Goal: Contribute content: Contribute content

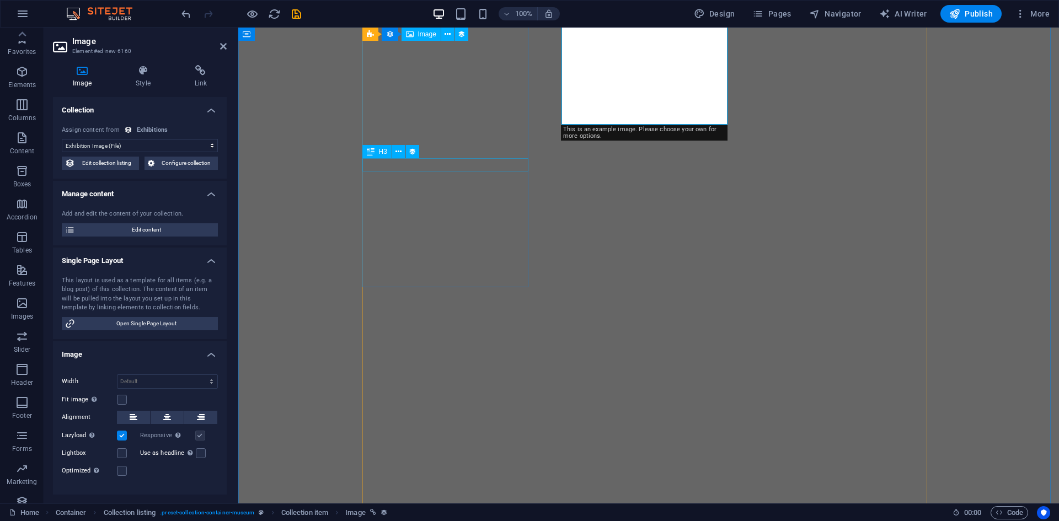
select select "exhibition-image"
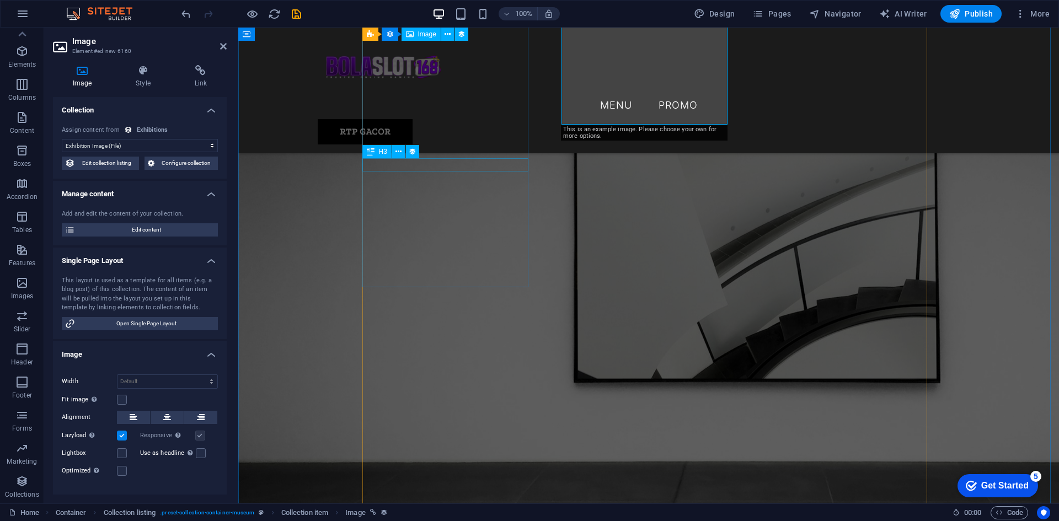
scroll to position [564, 0]
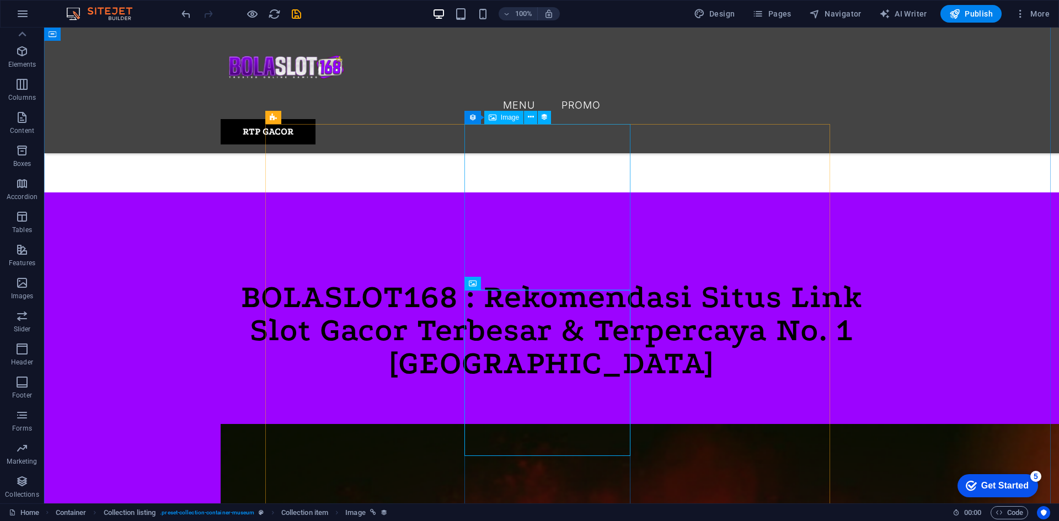
drag, startPoint x: 453, startPoint y: 236, endPoint x: 511, endPoint y: 207, distance: 64.7
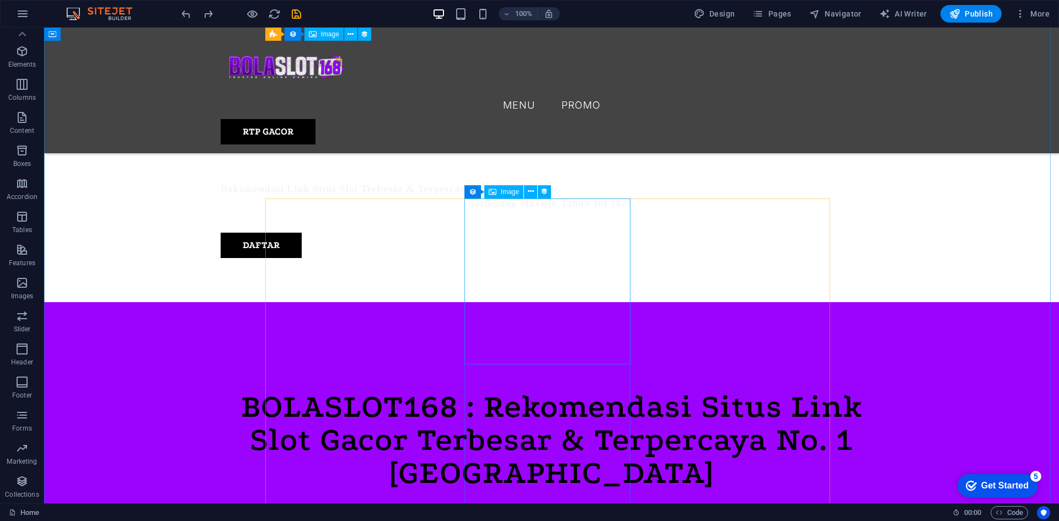
scroll to position [454, 0]
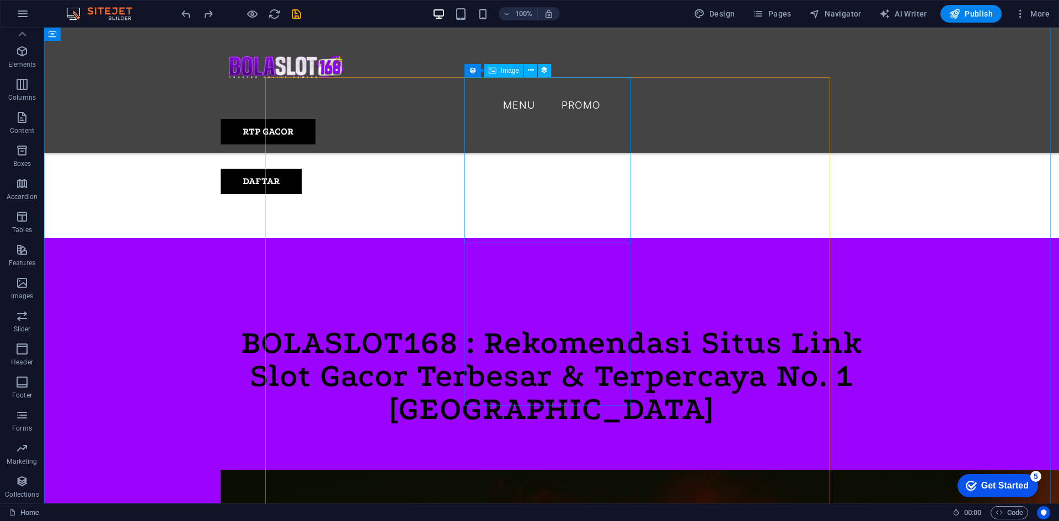
scroll to position [398, 0]
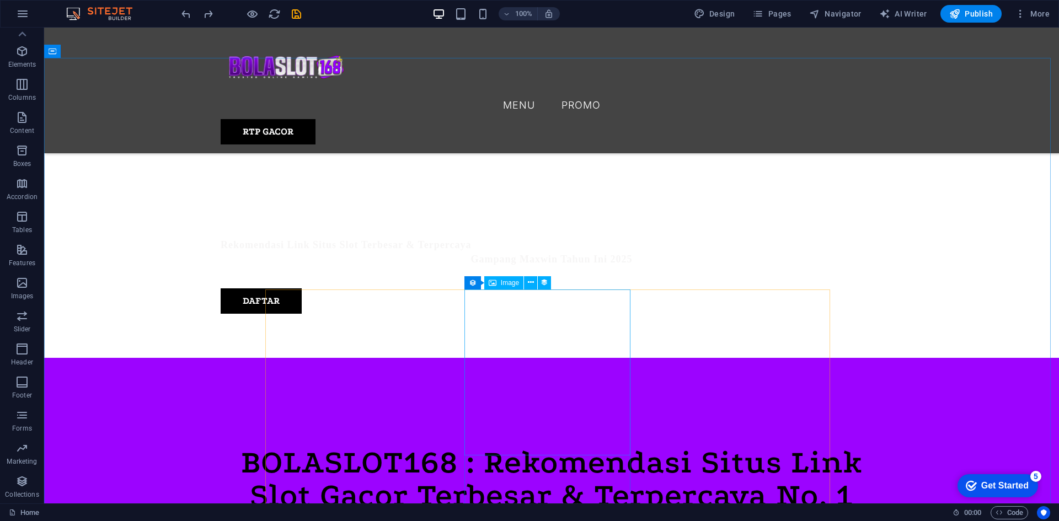
click at [500, 285] on div "Image" at bounding box center [503, 282] width 39 height 13
click at [502, 283] on span "Image" at bounding box center [510, 283] width 18 height 7
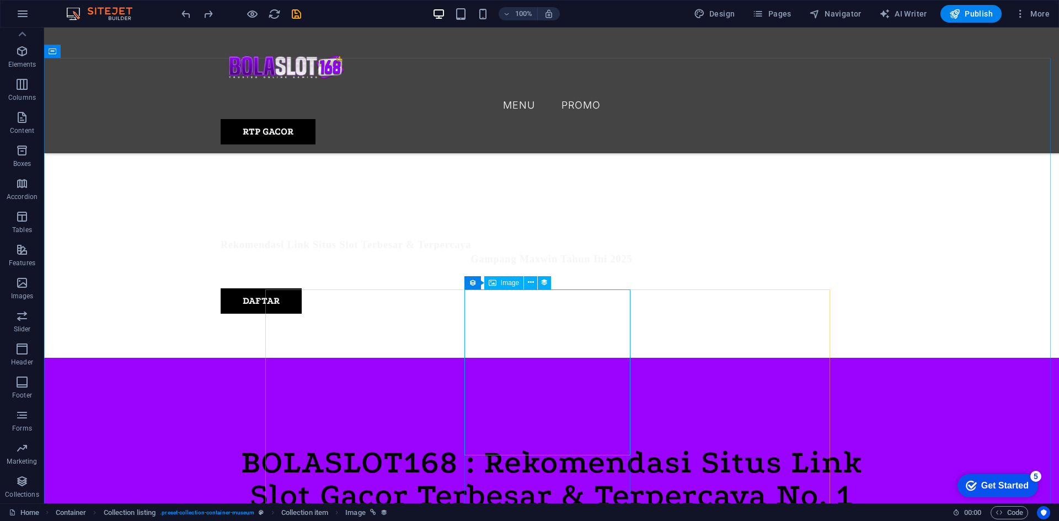
select select "exhibition-image"
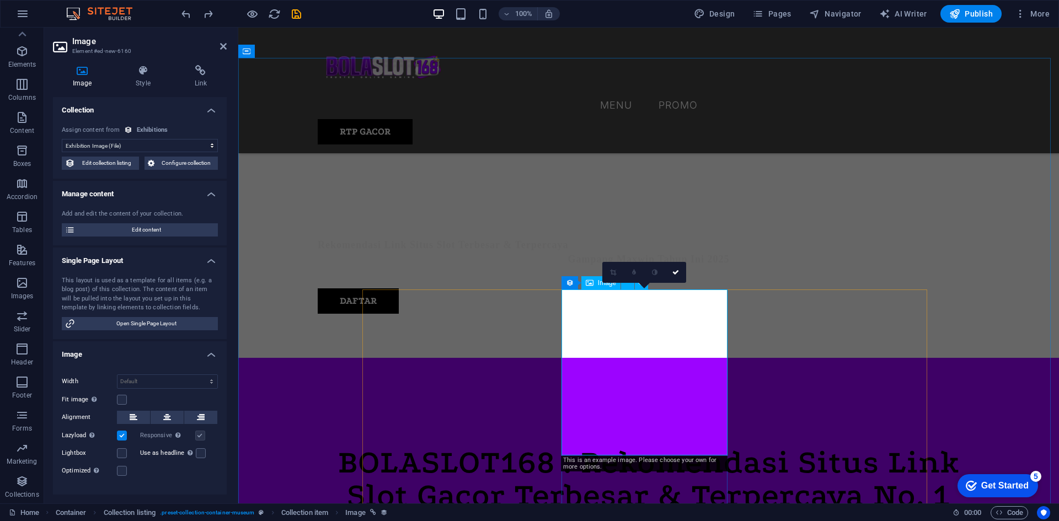
click at [594, 281] on div "Image" at bounding box center [601, 282] width 39 height 13
click at [127, 225] on span "Edit content" at bounding box center [146, 229] width 136 height 13
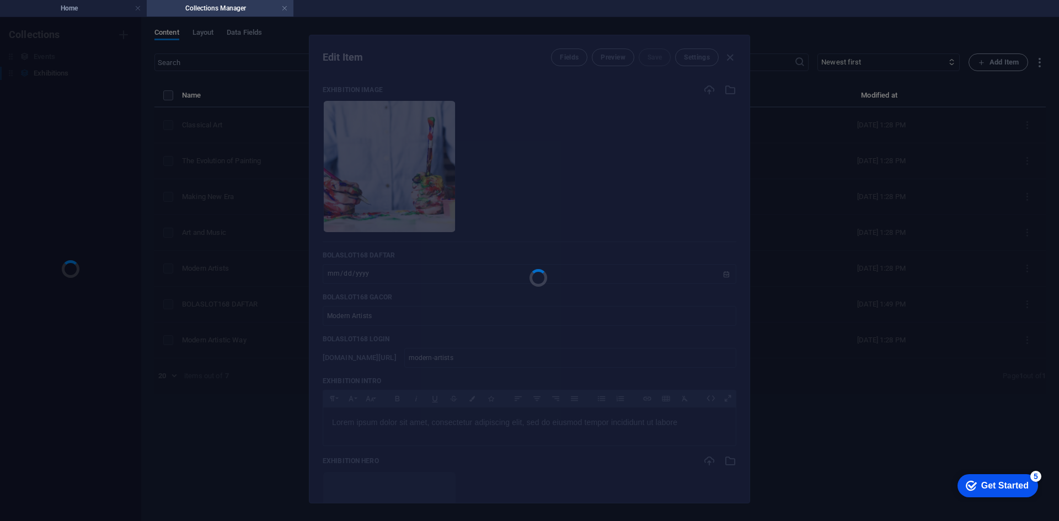
scroll to position [0, 0]
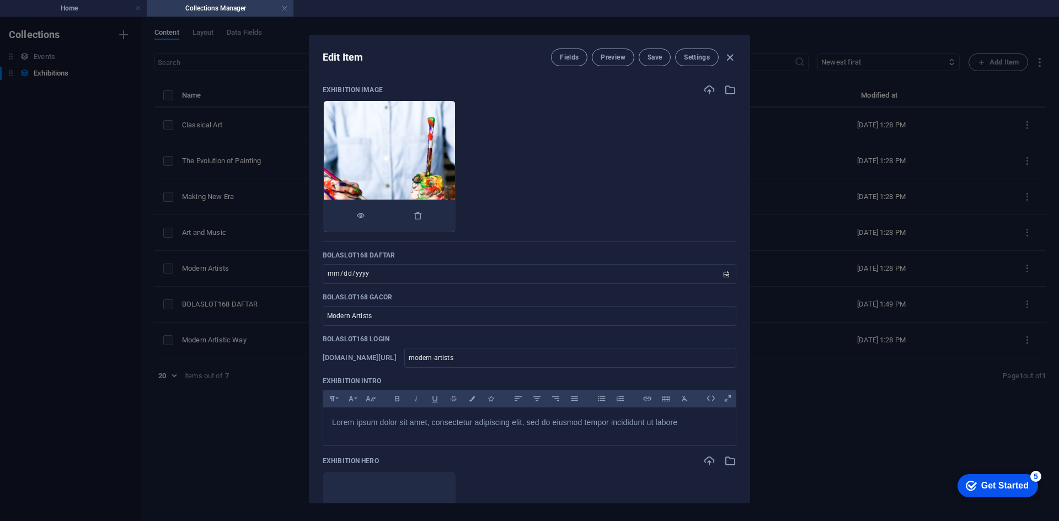
click at [441, 174] on img at bounding box center [389, 166] width 131 height 131
click at [704, 88] on icon "button" at bounding box center [710, 90] width 12 height 12
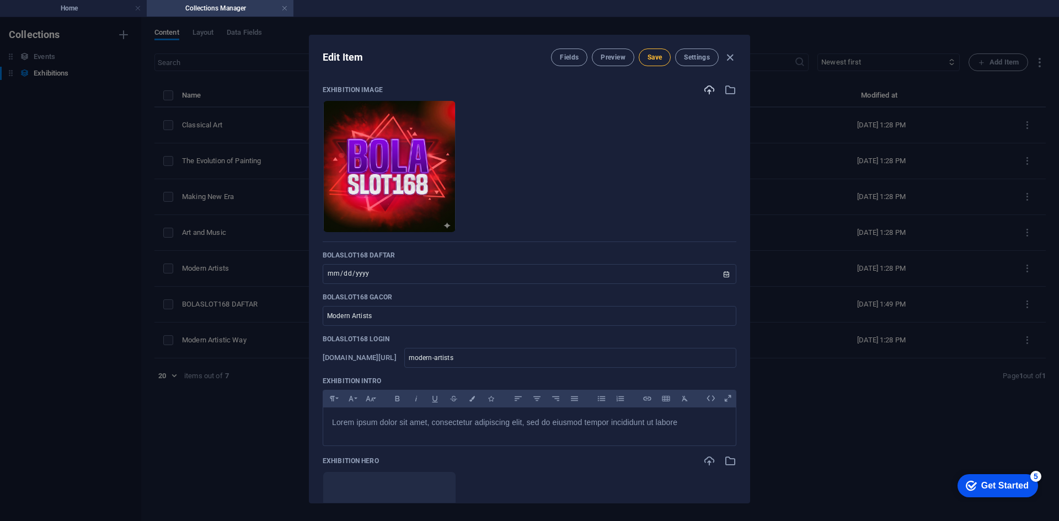
click at [648, 55] on span "Save" at bounding box center [655, 57] width 14 height 9
click at [734, 57] on icon "button" at bounding box center [730, 57] width 13 height 13
type input "[DATE]"
type input "modern-artists"
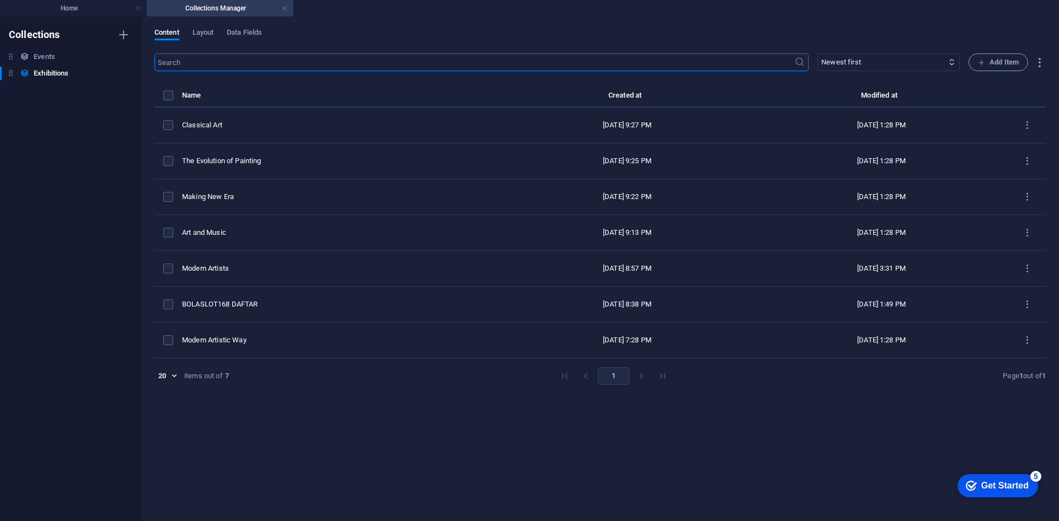
click at [288, 7] on h4 "Collections Manager" at bounding box center [220, 8] width 147 height 12
click at [60, 7] on h4 "Home" at bounding box center [73, 8] width 147 height 12
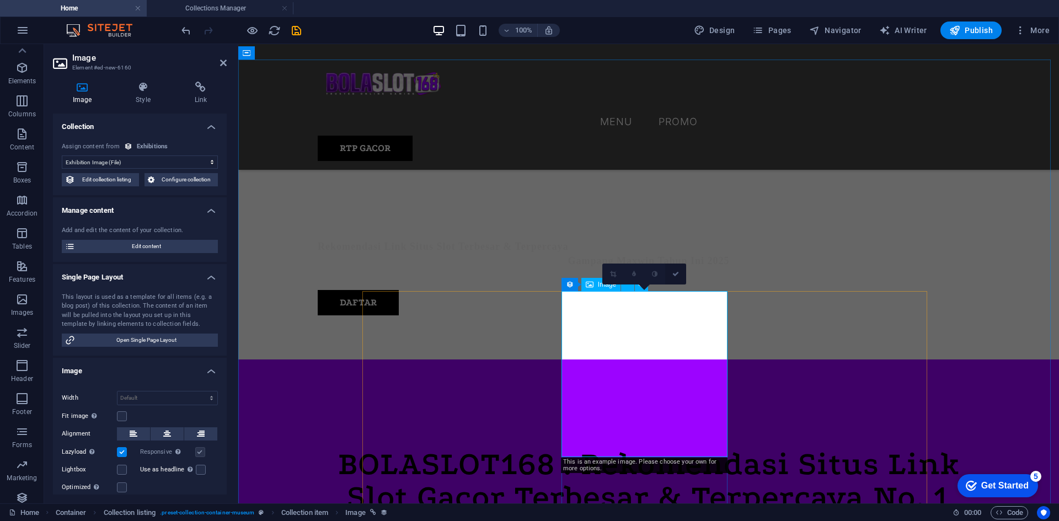
click at [674, 275] on icon at bounding box center [676, 274] width 7 height 7
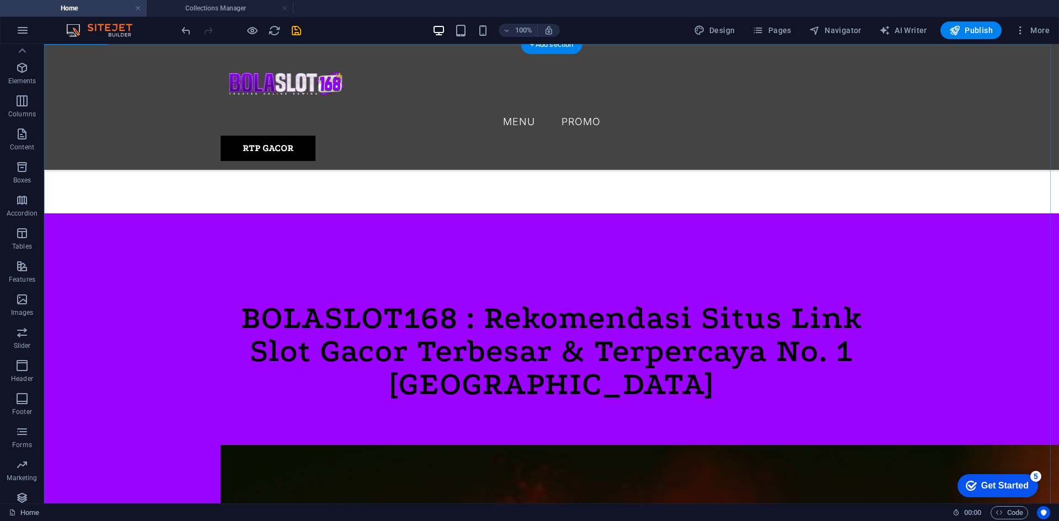
scroll to position [564, 0]
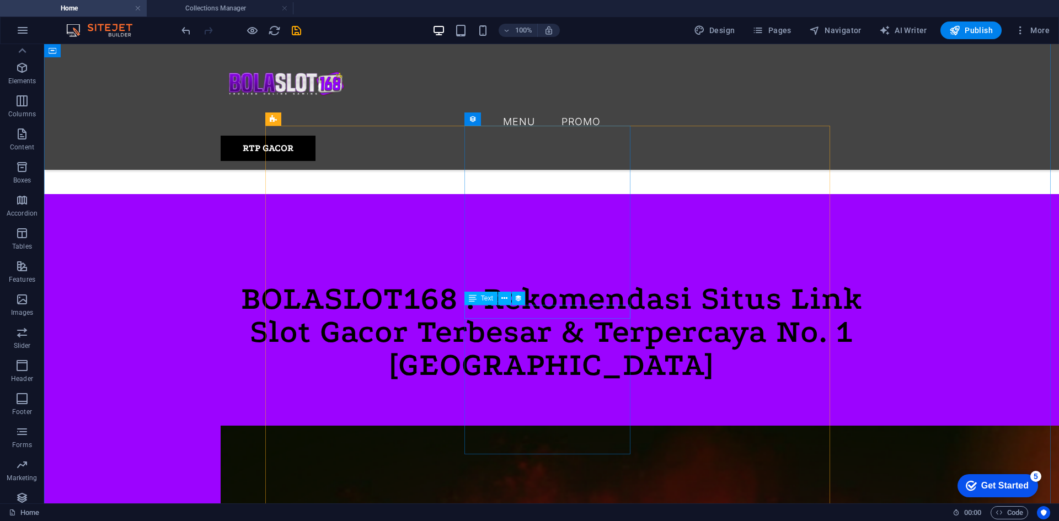
select select "exhibition-image"
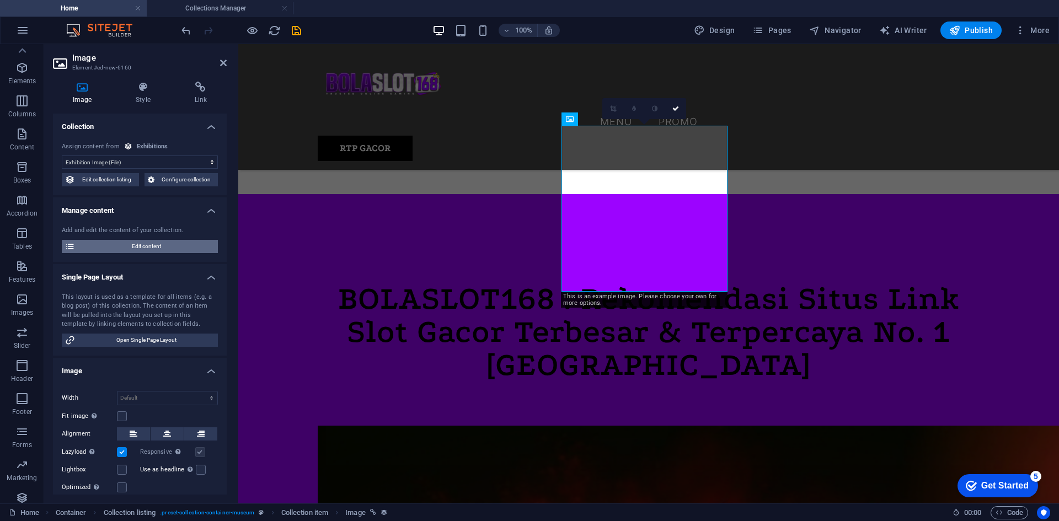
click at [163, 246] on span "Edit content" at bounding box center [146, 246] width 136 height 13
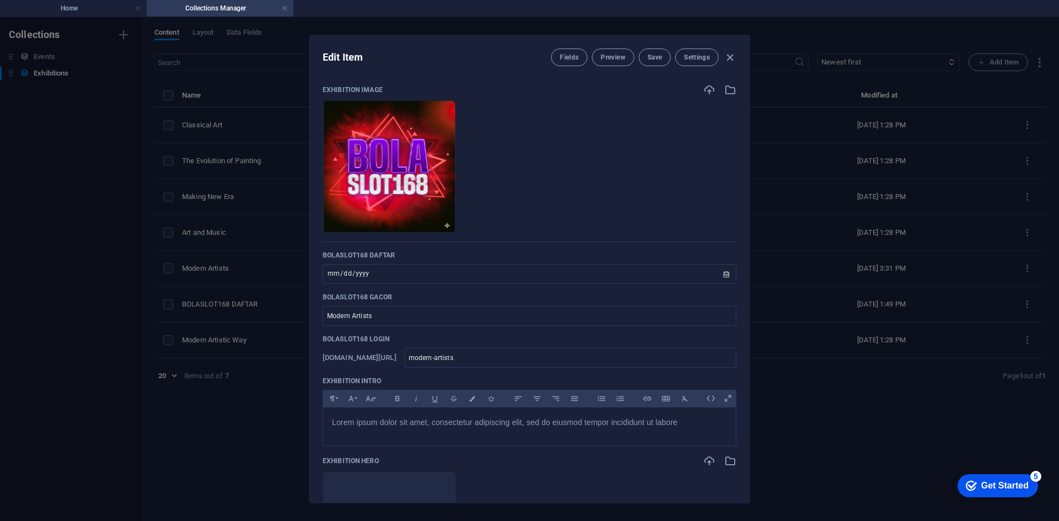
scroll to position [0, 0]
click at [657, 57] on span "Save" at bounding box center [655, 57] width 14 height 9
click at [729, 57] on icon "button" at bounding box center [730, 57] width 13 height 13
type input "[DATE]"
type input "modern-artists"
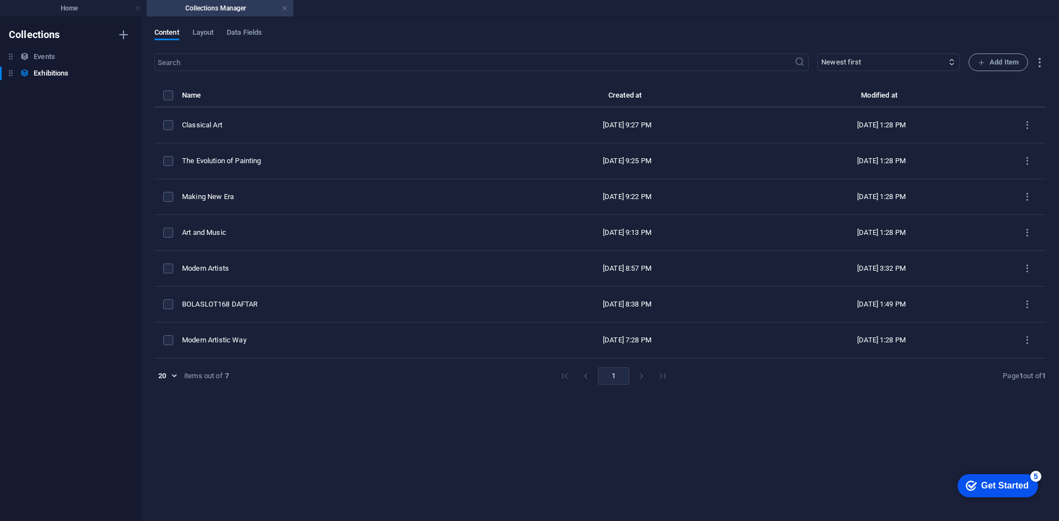
click at [288, 4] on h4 "Collections Manager" at bounding box center [220, 8] width 147 height 12
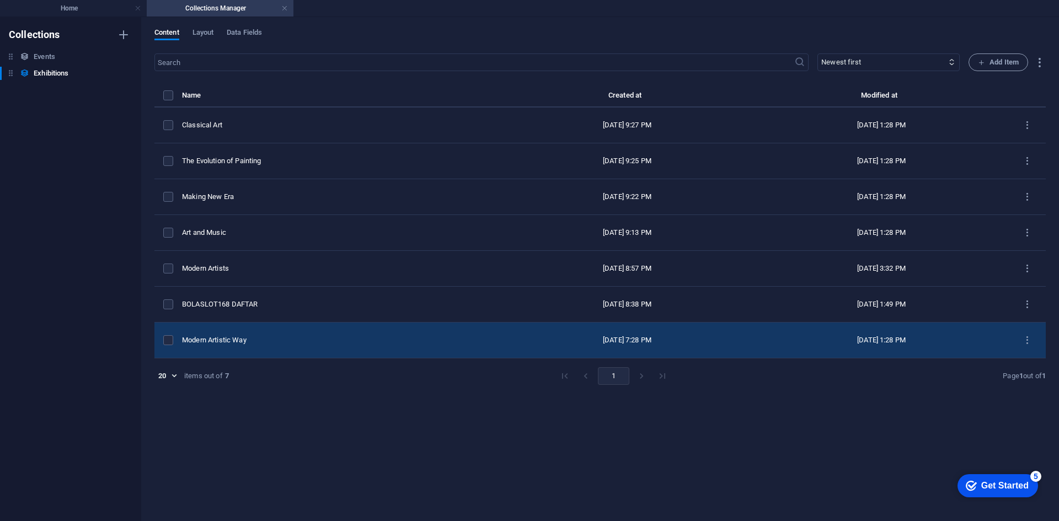
click at [315, 342] on div "Modern Artistic Way" at bounding box center [337, 340] width 310 height 10
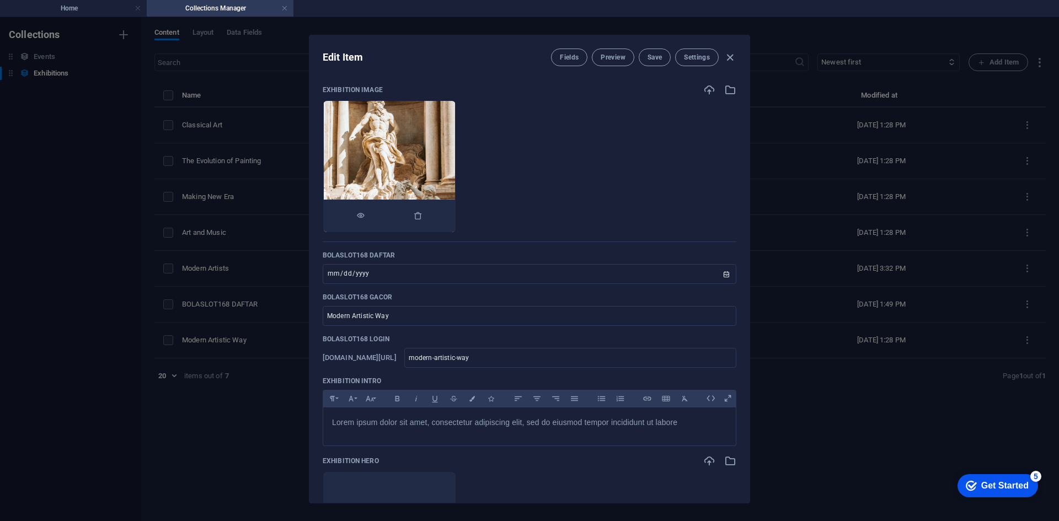
click at [434, 148] on li at bounding box center [390, 166] width 134 height 132
click at [729, 58] on icon "button" at bounding box center [730, 57] width 13 height 13
type input "[DATE]"
checkbox input "false"
type input "modern-artistic-way"
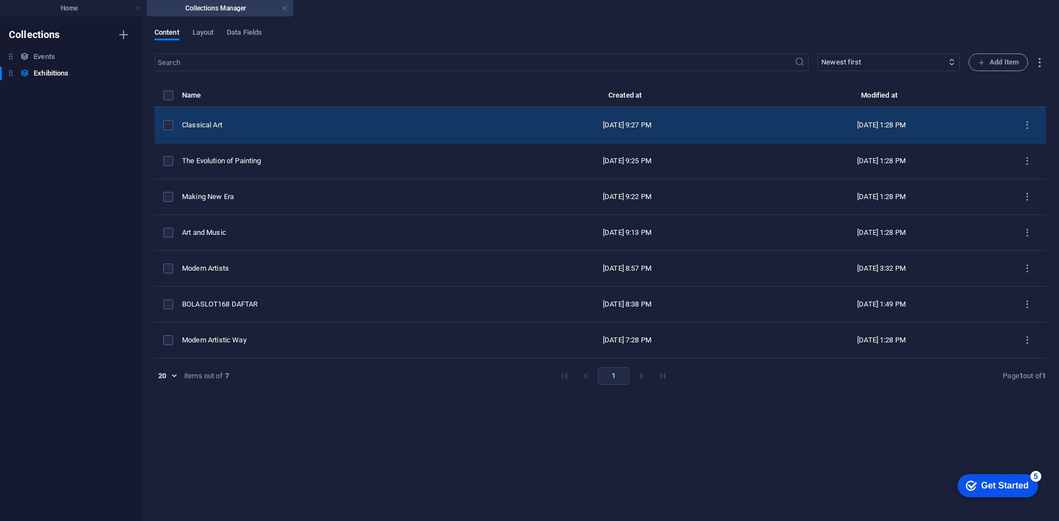
click at [299, 120] on td "Classical Art" at bounding box center [341, 126] width 318 height 36
type input "[DATE]"
type input "classical-art"
click at [284, 127] on div "Classical Art" at bounding box center [337, 125] width 310 height 10
click at [284, 127] on div "​ Newest first Oldest first Last modified BOLASLOT168 DAFTAR (ascending) BOLASL…" at bounding box center [601, 282] width 892 height 457
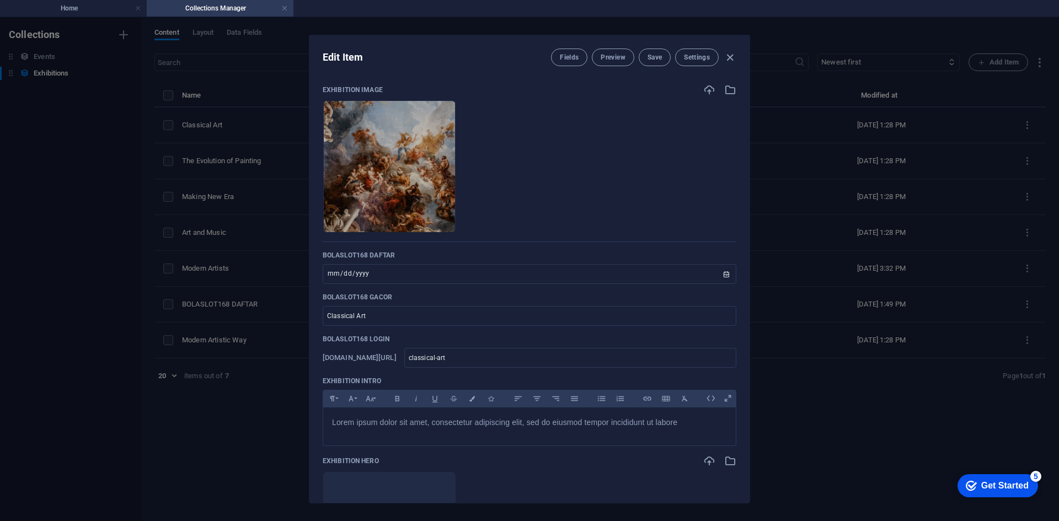
click at [709, 88] on icon "button" at bounding box center [710, 90] width 12 height 12
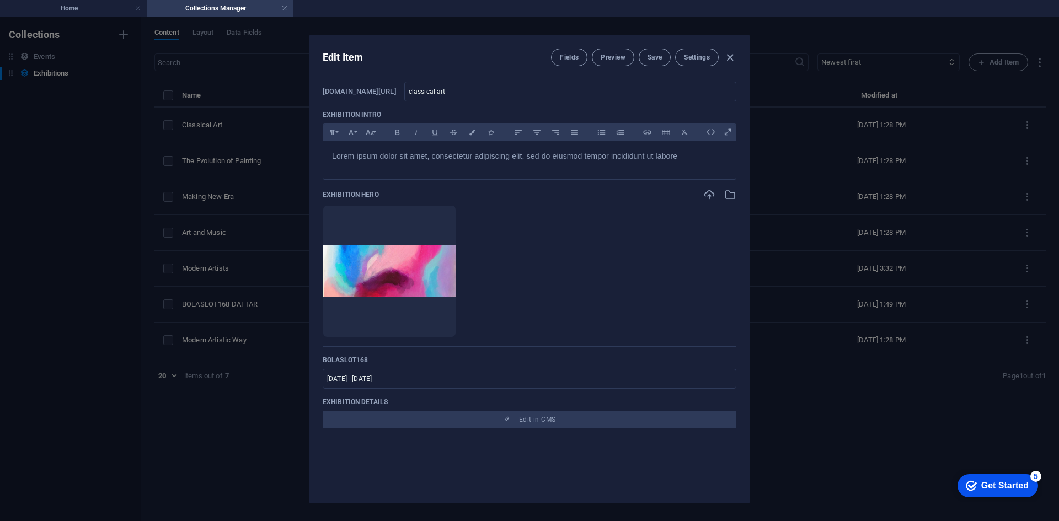
scroll to position [276, 0]
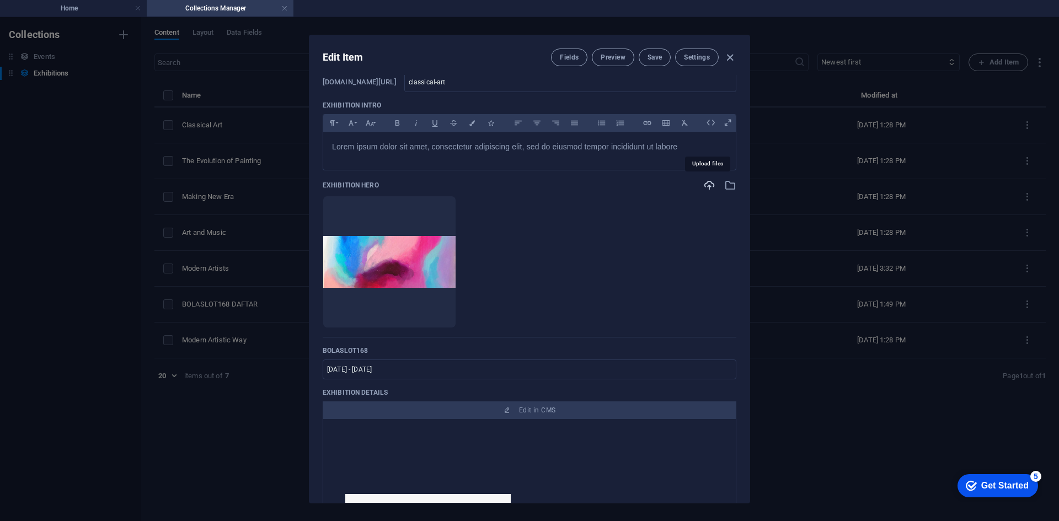
click at [705, 185] on icon "button" at bounding box center [710, 185] width 12 height 12
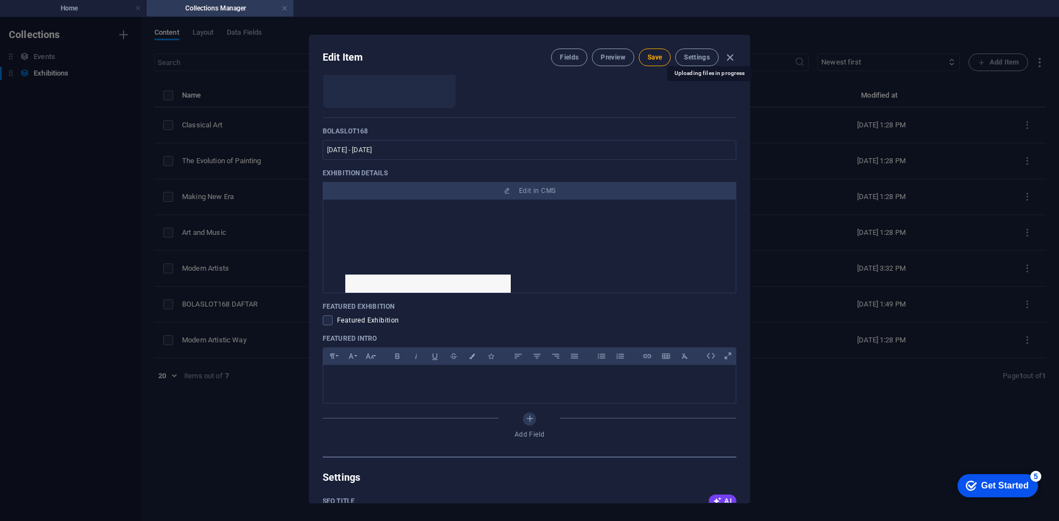
scroll to position [497, 0]
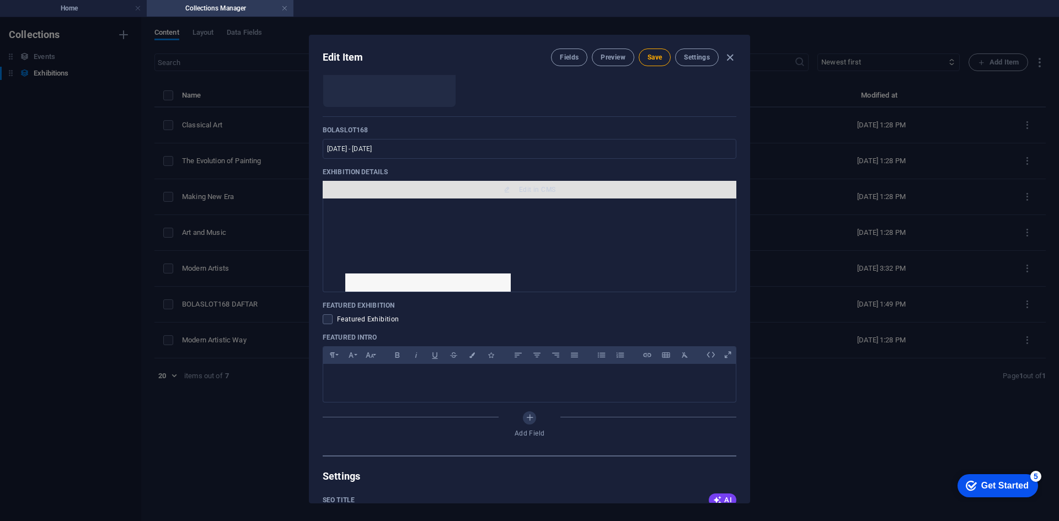
click at [527, 189] on span "Edit in CMS" at bounding box center [537, 189] width 36 height 9
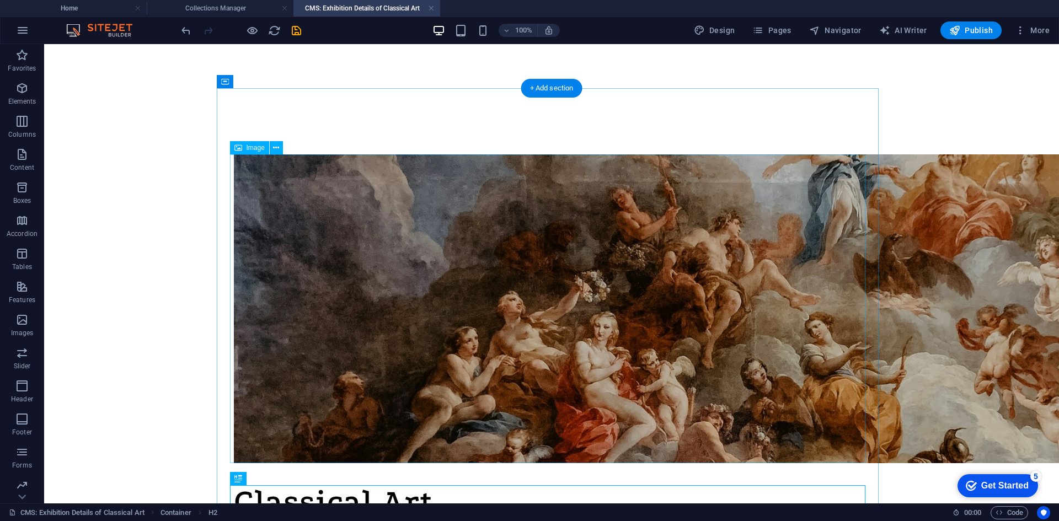
scroll to position [0, 0]
click at [259, 146] on span "Image" at bounding box center [256, 148] width 18 height 7
click at [255, 146] on span "Image" at bounding box center [256, 148] width 18 height 7
select select "vw"
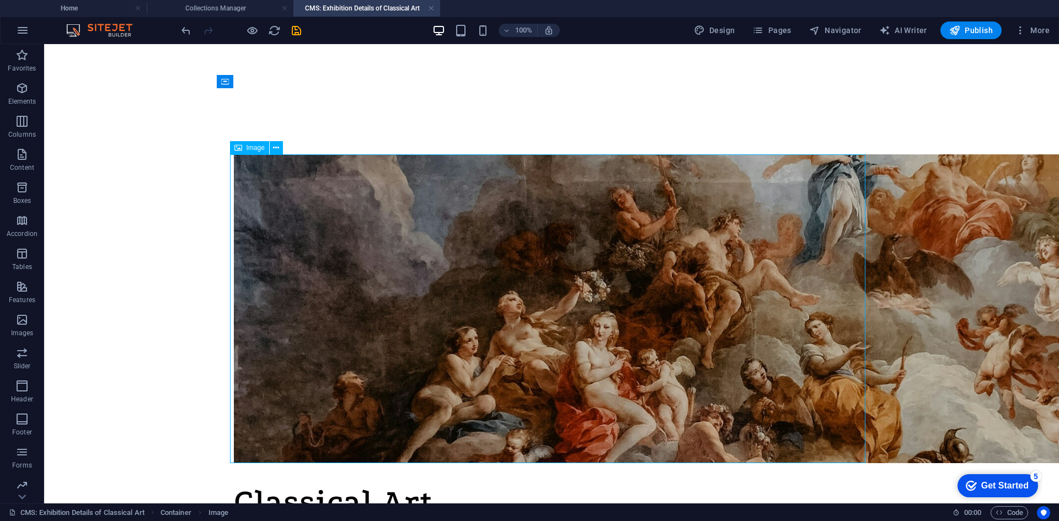
select select "px"
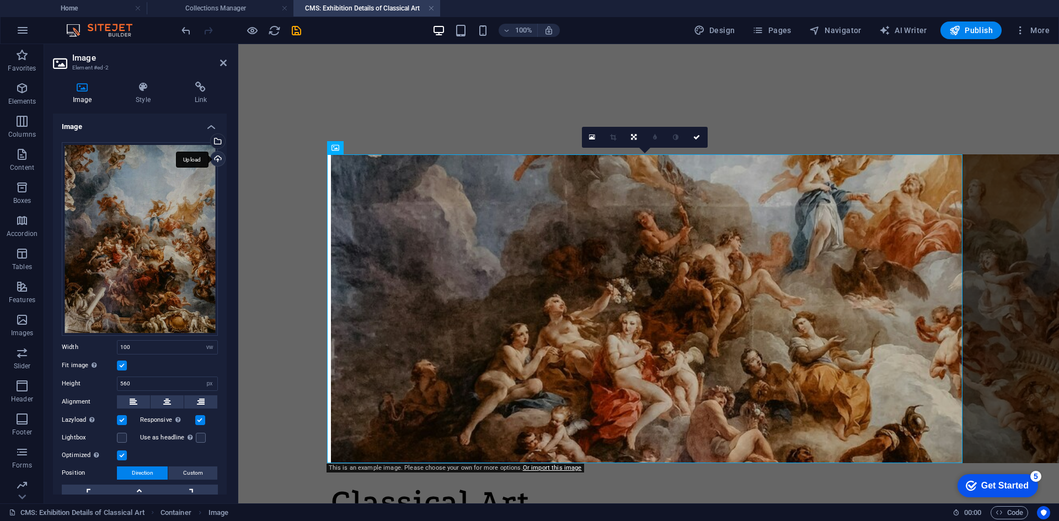
click at [215, 157] on div "Upload" at bounding box center [217, 160] width 17 height 17
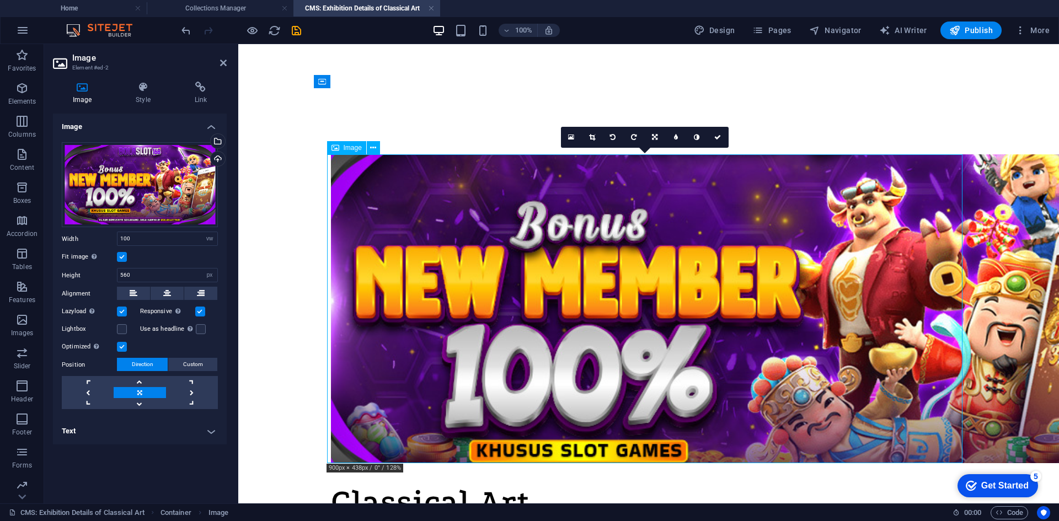
drag, startPoint x: 713, startPoint y: 217, endPoint x: 713, endPoint y: 227, distance: 9.9
click at [713, 227] on figure at bounding box center [649, 309] width 636 height 309
click at [694, 257] on figure at bounding box center [649, 309] width 636 height 309
click at [721, 140] on icon at bounding box center [718, 137] width 7 height 7
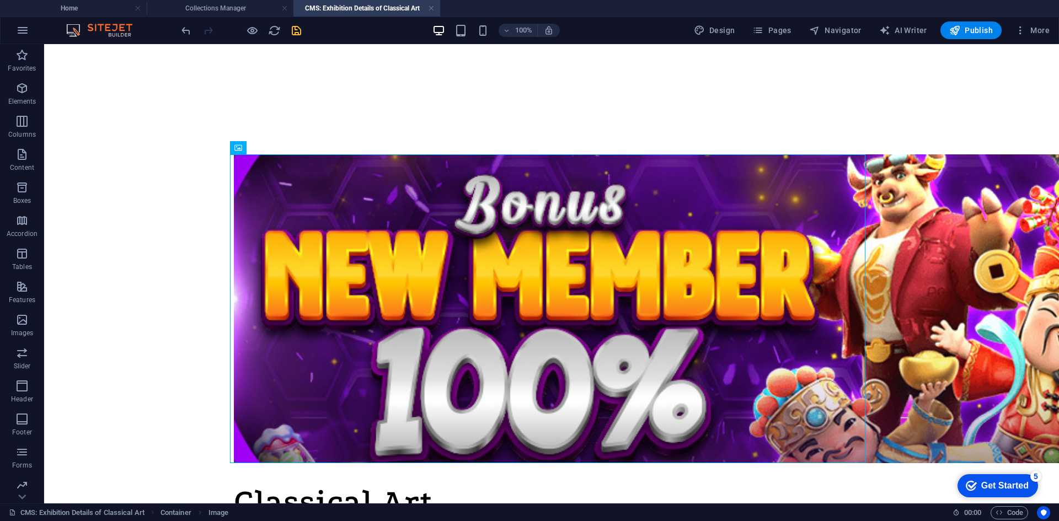
click at [298, 30] on icon "save" at bounding box center [296, 30] width 13 height 13
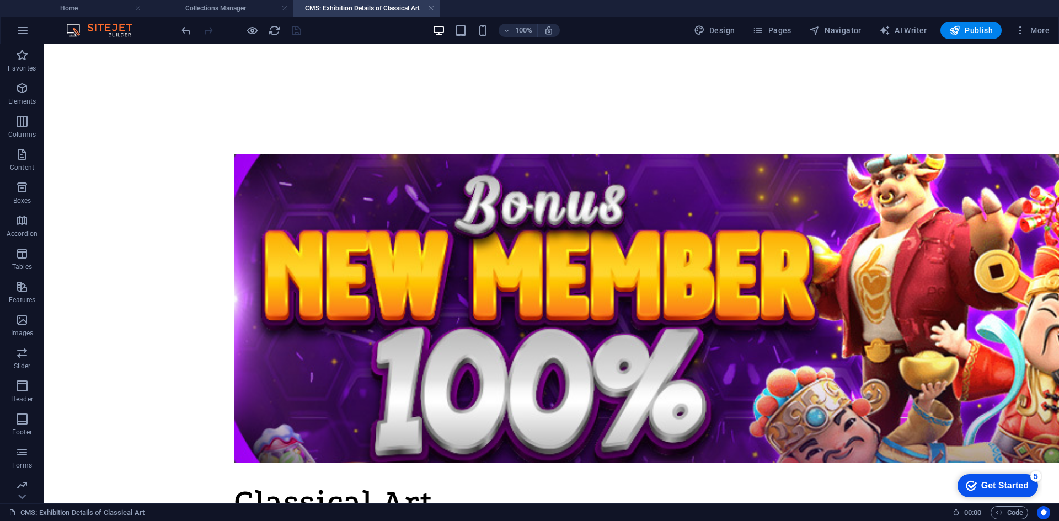
click at [428, 7] on h4 "CMS: Exhibition Details of Classical Art" at bounding box center [367, 8] width 147 height 12
click at [429, 5] on link at bounding box center [431, 8] width 7 height 10
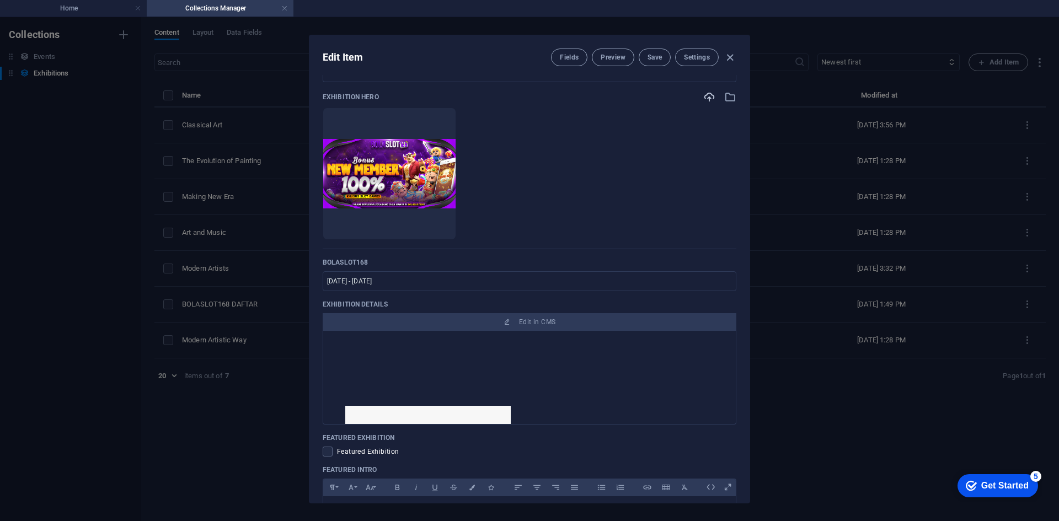
scroll to position [221, 0]
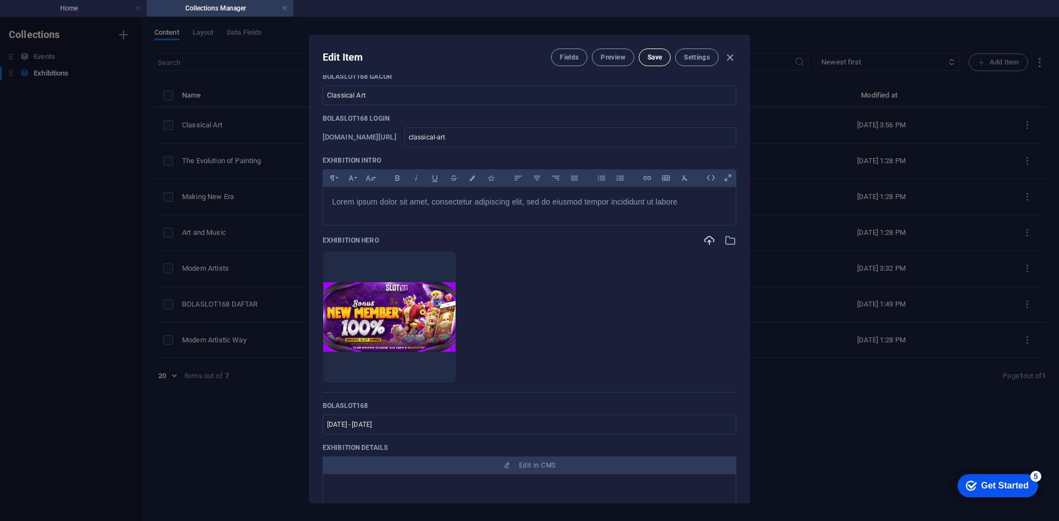
click at [648, 59] on span "Save" at bounding box center [655, 57] width 14 height 9
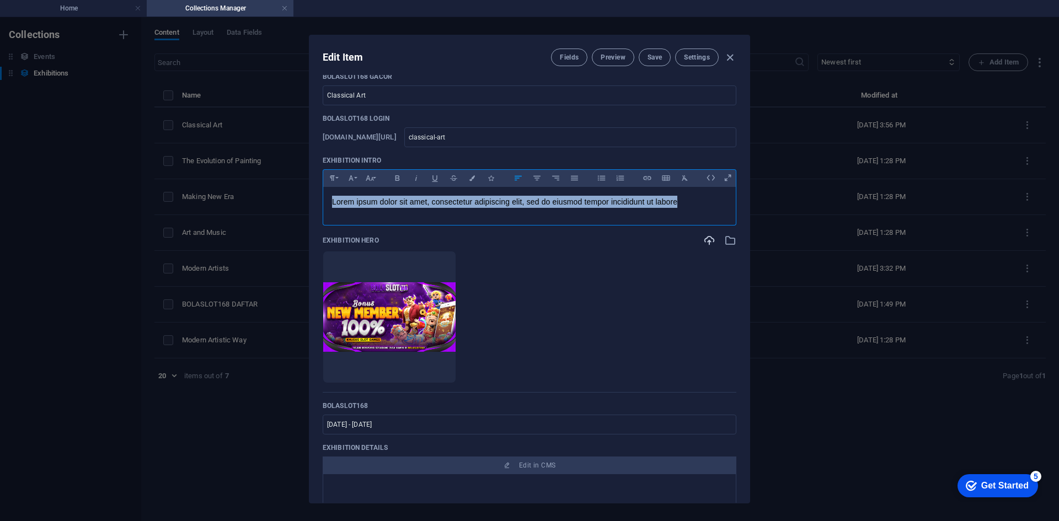
drag, startPoint x: 692, startPoint y: 202, endPoint x: 294, endPoint y: 187, distance: 398.7
click at [294, 187] on div "Edit Item Fields Preview Save Settings Exhibition Image Drop files here to uplo…" at bounding box center [529, 269] width 1059 height 504
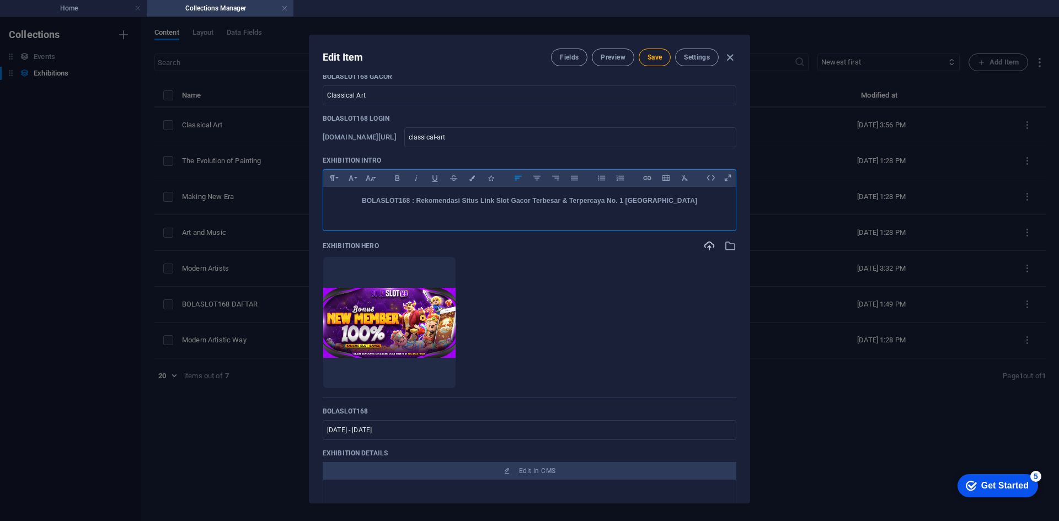
click at [404, 198] on strong "BOLASLOT168 : Rekomendasi Situs Link Slot Gacor Terbesar & Terpercaya No. 1 [GE…" at bounding box center [529, 201] width 335 height 8
click at [648, 180] on icon "button" at bounding box center [647, 178] width 9 height 13
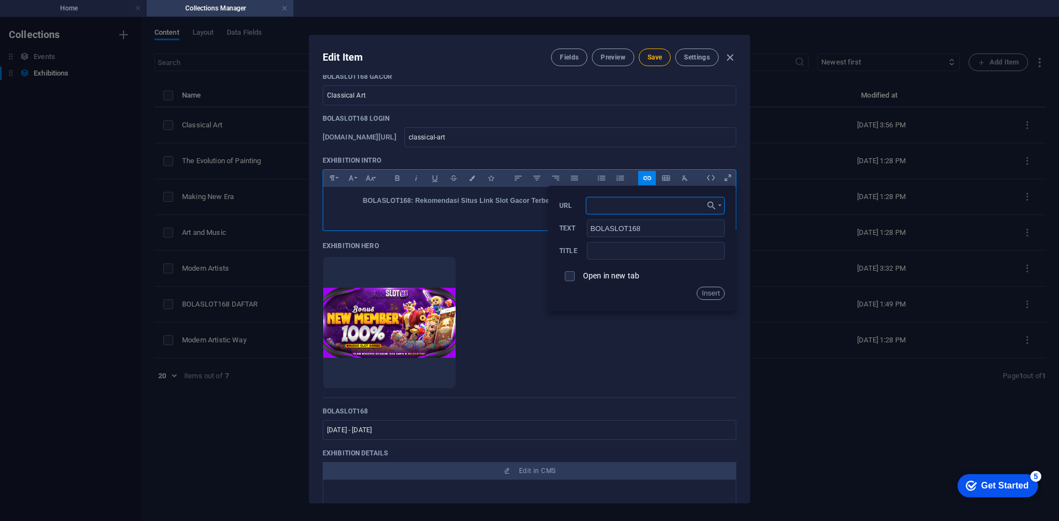
paste input "[URL][DOMAIN_NAME]"
type input "[URL][DOMAIN_NAME]"
click at [710, 291] on button "Insert" at bounding box center [711, 293] width 28 height 13
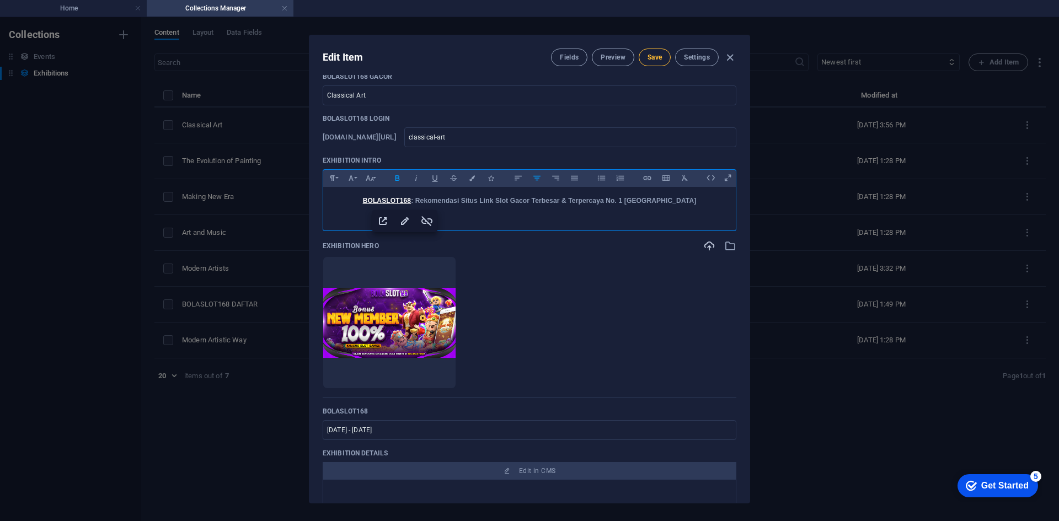
click at [662, 54] on span "Save" at bounding box center [655, 57] width 14 height 9
click at [655, 61] on span "Save" at bounding box center [655, 57] width 14 height 9
drag, startPoint x: 401, startPoint y: 105, endPoint x: 379, endPoint y: 98, distance: 22.9
click at [379, 98] on div "Exhibition Image Drop files here to upload them instantly BOLASLOT168 DAFTAR [D…" at bounding box center [530, 300] width 414 height 874
drag, startPoint x: 385, startPoint y: 95, endPoint x: 288, endPoint y: 44, distance: 109.6
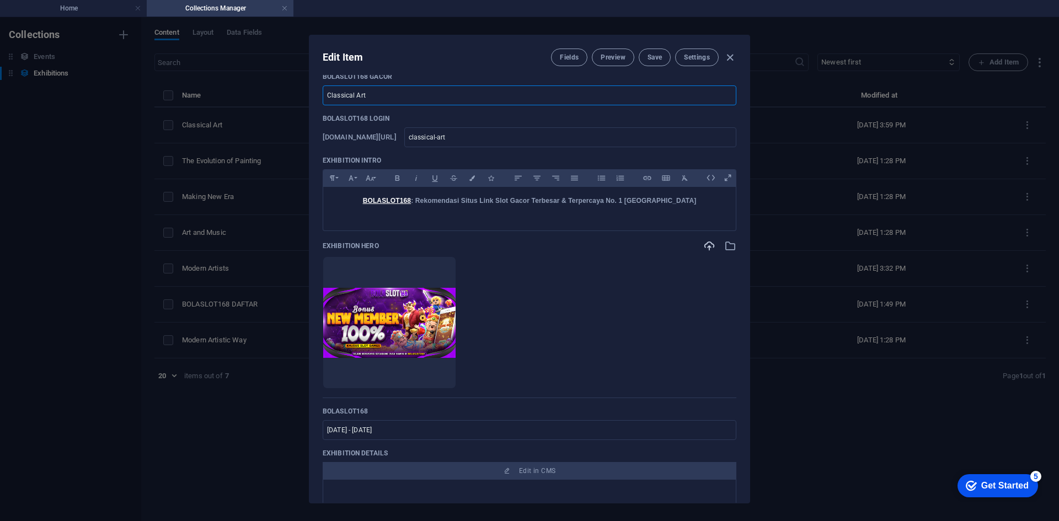
click at [317, 92] on div "Exhibition Image Drop files here to upload them instantly BOLASLOT168 DAFTAR [D…" at bounding box center [530, 289] width 440 height 428
type input "B"
type input "b"
type input "BO"
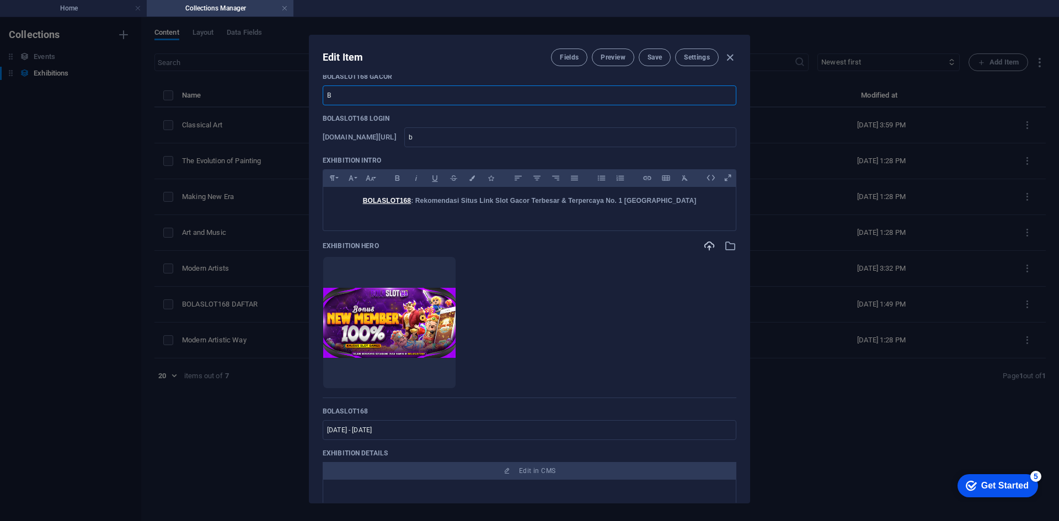
type input "bo"
type input "BOL"
type input "bol"
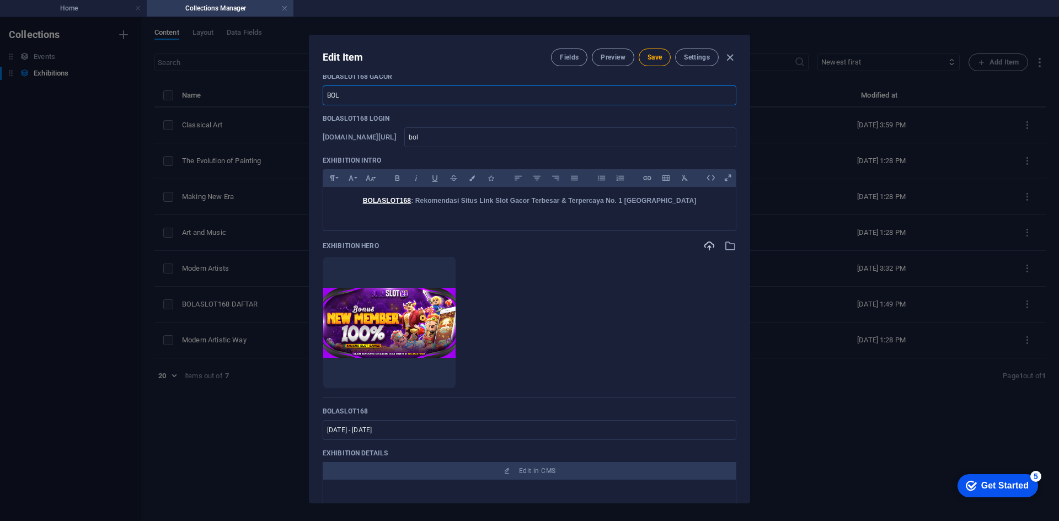
type input "BOLA"
type input "bola"
type input "BOLASLOT"
type input "bolaslot"
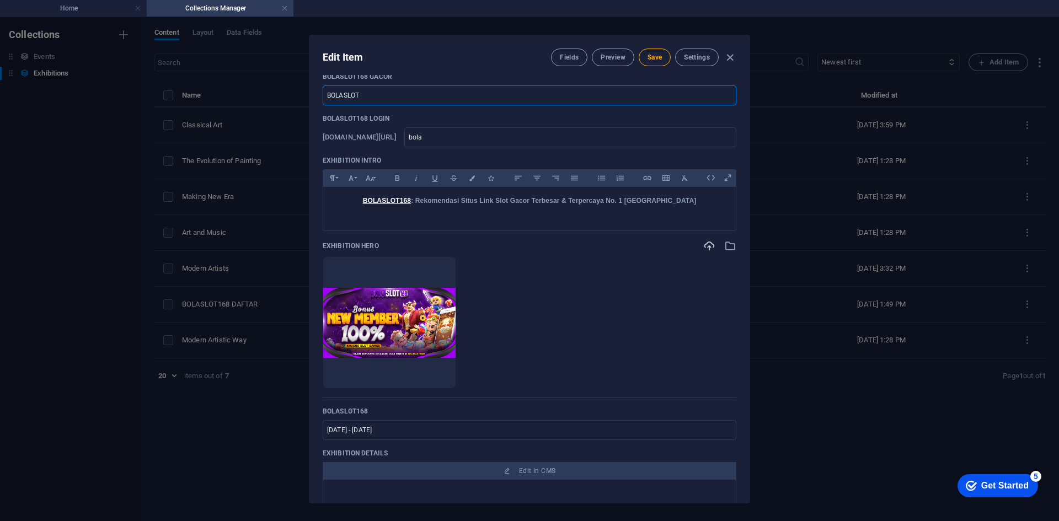
type input "bolaslot"
type input "BOLASLOT LO"
type input "bolaslot-lo"
type input "BOLASLOT LOG"
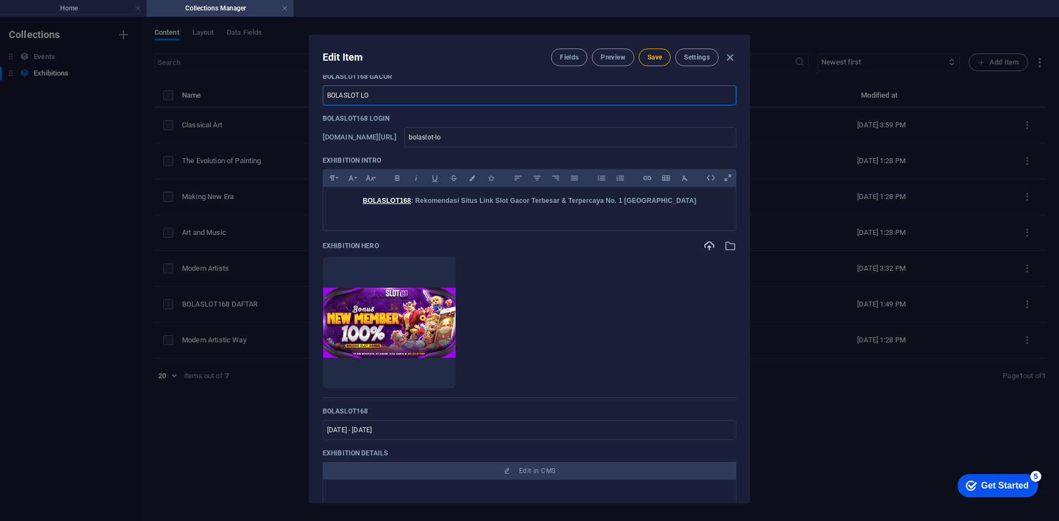
type input "bolaslot-log"
type input "BOLASLOT LOGI"
type input "bolaslot-logi"
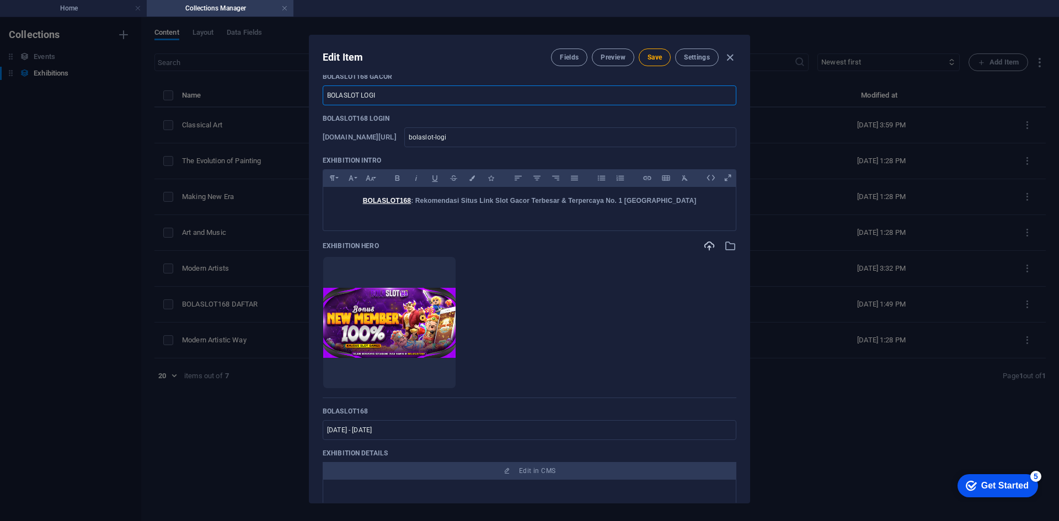
type input "BOLASLOT LOGIN"
type input "bolaslot-login"
type input "BOLASLOT LOGIN"
click at [656, 56] on span "Save" at bounding box center [655, 57] width 14 height 9
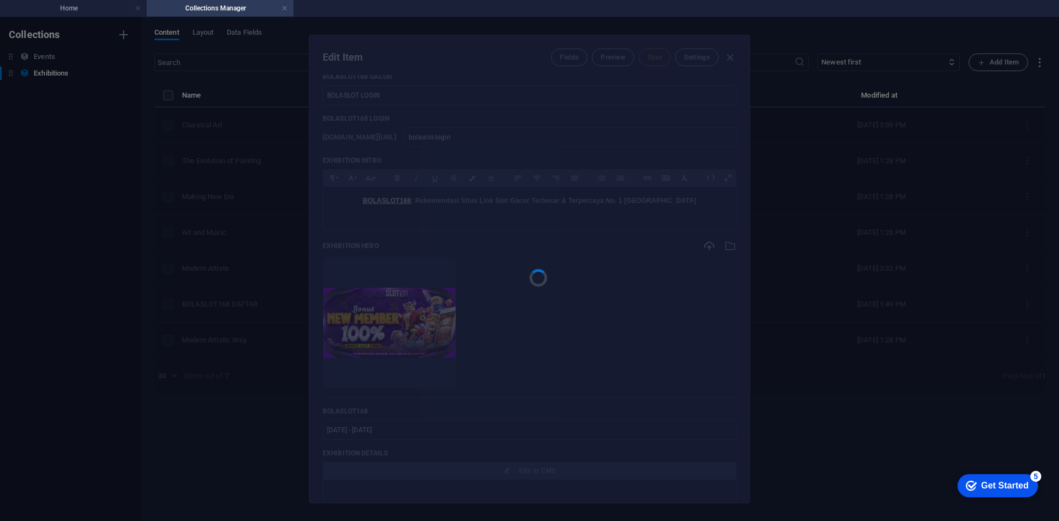
type input "bolaslot-login"
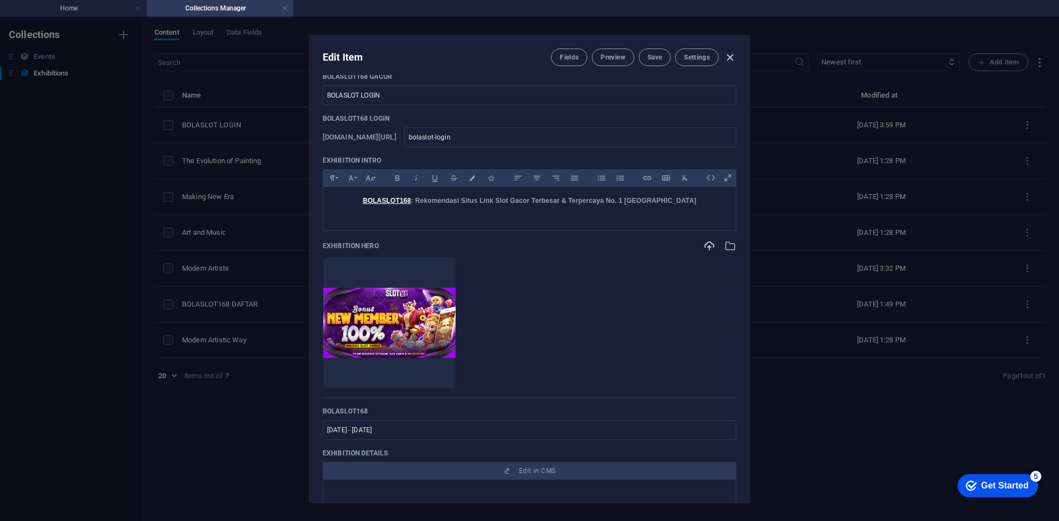
click at [729, 57] on icon "button" at bounding box center [730, 57] width 13 height 13
type input "[DATE]"
type input "bolaslot-login"
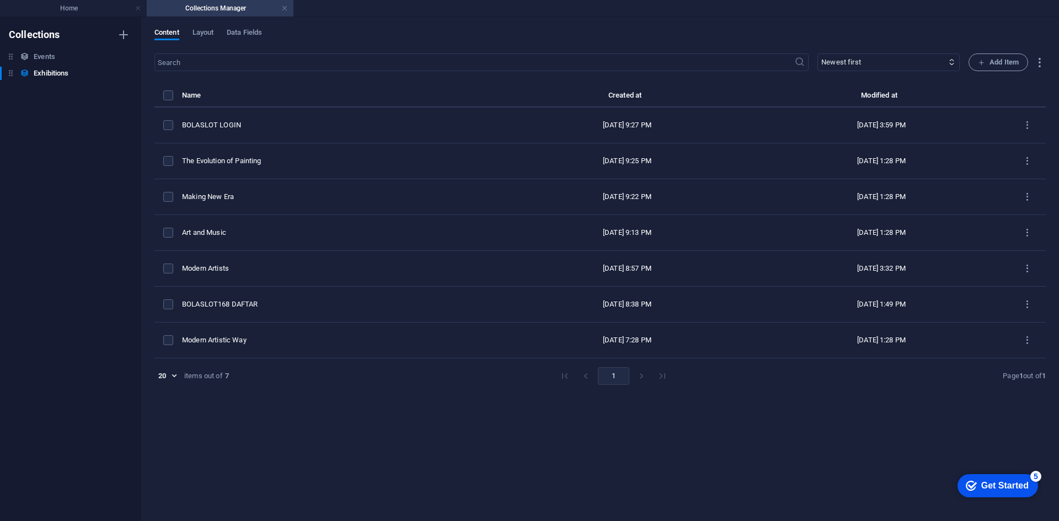
scroll to position [177, 0]
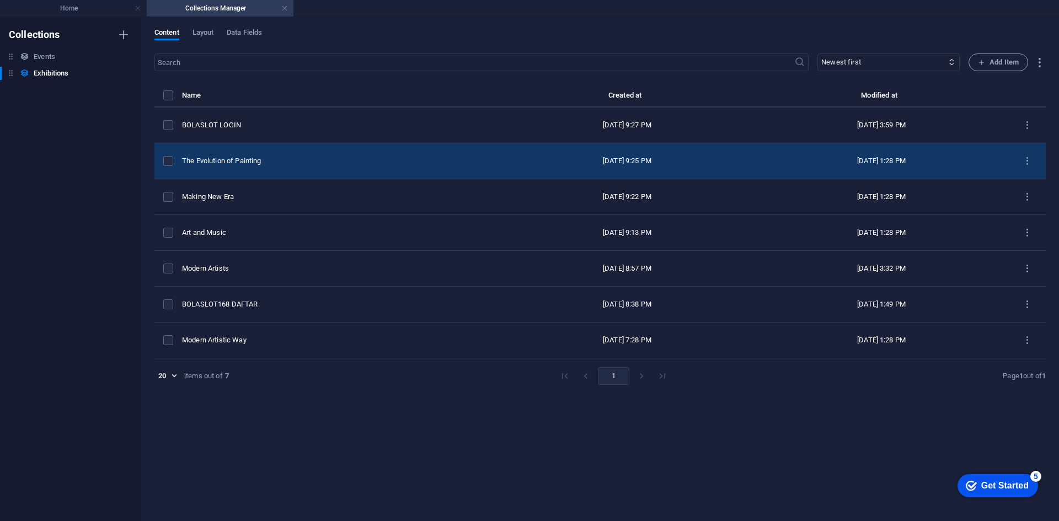
click at [329, 161] on div "The Evolution of Painting" at bounding box center [337, 161] width 310 height 10
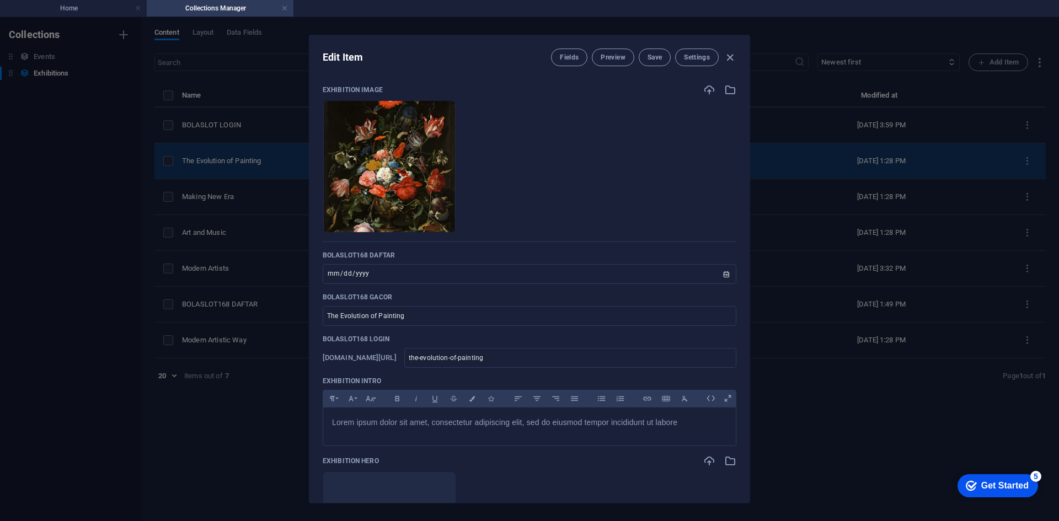
click at [329, 161] on li at bounding box center [390, 166] width 134 height 132
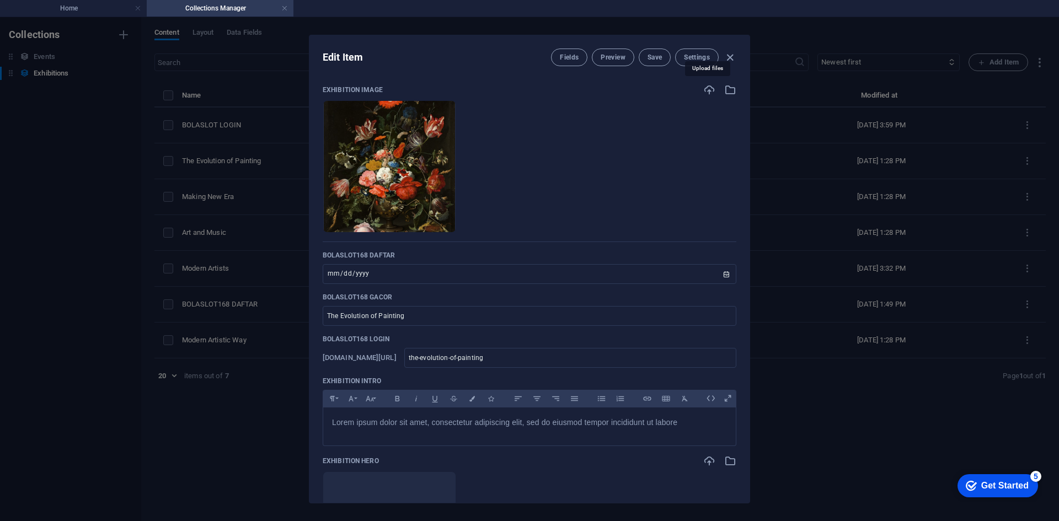
click at [707, 88] on icon "button" at bounding box center [710, 90] width 12 height 12
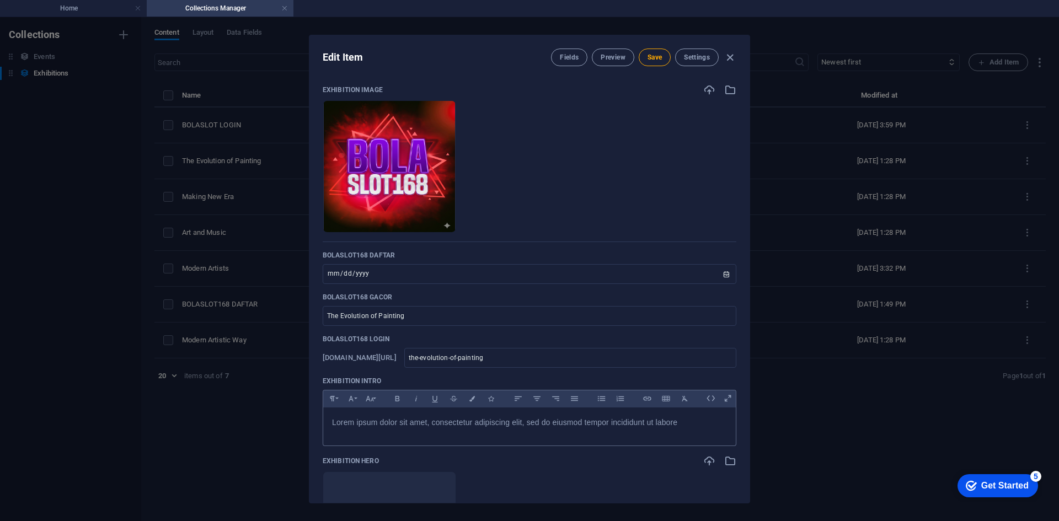
click at [628, 425] on span "Lorem ipsum dolor sit amet, consectetur adipiscing elit, sed do eiusmod tempor …" at bounding box center [504, 422] width 345 height 9
click at [629, 425] on span "Lorem ipsum dolor sit amet, consectetur adipiscing elit, sed do eiusmod tempor …" at bounding box center [504, 422] width 345 height 9
click at [413, 425] on strong "BOLASLOT168 : Rekomendasi Situs Link Slot Gacor Terbesar & Terpercaya No. 1 [GE…" at bounding box center [529, 422] width 335 height 8
click at [456, 399] on icon "button" at bounding box center [453, 399] width 7 height 6
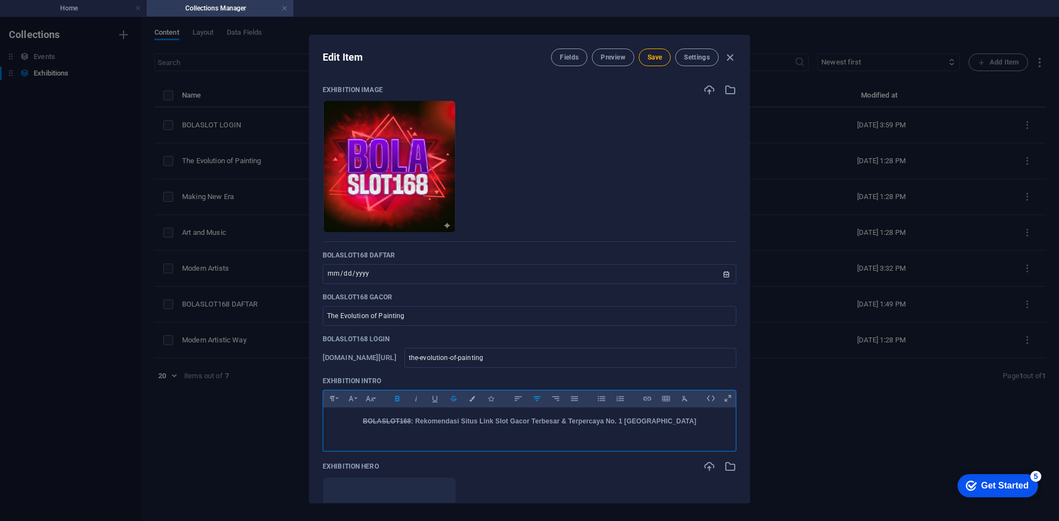
click at [454, 399] on icon "button" at bounding box center [453, 398] width 9 height 13
click at [457, 397] on icon "button" at bounding box center [453, 398] width 9 height 13
click at [456, 397] on icon "button" at bounding box center [453, 398] width 9 height 13
click at [644, 399] on icon "button" at bounding box center [647, 398] width 9 height 13
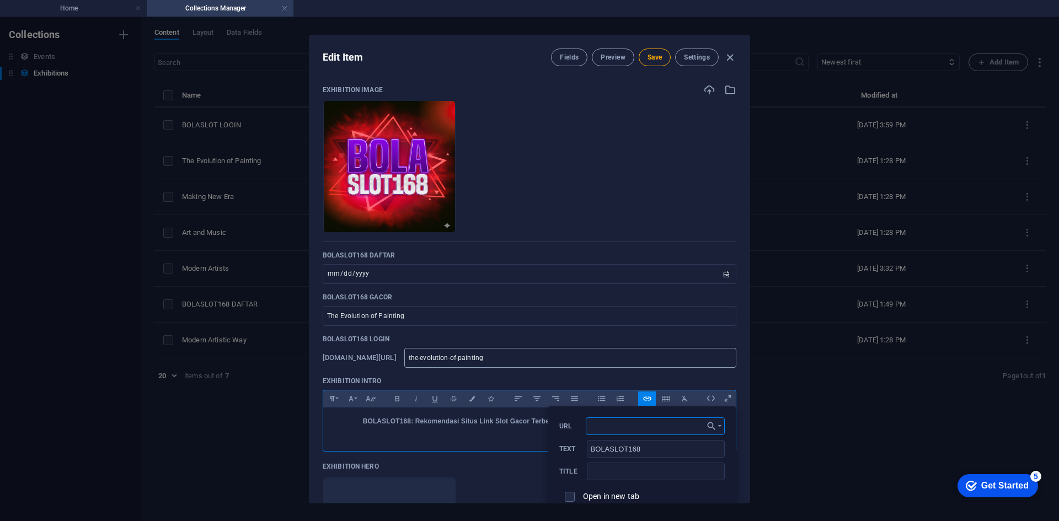
paste input "[URL][DOMAIN_NAME]"
type input "[URL][DOMAIN_NAME]"
click at [655, 61] on span "Save" at bounding box center [655, 57] width 14 height 9
click at [467, 318] on input "The Evolution of Painting" at bounding box center [530, 316] width 414 height 20
click at [203, 337] on div "Edit Item Fields Preview Save Settings Exhibition Image Drop files here to uplo…" at bounding box center [529, 269] width 1059 height 504
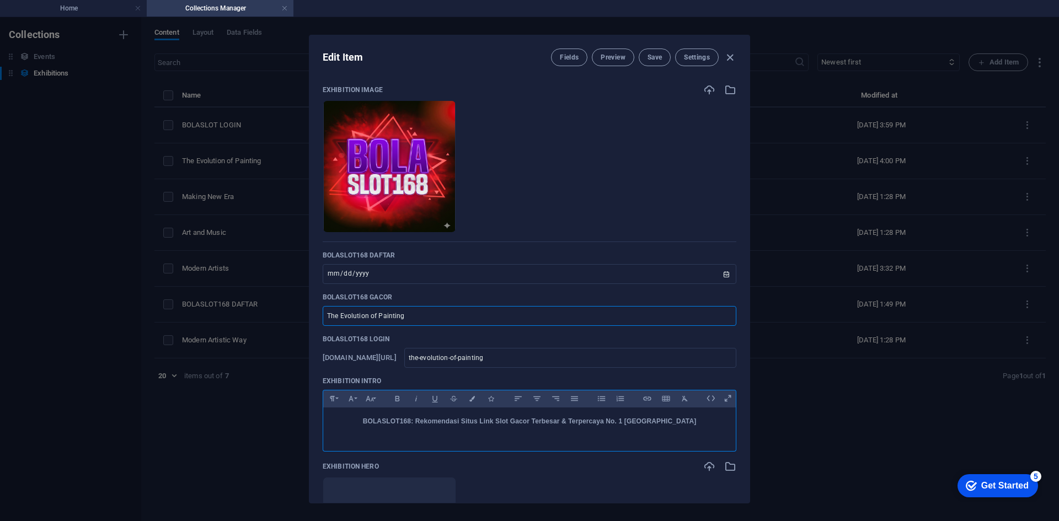
type input "B"
type input "b"
type input "BOL"
type input "bol"
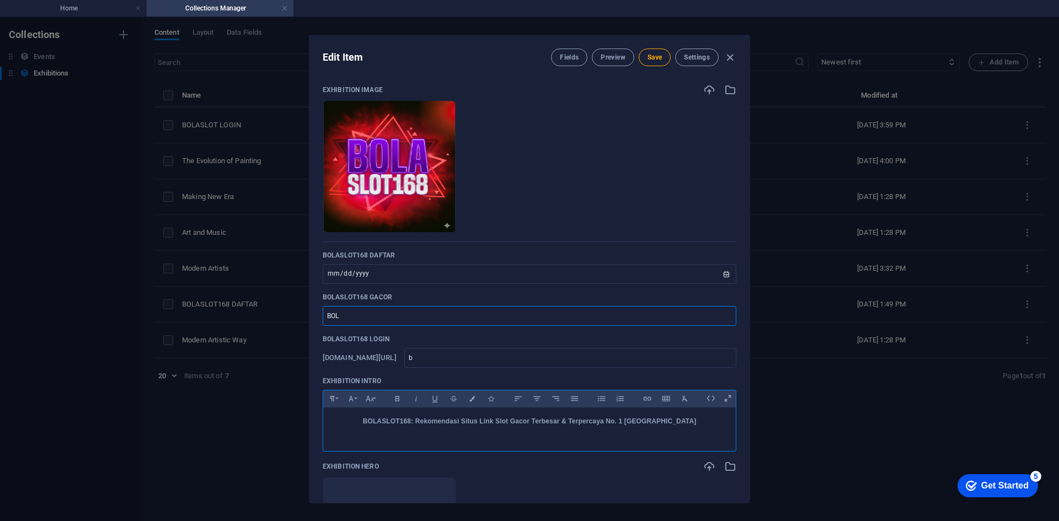
type input "bol"
type input "BOLA"
type input "bola"
type input "BOLASLOT"
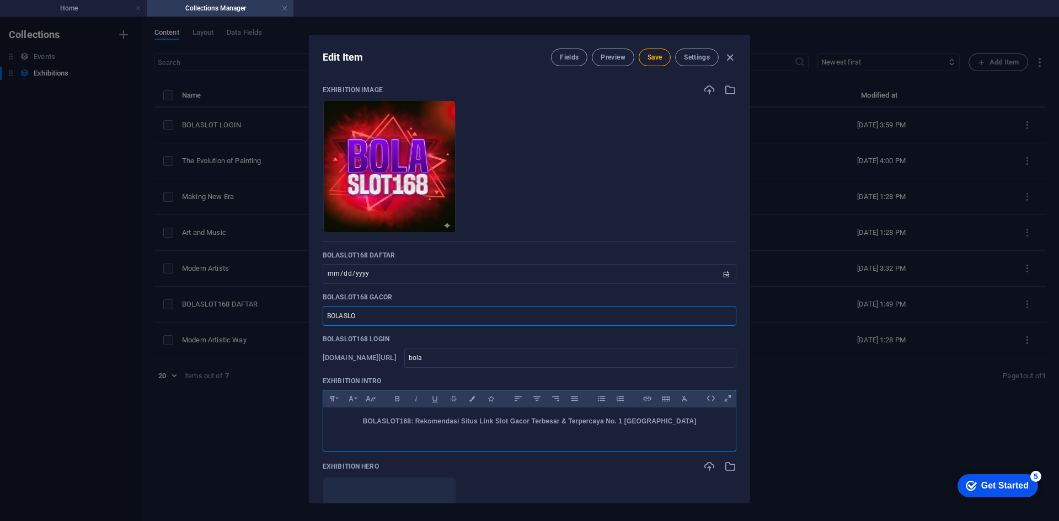
type input "bolaslot"
type input "BOLASLOTD"
type input "bolaslotd"
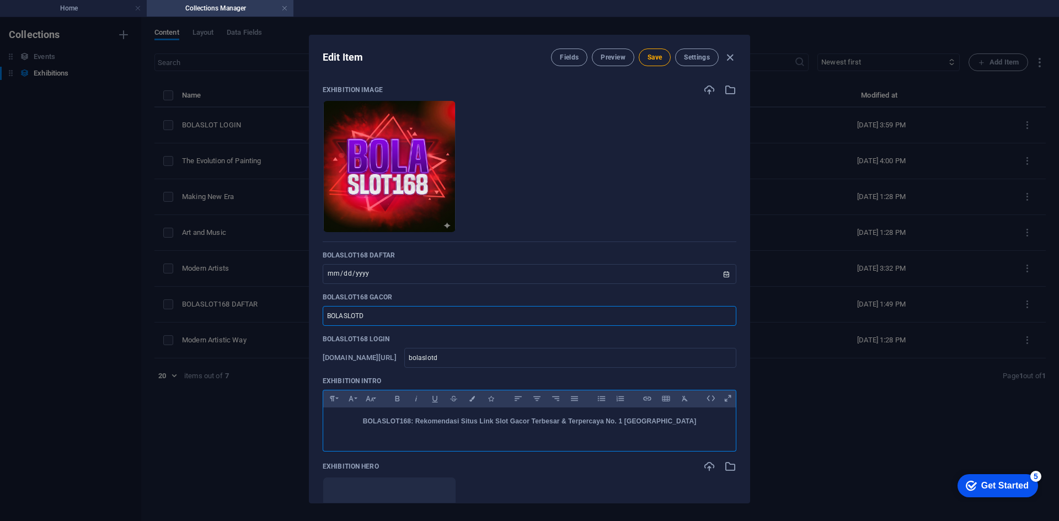
type input "BOLASLOTDA"
type input "bolaslotda"
type input "BOLASLOTDAF"
type input "bolaslotdaf"
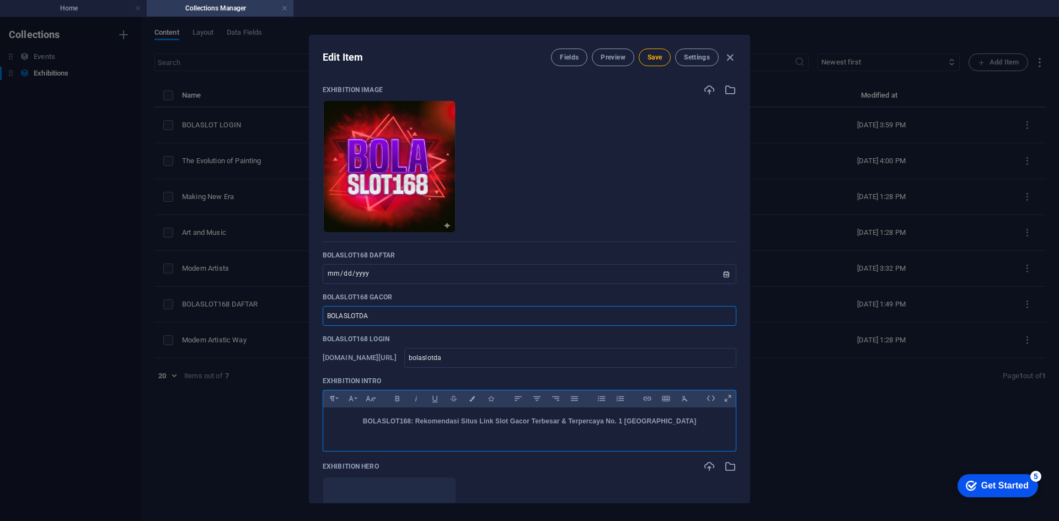
type input "bolaslotdaf"
type input "BOLASLOTD"
type input "bolaslotd"
type input "BOLASLOT"
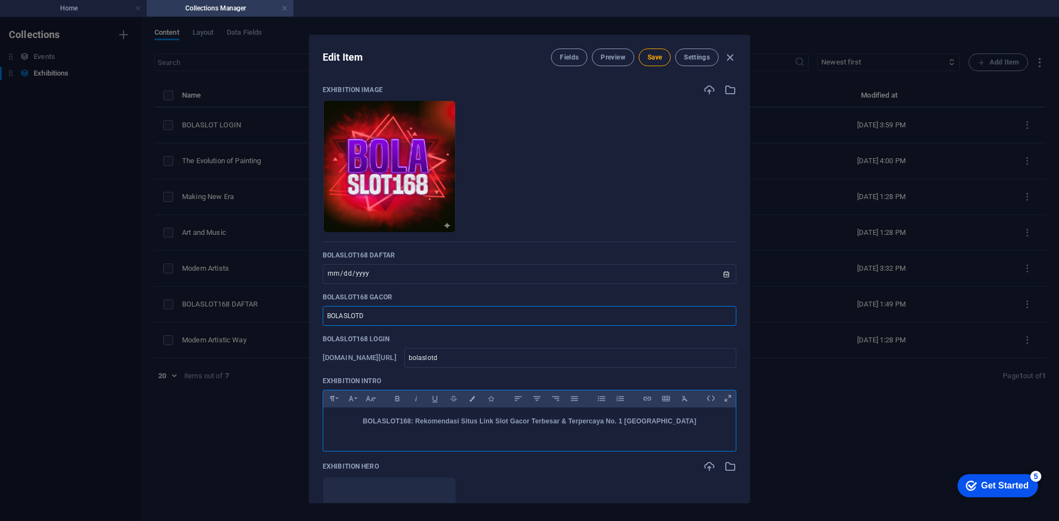
type input "bolaslot"
type input "BOLASLOT1"
type input "bolaslot1"
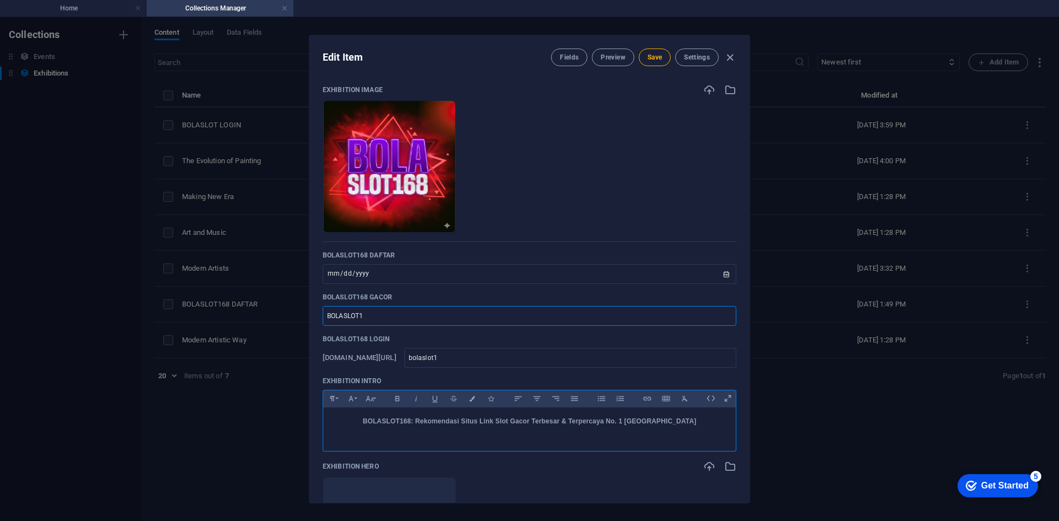
type input "BOLASLOT16"
type input "bolaslot16"
type input "BOLASLOT168"
type input "bolaslot168"
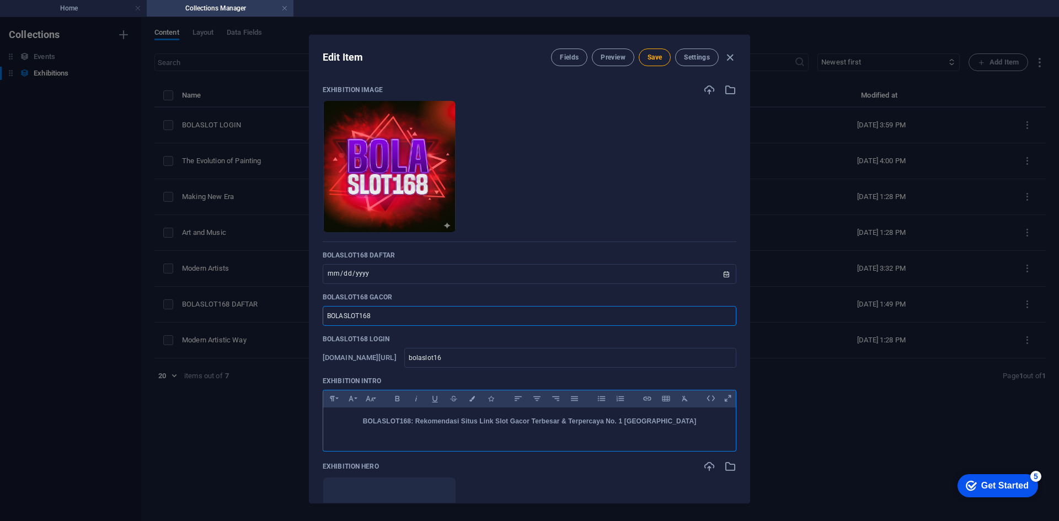
type input "bolaslot168"
type input "BOLASLOT168 DA"
type input "bolaslot168-da"
type input "BOLASLOT168 DAF"
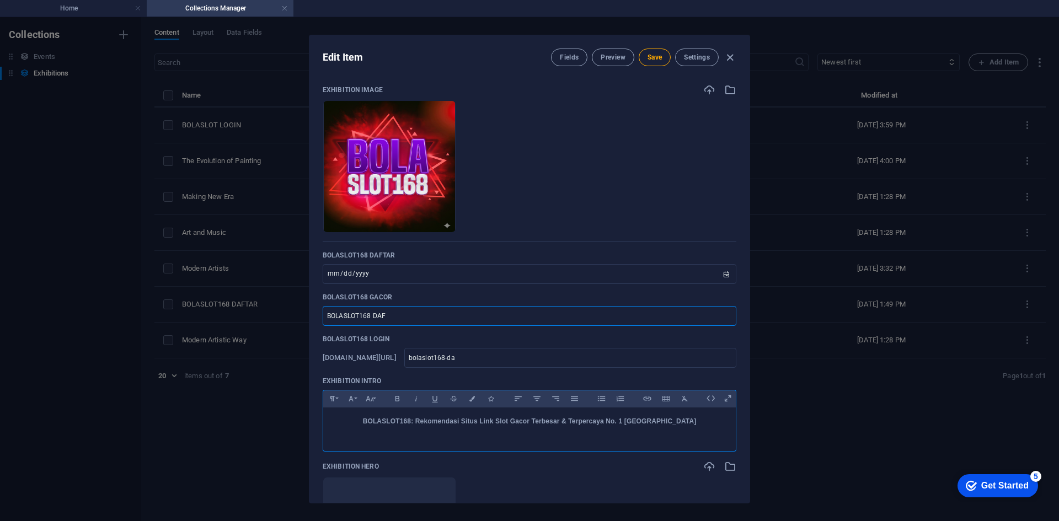
type input "bolaslot168-daf"
type input "BOLASLOT168 DAFTAR"
type input "bolaslot168-daftar"
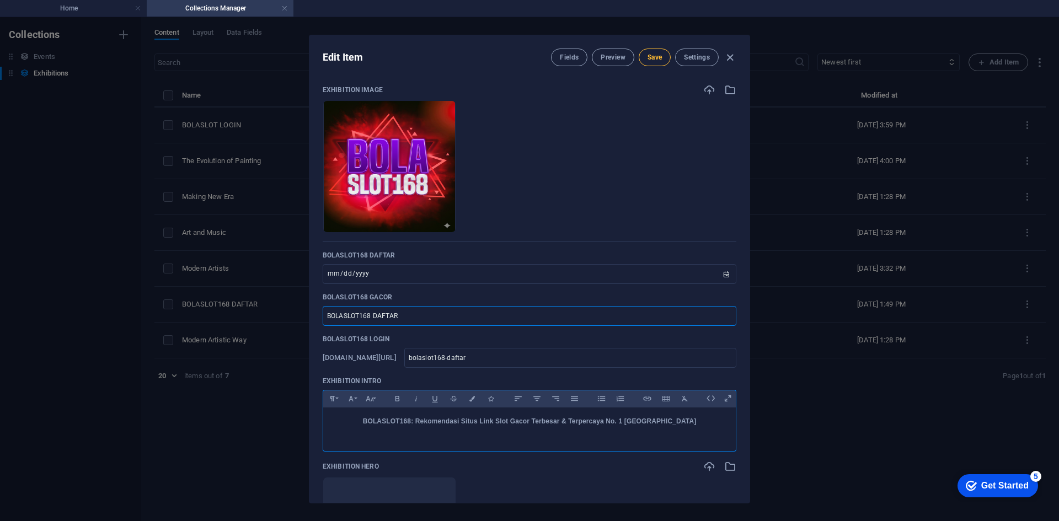
type input "BOLASLOT168 DAFTAR"
click at [655, 55] on span "Save" at bounding box center [655, 57] width 14 height 9
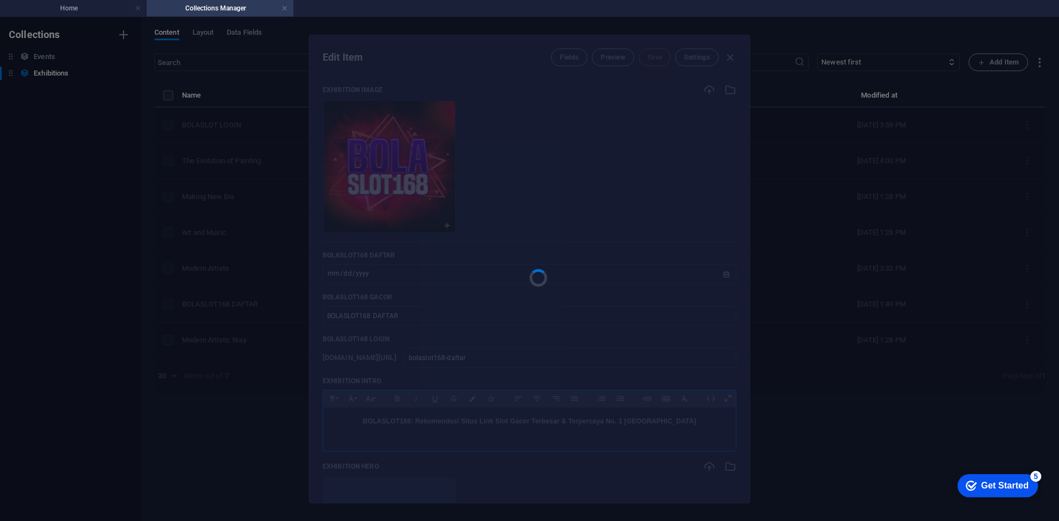
type input "bolaslot168-daftar"
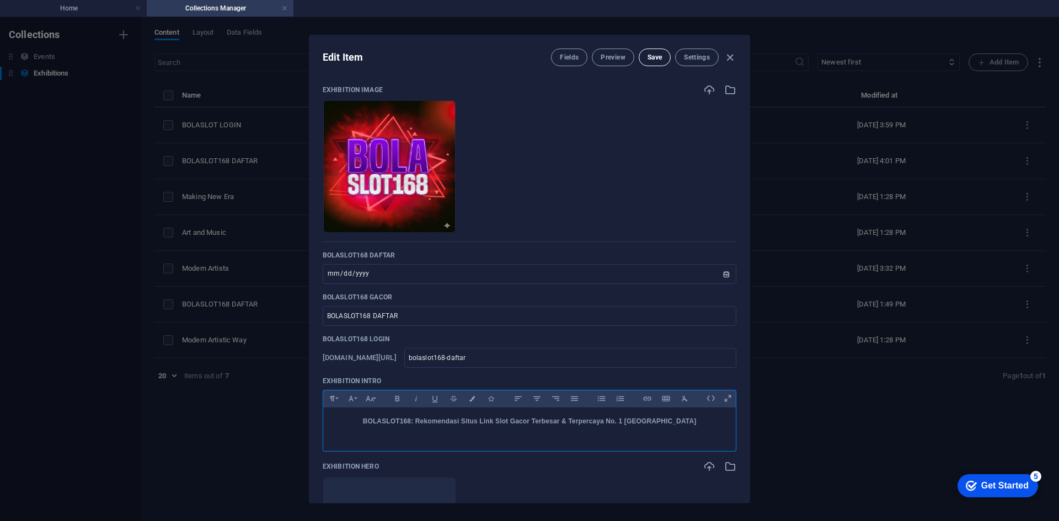
click at [649, 57] on span "Save" at bounding box center [655, 57] width 14 height 9
click at [729, 57] on icon "button" at bounding box center [730, 57] width 13 height 13
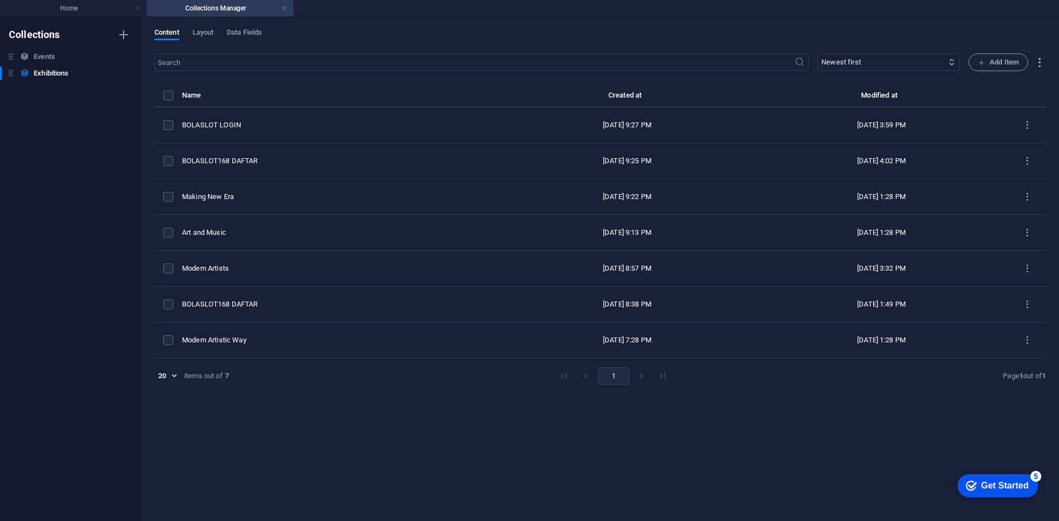
type input "[DATE]"
type input "bolaslot168-daftar"
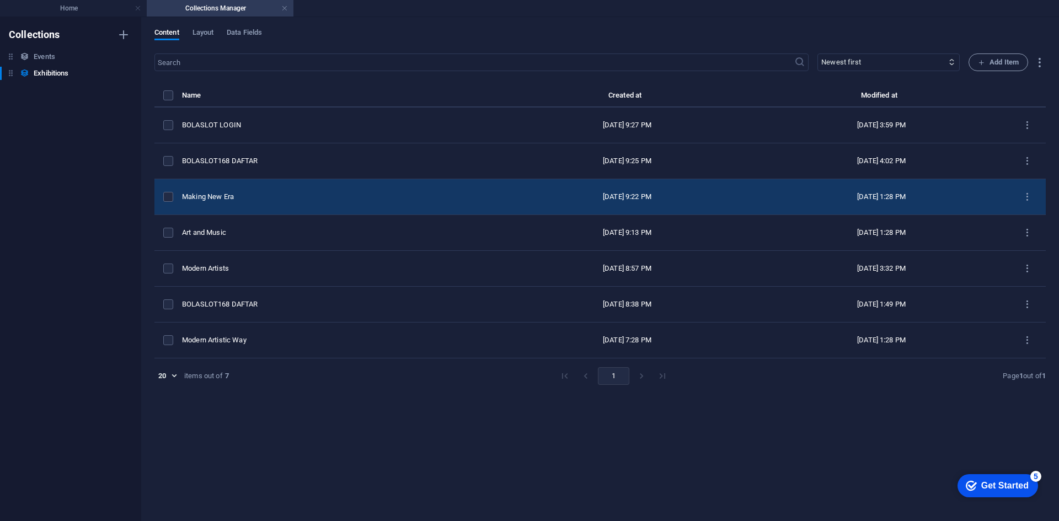
click at [296, 200] on div "Making New Era" at bounding box center [337, 197] width 310 height 10
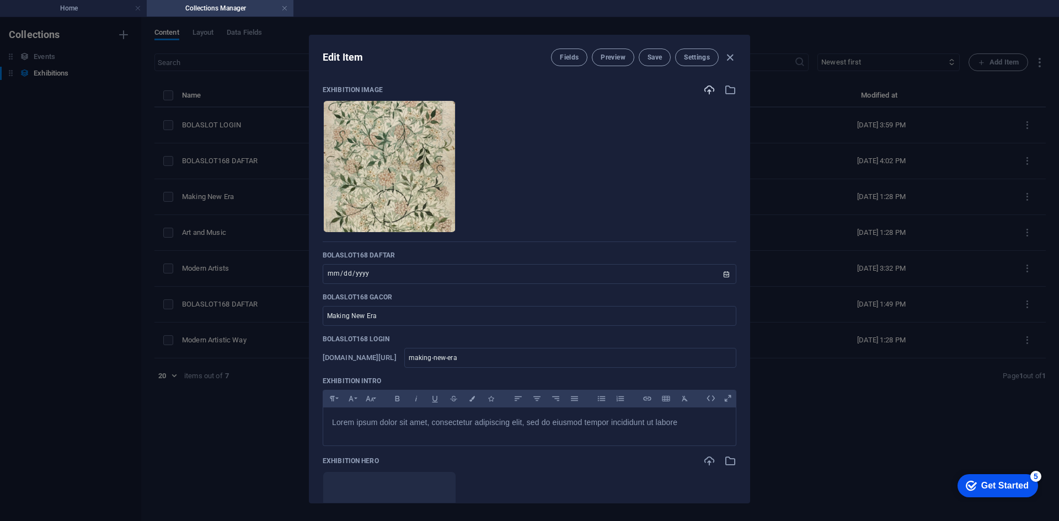
click at [707, 89] on icon "button" at bounding box center [710, 90] width 12 height 12
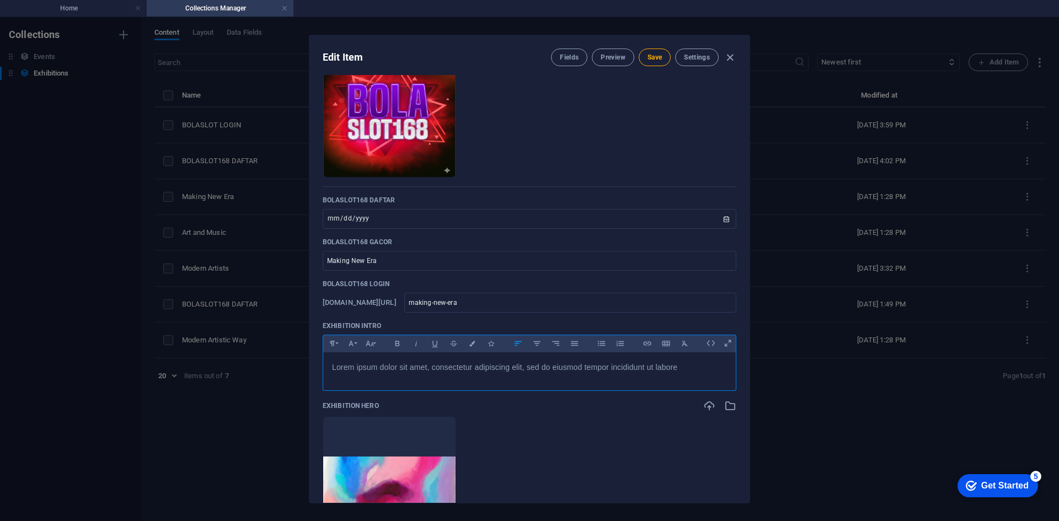
click at [470, 364] on span "Lorem ipsum dolor sit amet, consectetur adipiscing elit, sed do eiusmod tempor …" at bounding box center [504, 367] width 345 height 9
click at [470, 365] on span "Lorem ipsum dolor sit amet, consectetur adipiscing elit, sed do eiusmod tempor …" at bounding box center [504, 367] width 345 height 9
click at [468, 365] on span "Lorem ipsum dolor sit amet, consectetur adipiscing elit, sed do eiusmod tempor …" at bounding box center [504, 367] width 345 height 9
drag, startPoint x: 263, startPoint y: 257, endPoint x: 258, endPoint y: 255, distance: 5.8
click at [258, 255] on div "Edit Item Fields Preview Save Settings Exhibition Image Drop files here to uplo…" at bounding box center [529, 269] width 1059 height 504
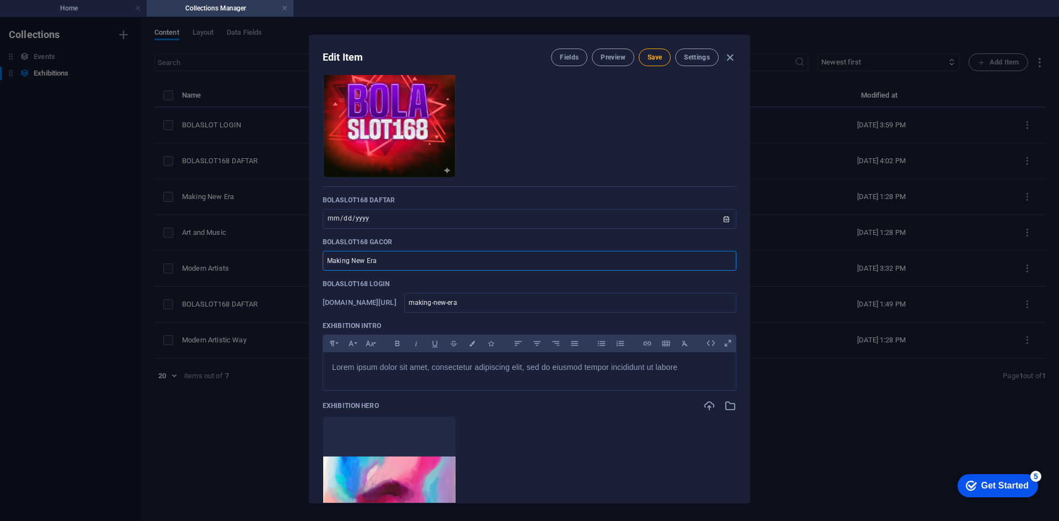
type input "B"
type input "b"
type input "BO"
type input "bo"
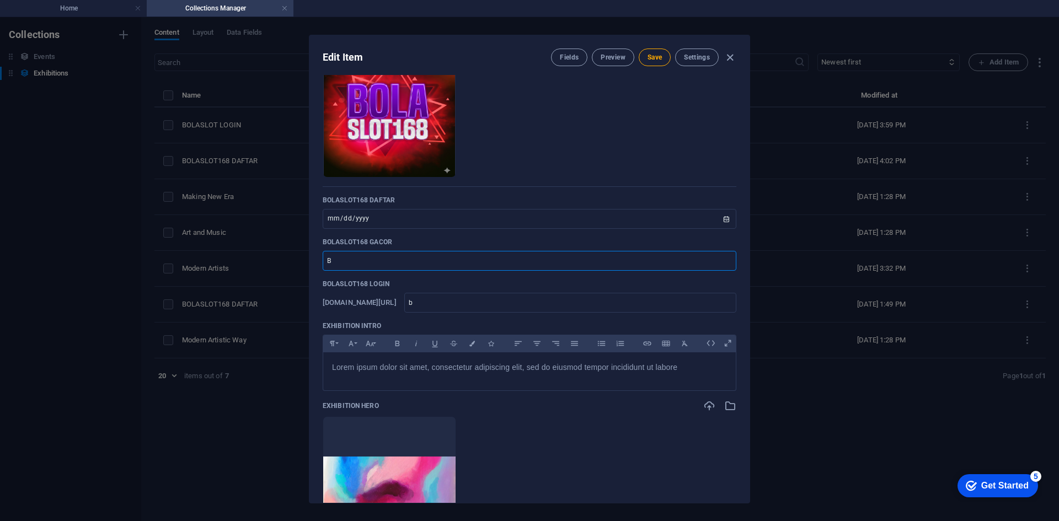
type input "bo"
type input "BOLAS"
type input "bolas"
type input "BOLASL"
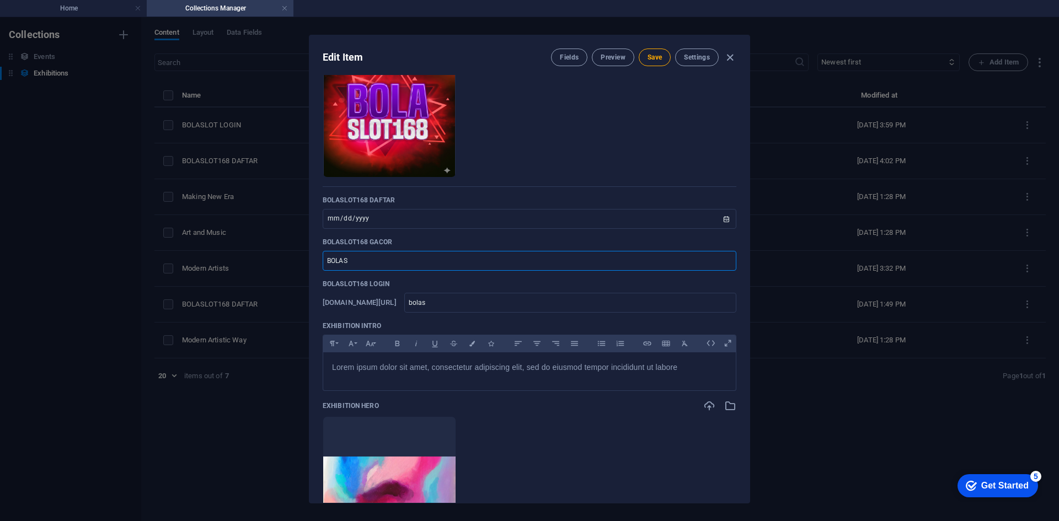
type input "bolasl"
type input "BOLASLO"
type input "bolaslo"
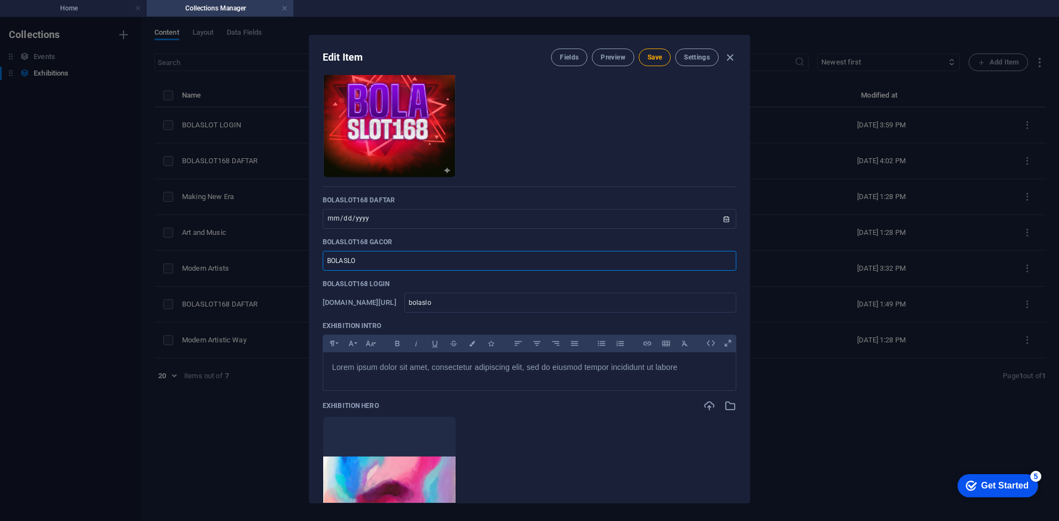
type input "BOLASLOT"
type input "bolaslot"
type input "BOLASLOT1"
type input "bolaslot1"
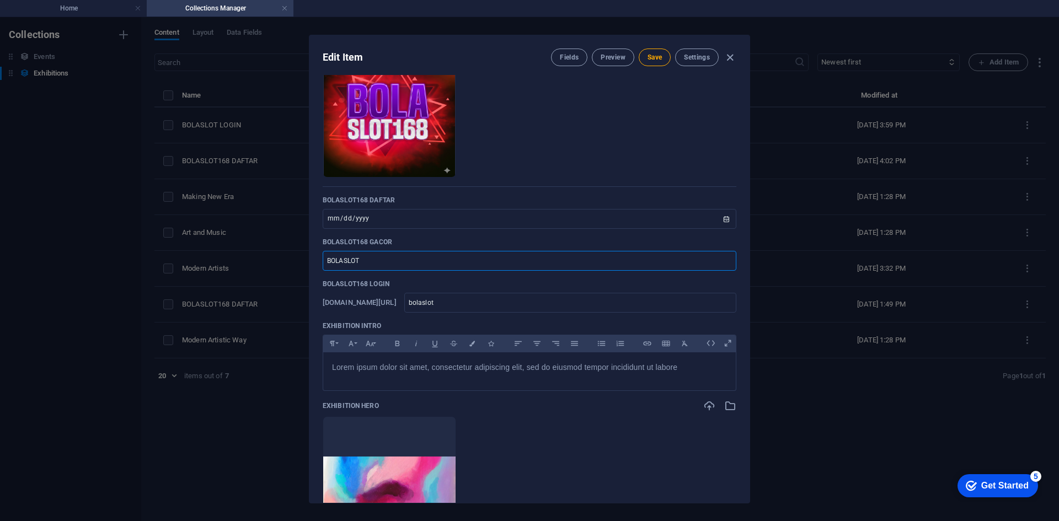
type input "bolaslot1"
type input "BOLASLOT16"
type input "bolaslot16"
type input "BOLASLOT168"
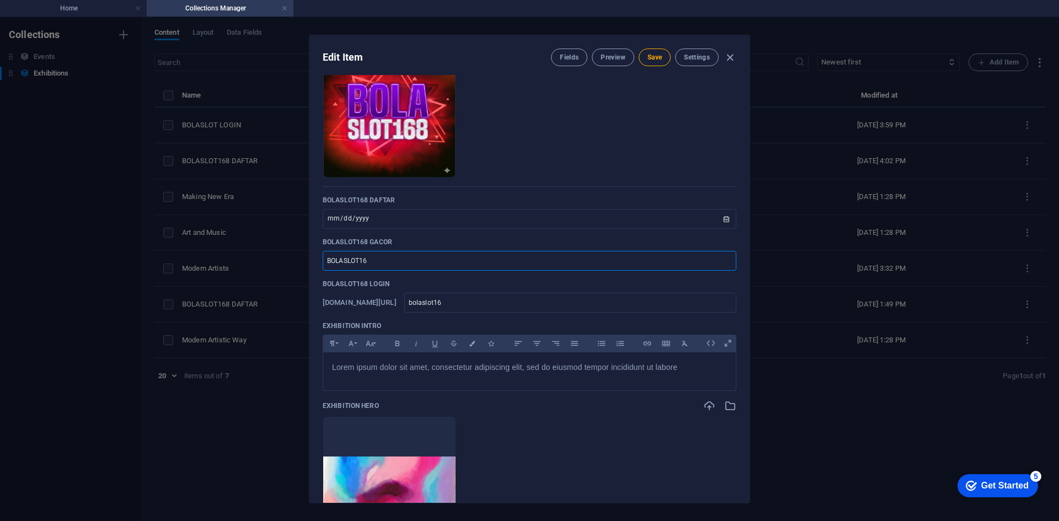
type input "bolaslot168"
type input "BOLASLOT168 h"
type input "bolaslot168-h"
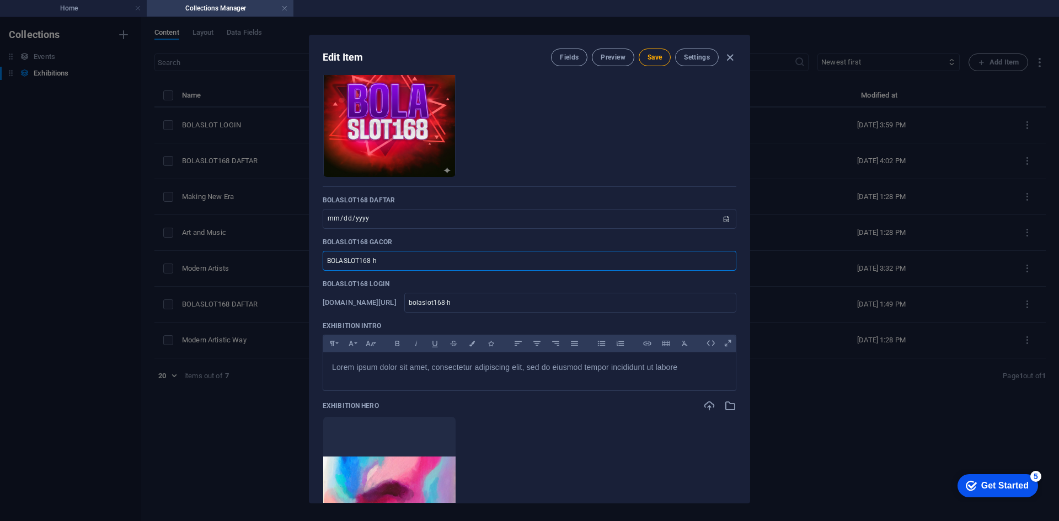
type input "BOLASLOT168 he"
type input "bolaslot168-he"
type input "BOLASLOT168 hey"
type input "bolaslot168-hey"
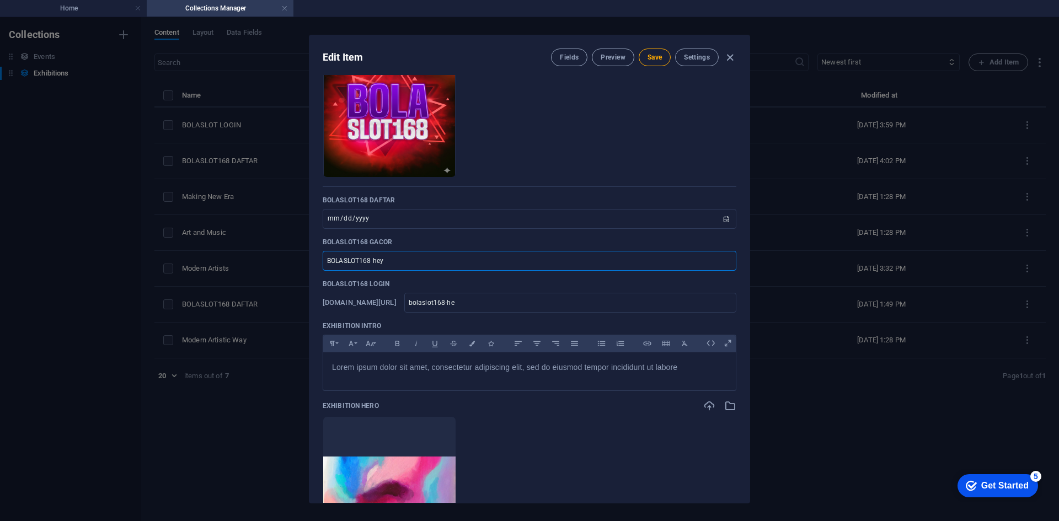
type input "bolaslot168-hey"
type input "BOLASLOT168 heyl"
type input "bolaslot168-heyl"
type input "BOLASLOT168 heyli"
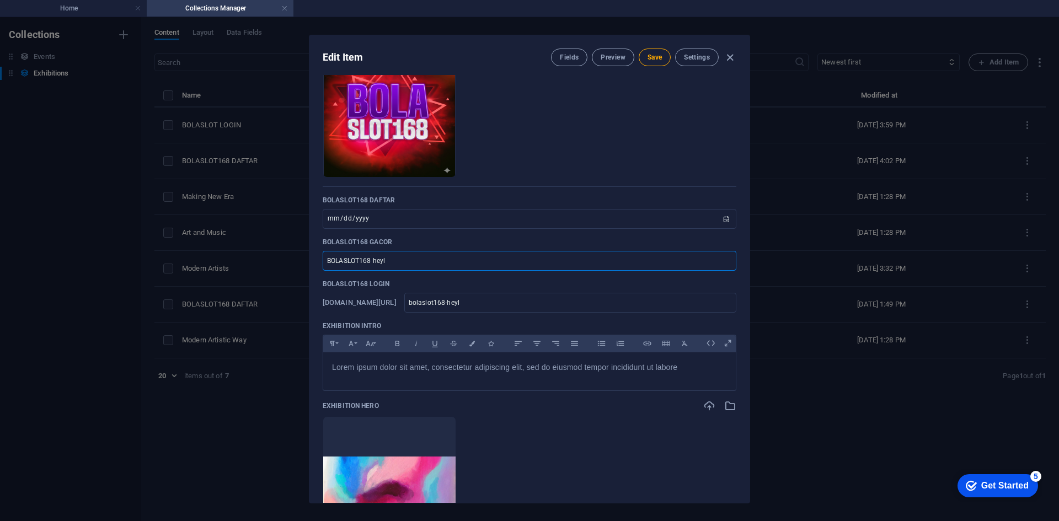
type input "bolaslot168-heyli"
type input "BOLASLOT168 [PERSON_NAME]"
type input "bolaslot168-[PERSON_NAME]"
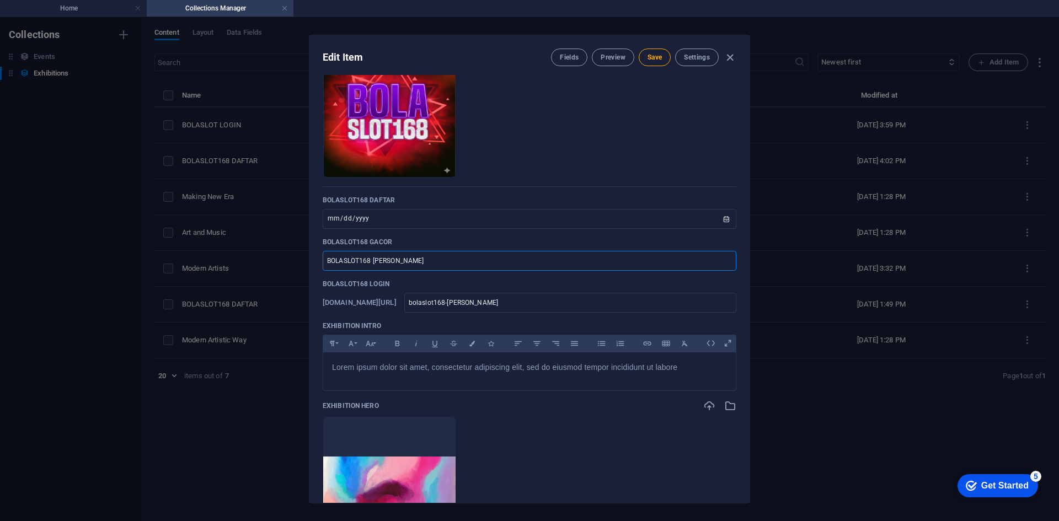
type input "BOLASLOT168 heylink"
type input "bolaslot168-heylink"
type input "BOLASLOT168 heylink"
click at [656, 57] on span "Save" at bounding box center [655, 57] width 14 height 9
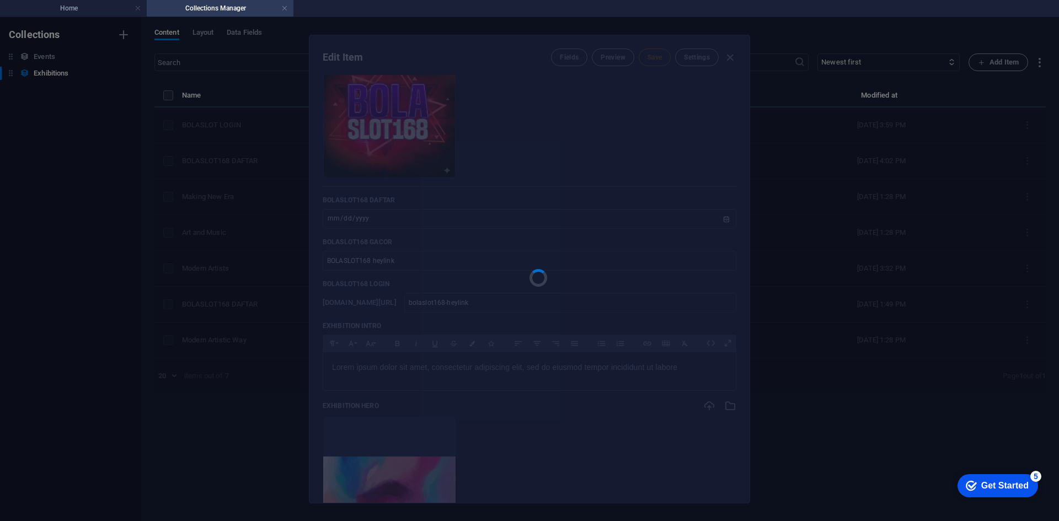
type input "bolaslot168-heylink"
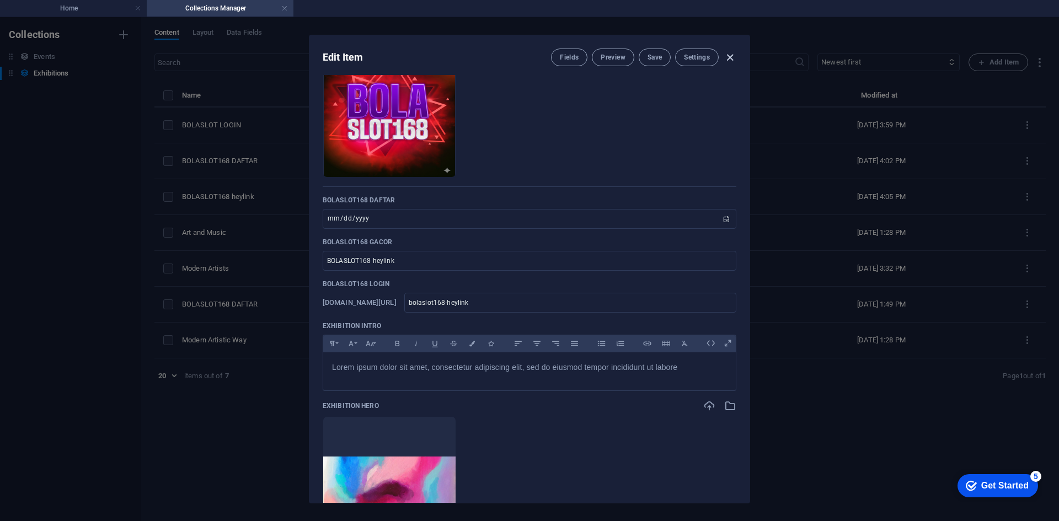
click at [730, 56] on icon "button" at bounding box center [730, 57] width 13 height 13
type input "[DATE]"
type input "bolaslot168-heylink"
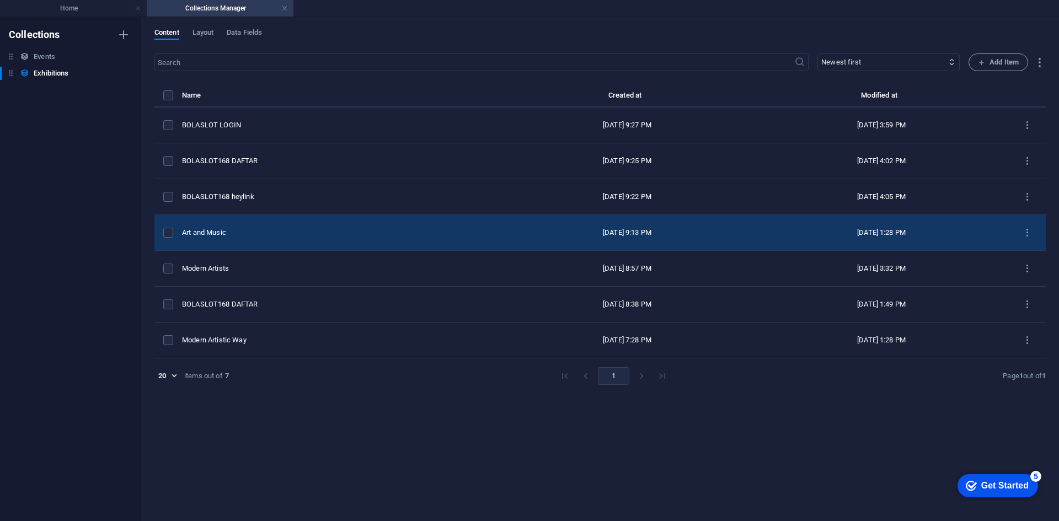
click at [348, 228] on div "Art and Music" at bounding box center [337, 233] width 310 height 10
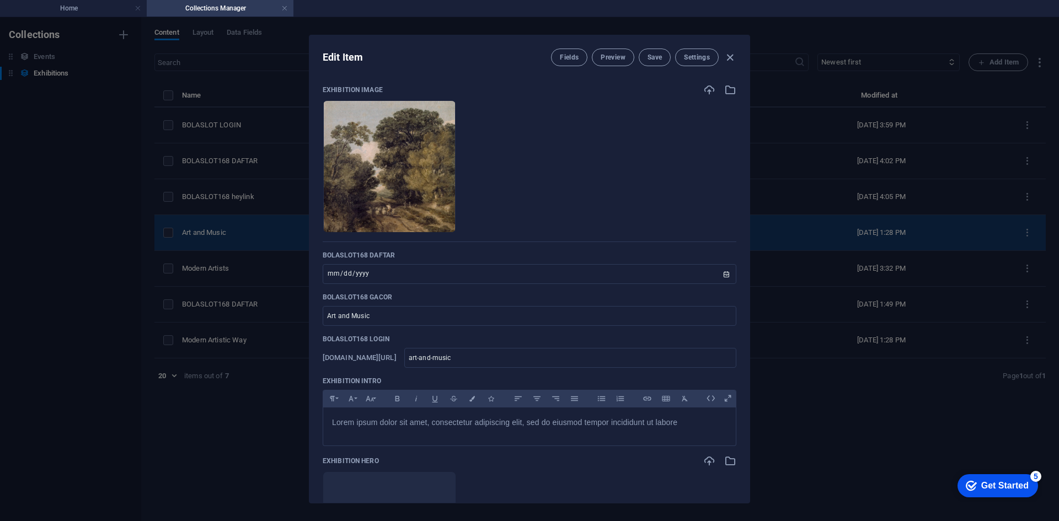
click at [348, 228] on li at bounding box center [390, 166] width 134 height 132
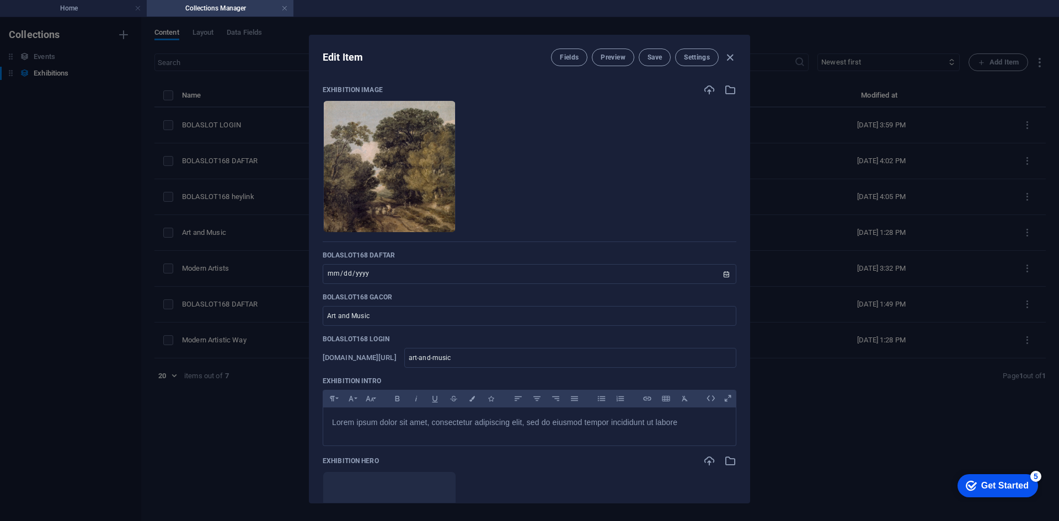
drag, startPoint x: 441, startPoint y: 321, endPoint x: 302, endPoint y: 321, distance: 138.5
click at [302, 321] on div "Edit Item Fields Preview Save Settings Exhibition Image Drop files here to uplo…" at bounding box center [529, 269] width 1059 height 504
type input "B"
type input "b"
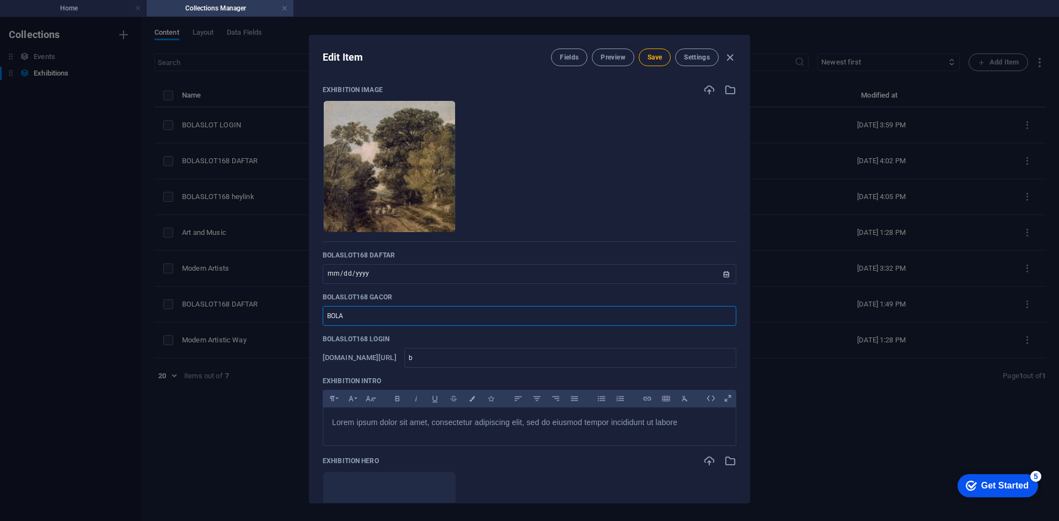
type input "BOLAS"
type input "bolas"
type input "BOLASL"
type input "bolasl"
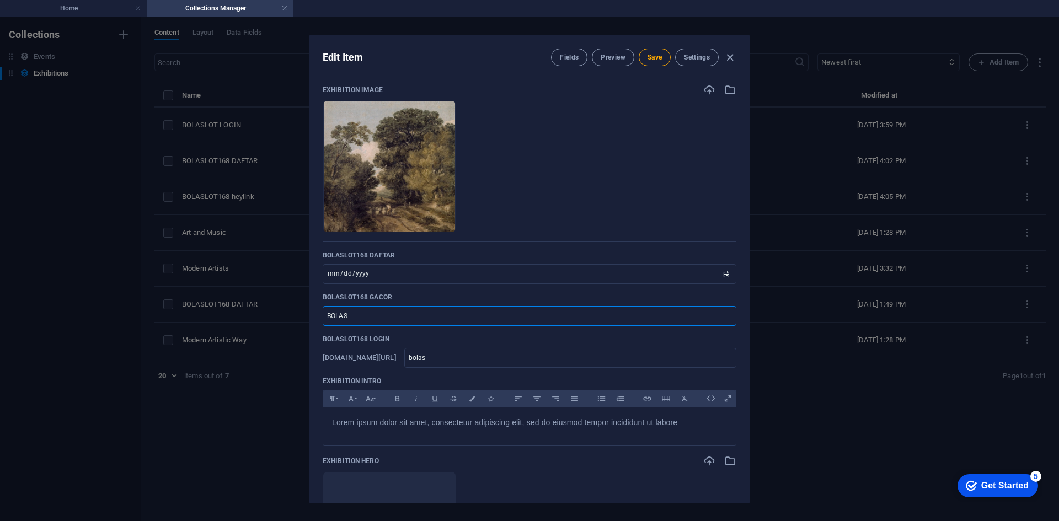
type input "bolasl"
type input "BOLASLO"
type input "bolaslo"
type input "BOLASLOT"
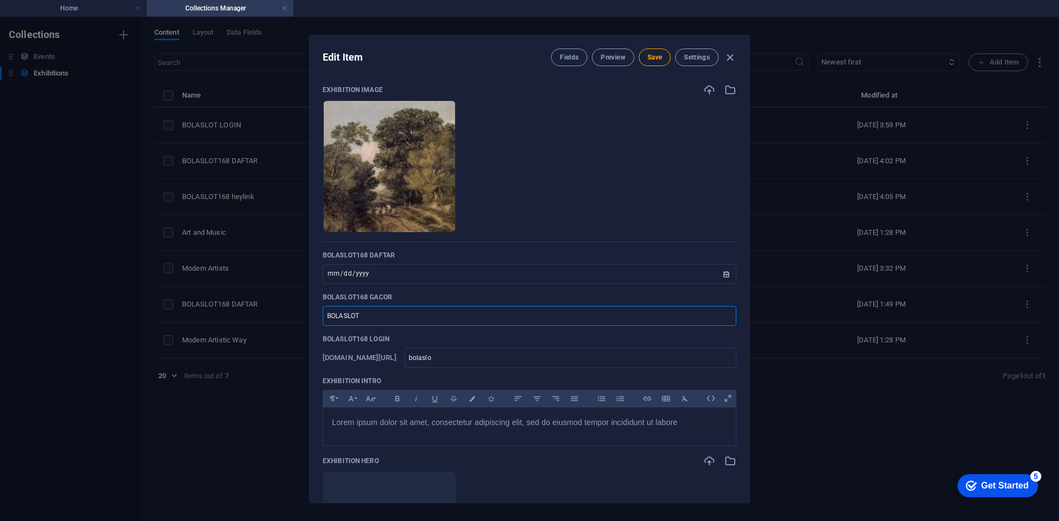
type input "bolaslot"
type input "BOLASLOT1"
type input "bolaslot1"
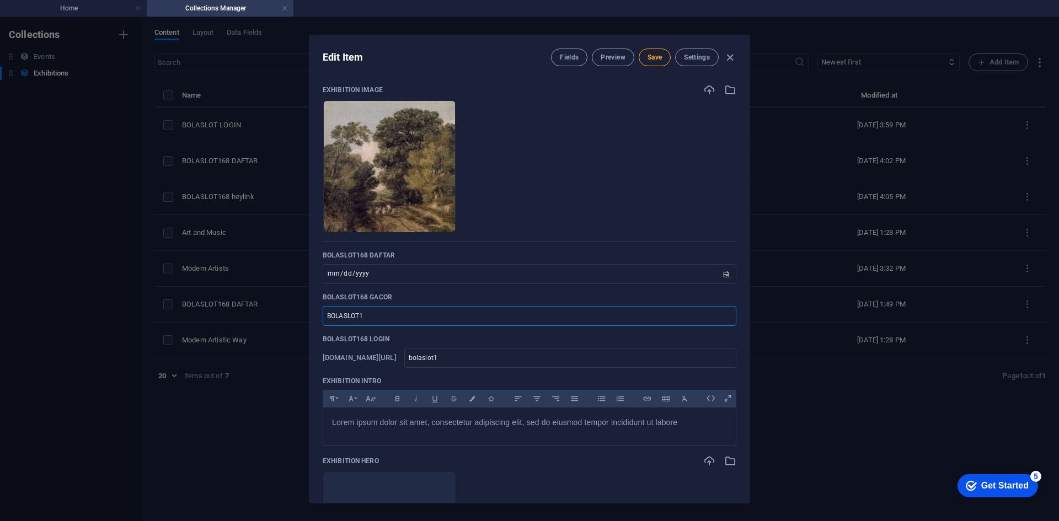
type input "BOLASLOT16"
type input "bolaslot16"
type input "BOLASLOT168"
type input "bolaslot168"
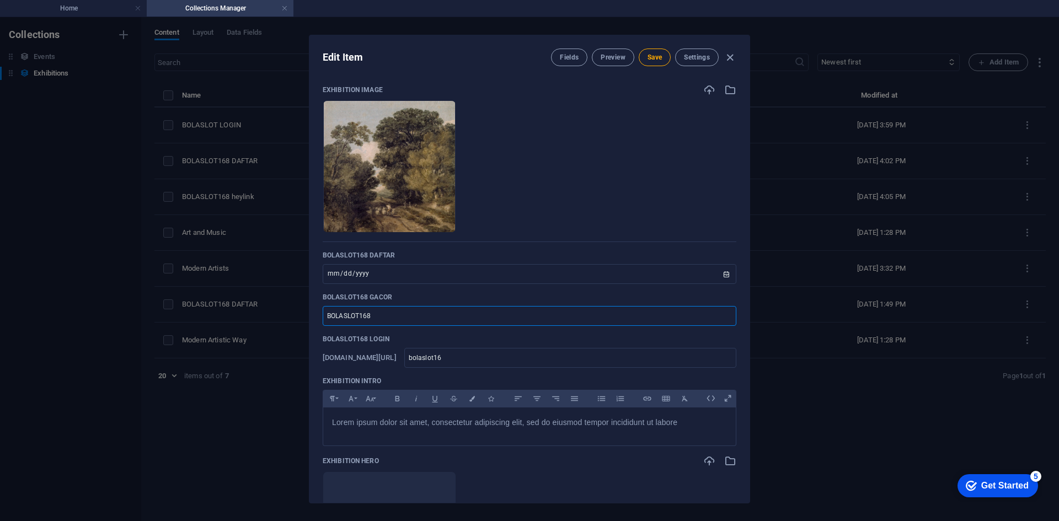
type input "bolaslot168"
type input "BOLASLOT168 G"
type input "bolaslot168-g"
type input "BOLASLOT168 Game"
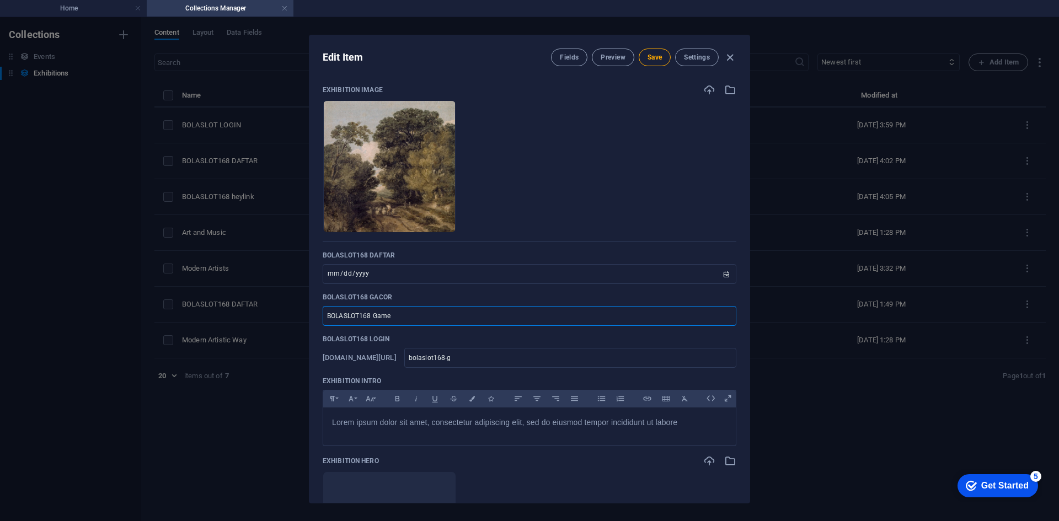
type input "bolaslot168-game"
type input "BOLASLOT168 Game O"
type input "bolaslot168-game-o"
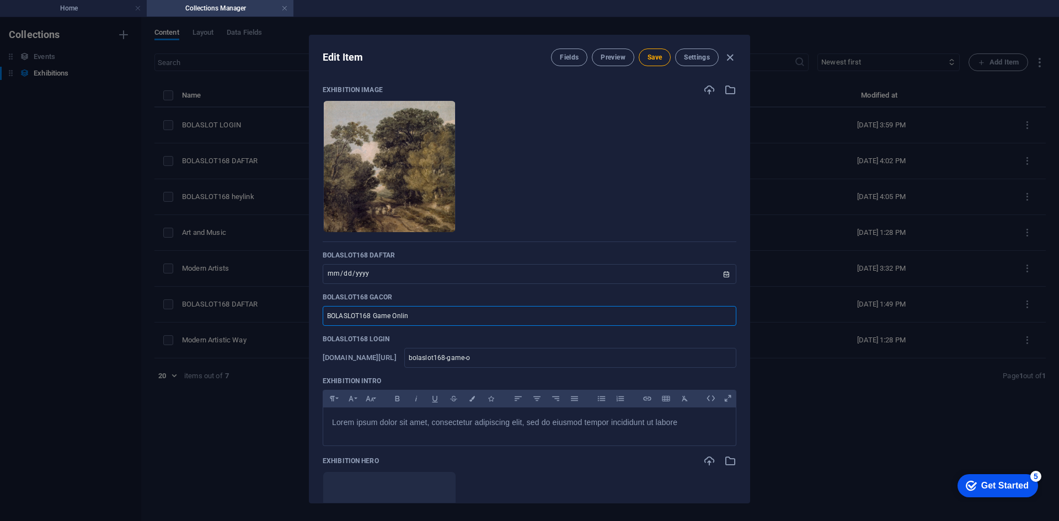
type input "BOLASLOT168 Game Online"
type input "bolaslot168-game-online"
type input "BOLASLOT168 Game Online"
click at [537, 429] on p "Lorem ipsum dolor sit amet, consectetur adipiscing elit, sed do eiusmod tempor …" at bounding box center [529, 423] width 395 height 12
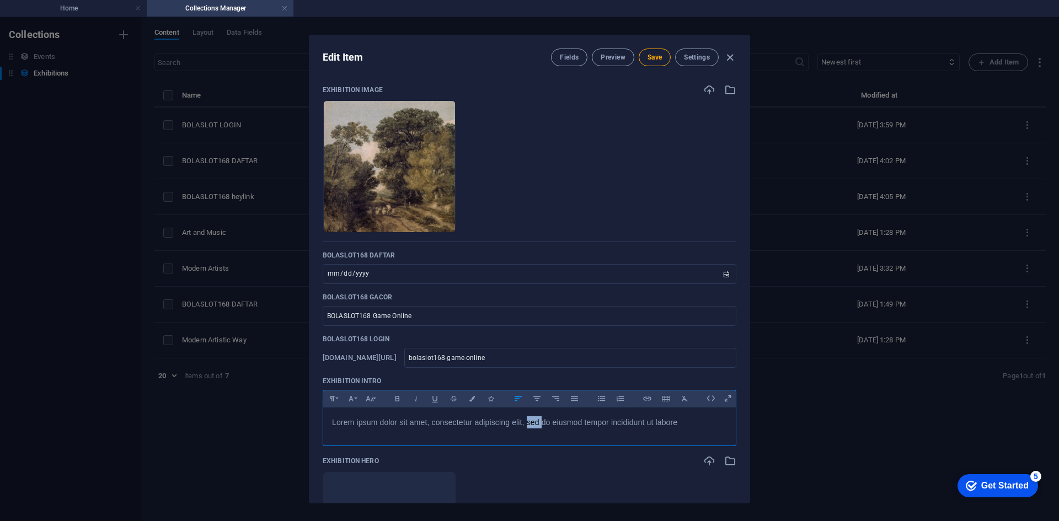
click at [537, 429] on p "Lorem ipsum dolor sit amet, consectetur adipiscing elit, sed do eiusmod tempor …" at bounding box center [529, 423] width 395 height 12
click at [646, 401] on icon "button" at bounding box center [647, 398] width 9 height 13
paste input "[URL][DOMAIN_NAME]"
type input "[URL][DOMAIN_NAME]"
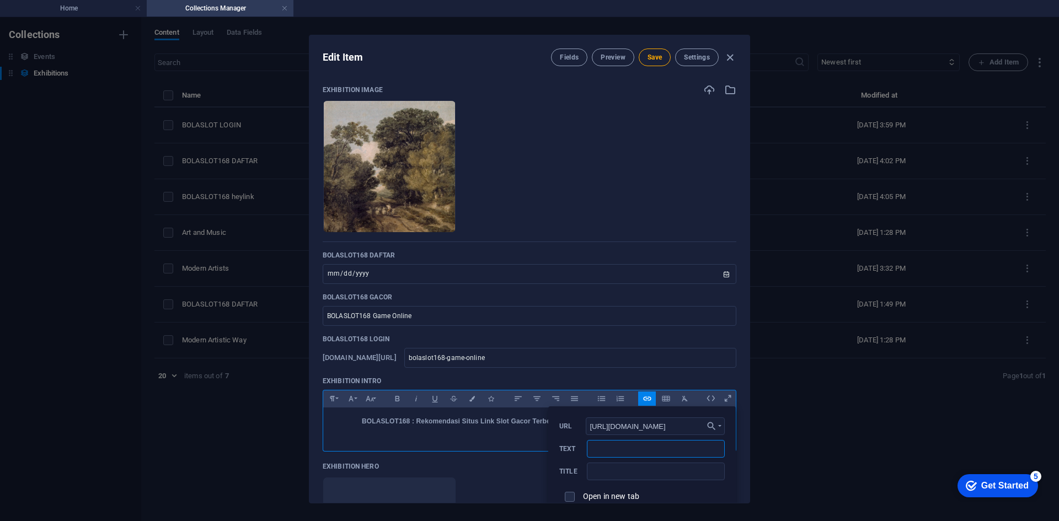
click at [648, 455] on input "Text" at bounding box center [656, 449] width 138 height 18
type input "BOLASLOT168"
click at [658, 58] on span "Save" at bounding box center [655, 57] width 14 height 9
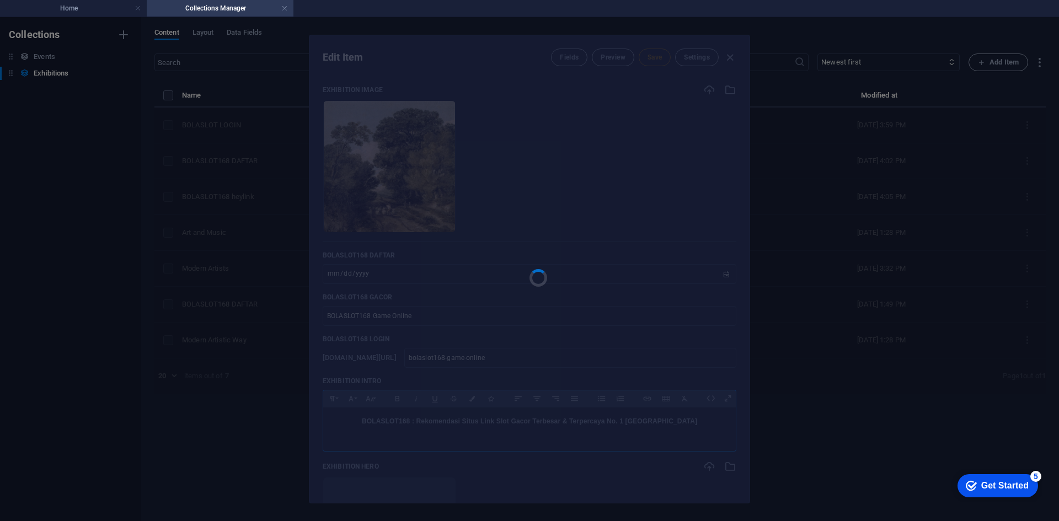
type input "bolaslot168-game-online"
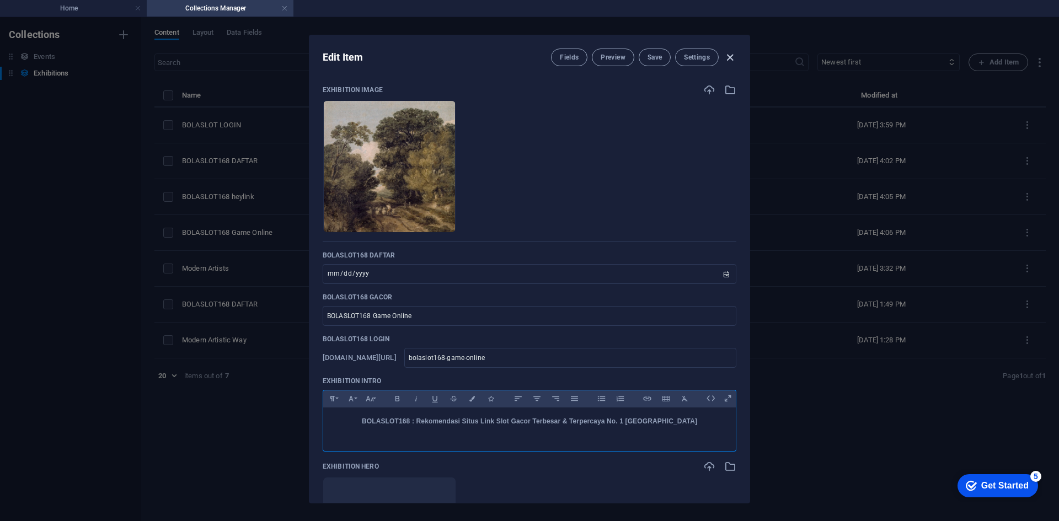
click at [730, 55] on icon "button" at bounding box center [730, 57] width 13 height 13
type input "[DATE]"
type input "bolaslot168-game-online"
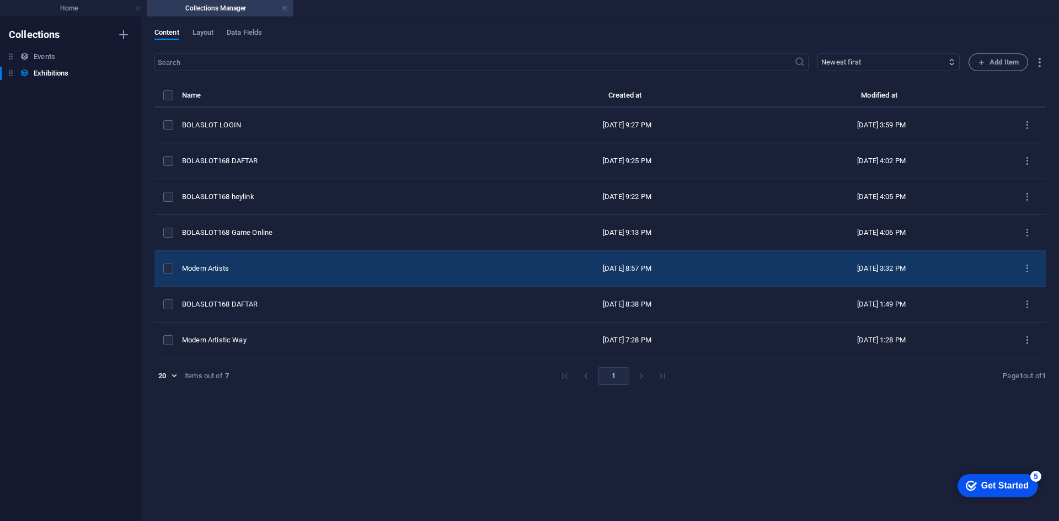
click at [299, 264] on div "Modern Artists" at bounding box center [337, 269] width 310 height 10
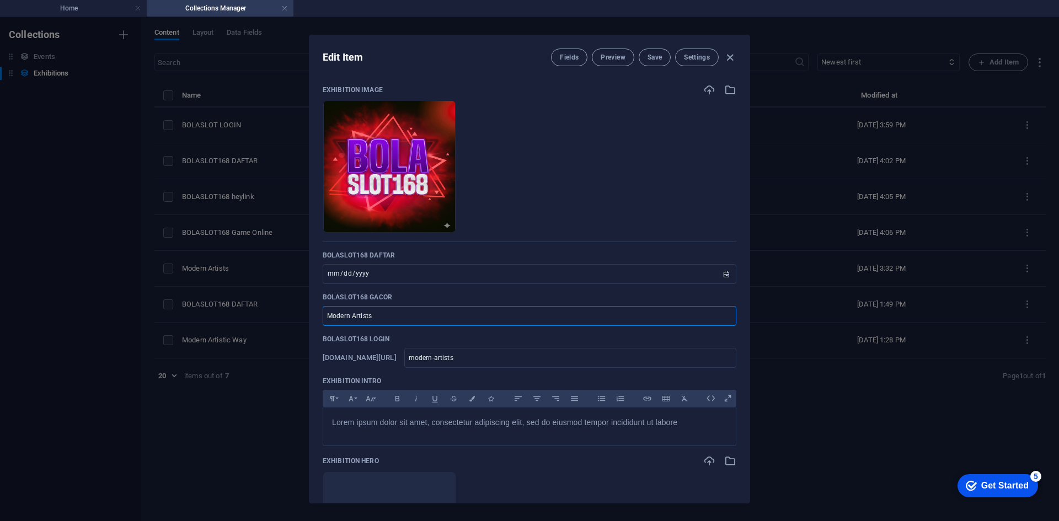
drag, startPoint x: 412, startPoint y: 319, endPoint x: 315, endPoint y: 317, distance: 97.2
click at [324, 318] on input "Modern Artists" at bounding box center [530, 316] width 414 height 20
type input "B"
type input "b"
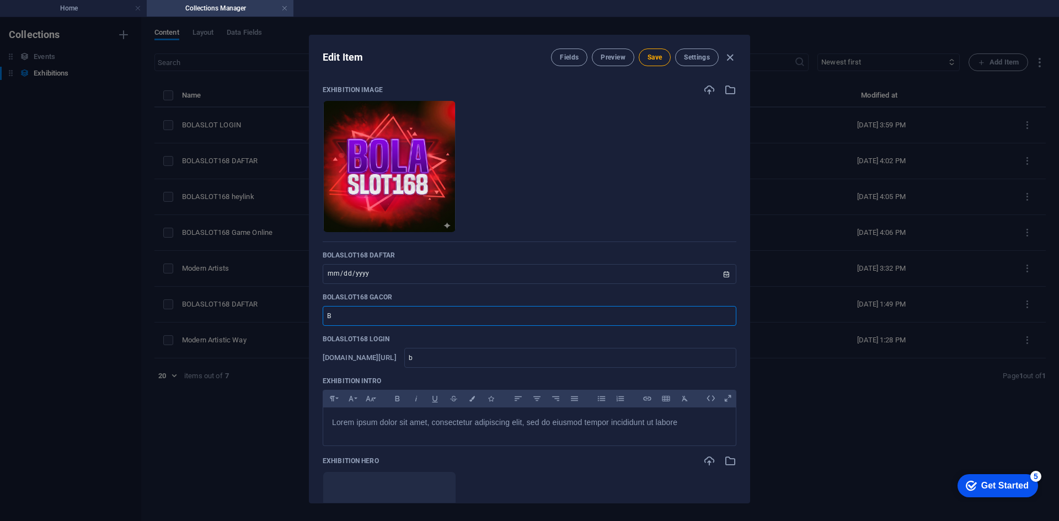
type input "BO"
type input "bo"
type input "BOLASL"
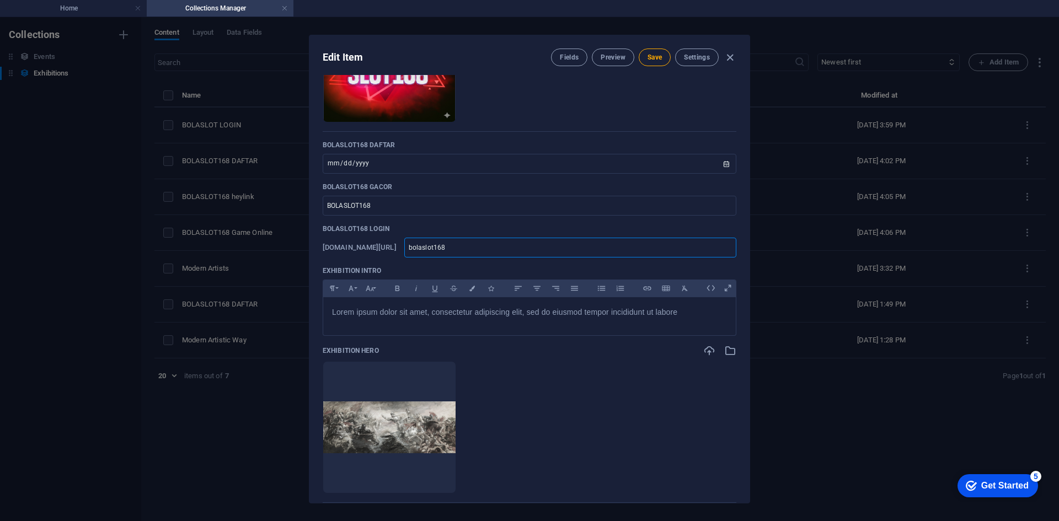
click at [557, 251] on input "bolaslot168" at bounding box center [570, 248] width 332 height 20
click at [410, 203] on input "BOLASLOT168" at bounding box center [530, 206] width 414 height 20
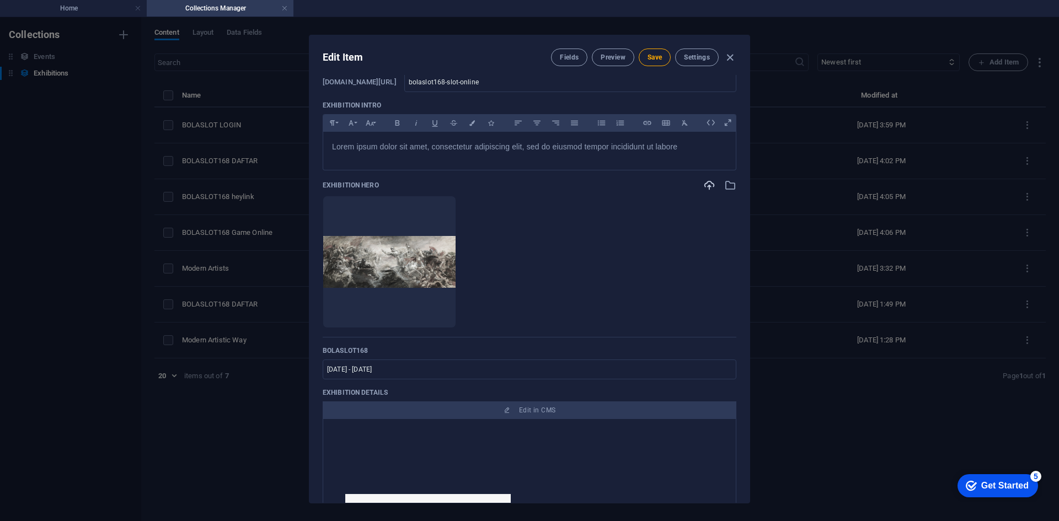
click at [709, 185] on icon "button" at bounding box center [710, 185] width 12 height 12
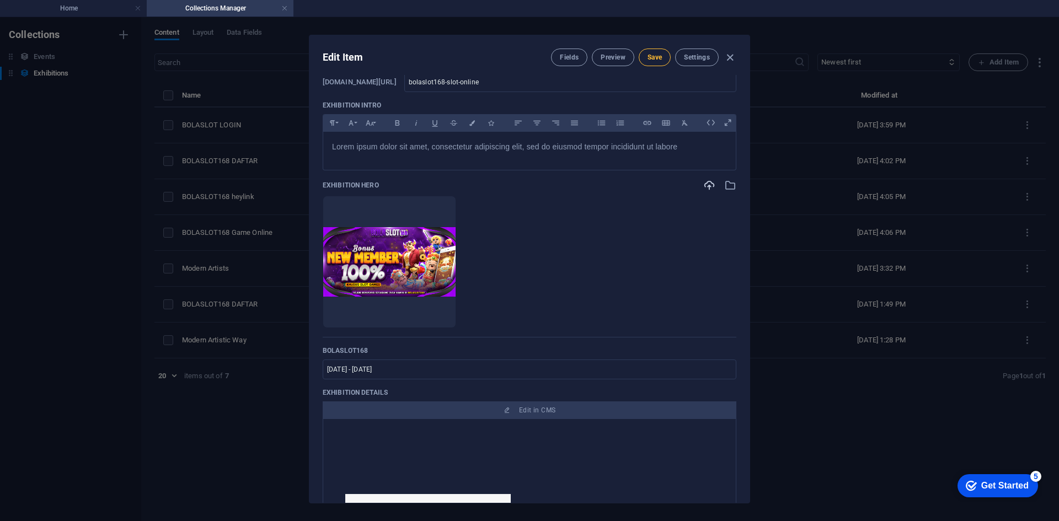
click at [653, 56] on span "Save" at bounding box center [655, 57] width 14 height 9
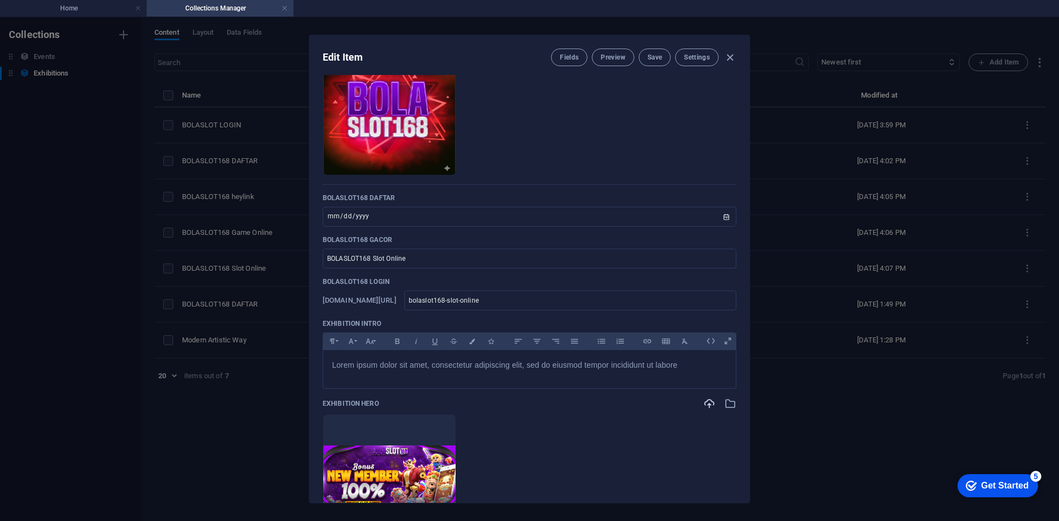
scroll to position [110, 0]
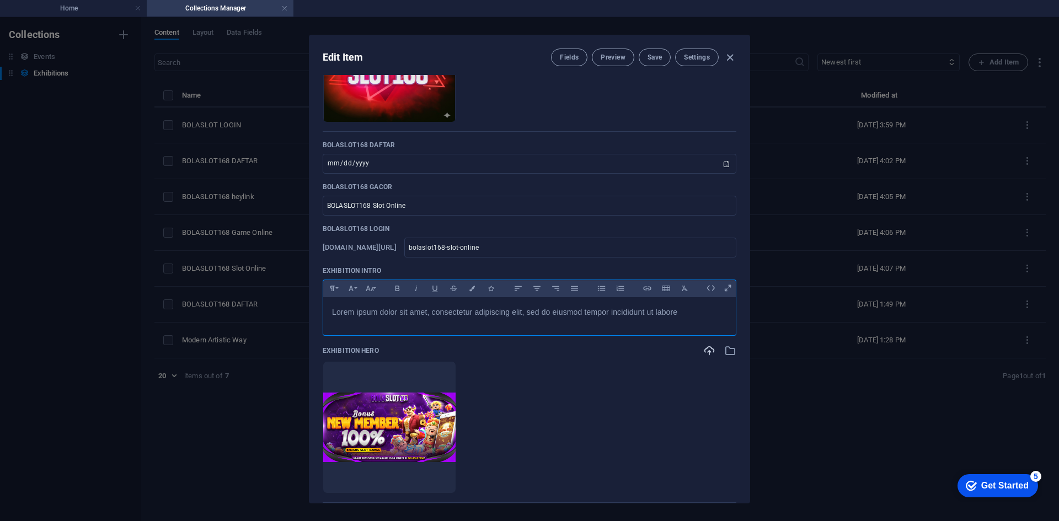
click at [569, 311] on span "Lorem ipsum dolor sit amet, consectetur adipiscing elit, sed do eiusmod tempor …" at bounding box center [504, 312] width 345 height 9
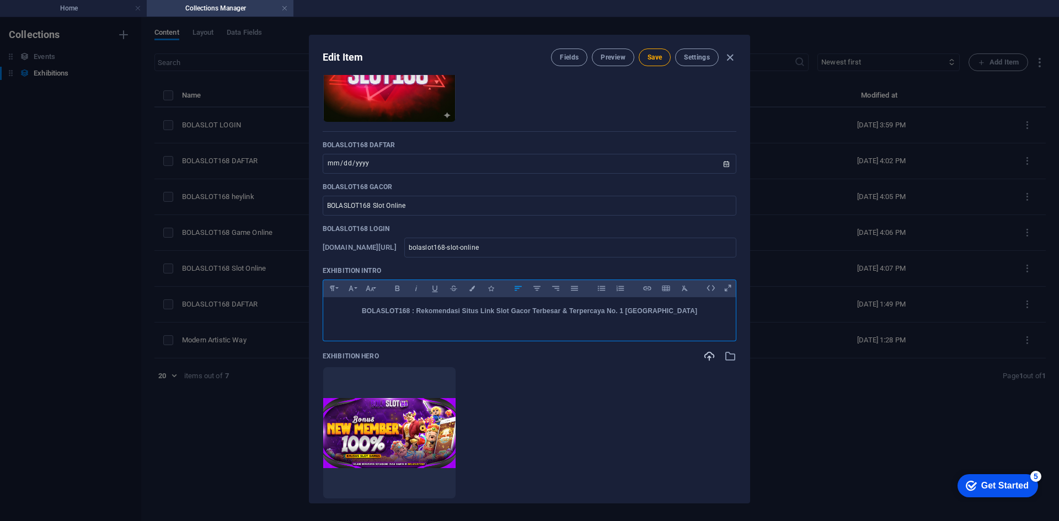
click at [399, 315] on p "BOLASLOT168 : Rekomendasi Situs Link Slot Gacor Terbesar & Terpercaya No. 1 [GE…" at bounding box center [529, 311] width 395 height 10
click at [646, 289] on icon "button" at bounding box center [647, 288] width 9 height 13
drag, startPoint x: 705, startPoint y: 405, endPoint x: 704, endPoint y: 399, distance: 5.6
click at [705, 404] on button "Insert" at bounding box center [711, 403] width 28 height 13
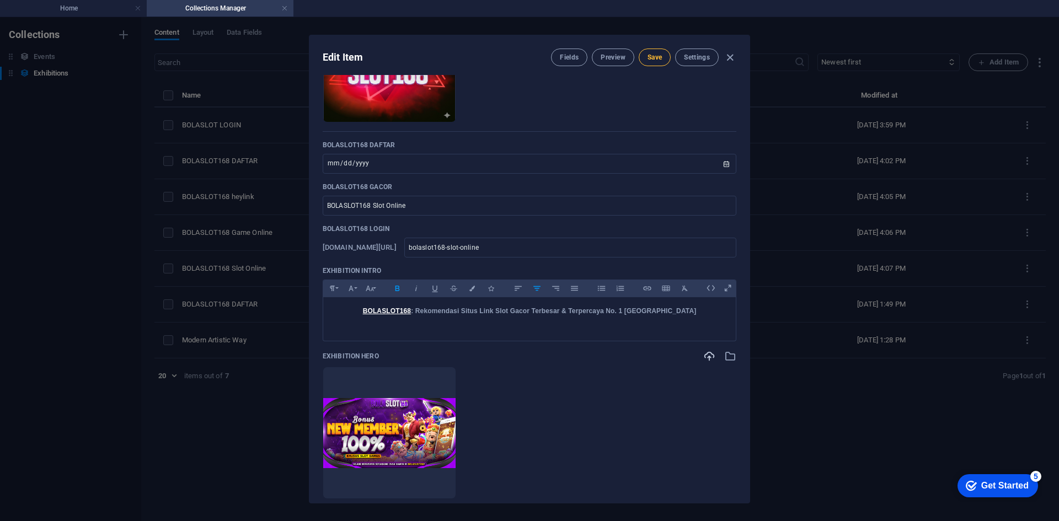
click at [652, 55] on span "Save" at bounding box center [655, 57] width 14 height 9
click at [731, 56] on icon "button" at bounding box center [730, 57] width 13 height 13
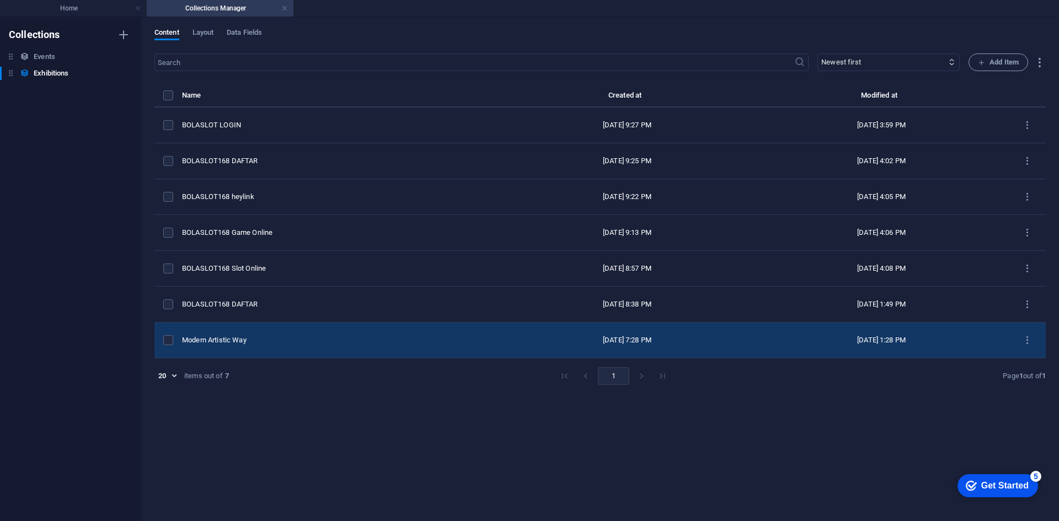
click at [317, 341] on div "Modern Artistic Way" at bounding box center [337, 340] width 310 height 10
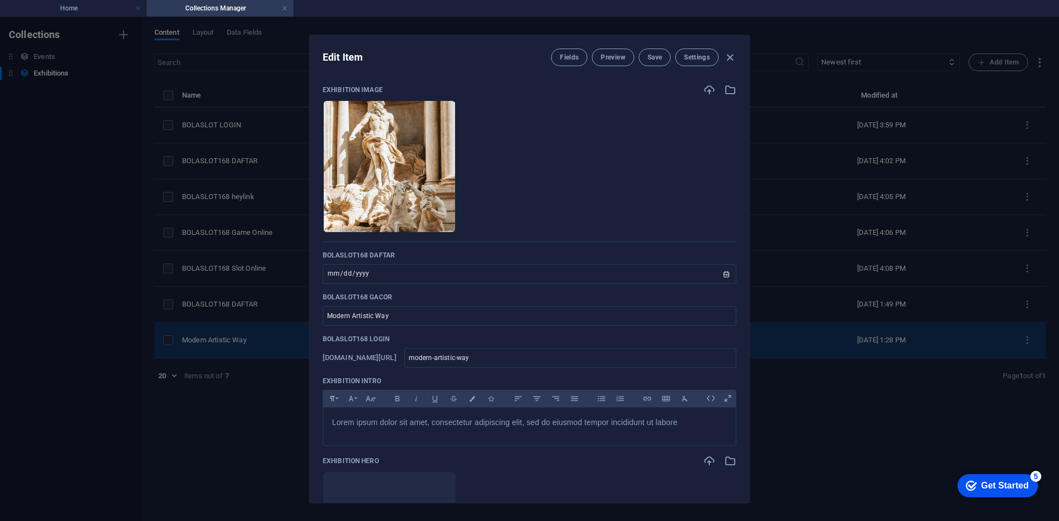
click at [317, 341] on div "Exhibition Image Drop files here to upload them instantly BOLASLOT168 DAFTAR [D…" at bounding box center [530, 289] width 440 height 428
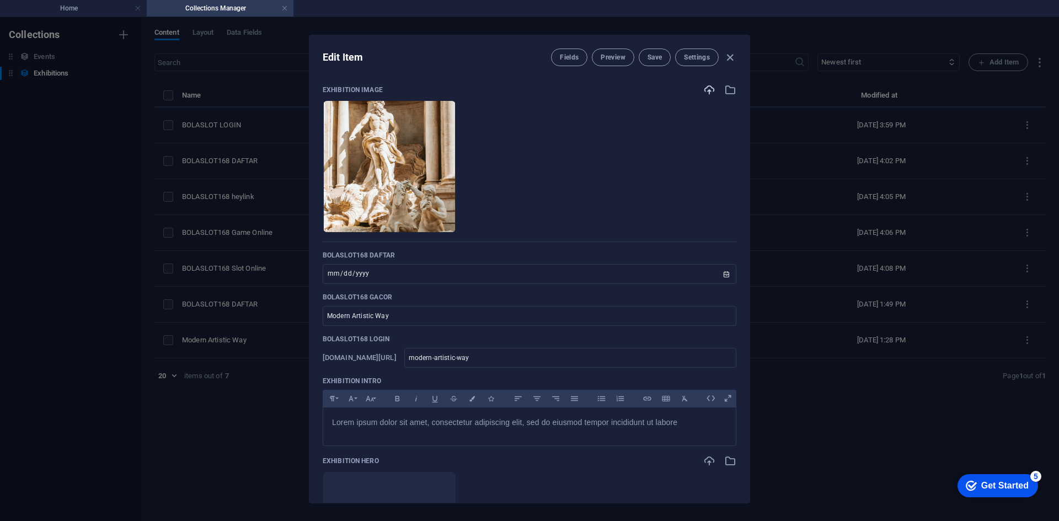
click at [706, 90] on icon "button" at bounding box center [710, 90] width 12 height 12
drag, startPoint x: 443, startPoint y: 314, endPoint x: 251, endPoint y: 312, distance: 191.5
click at [251, 312] on div "Edit Item Fields Preview Save Settings Exhibition Image Drop files here to uplo…" at bounding box center [529, 269] width 1059 height 504
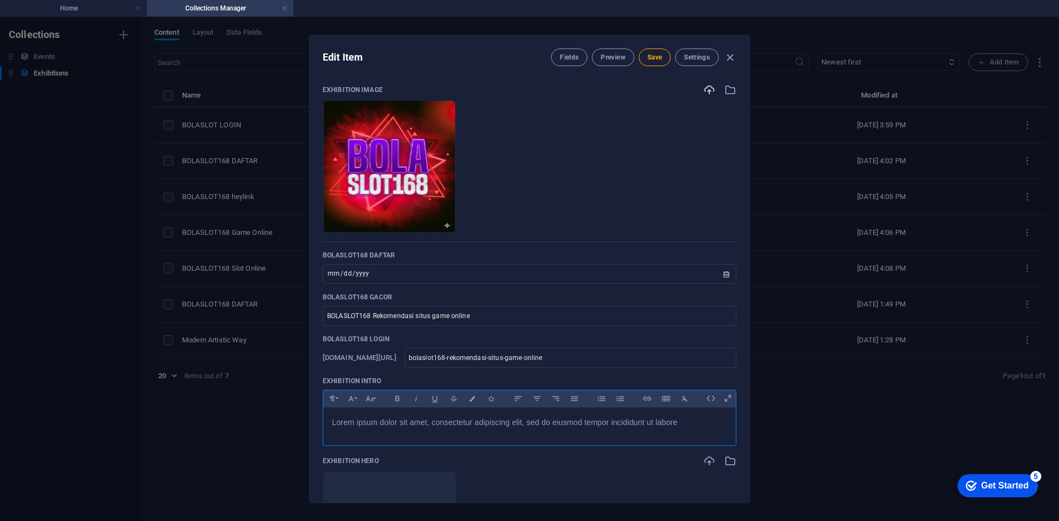
click at [499, 424] on span "Lorem ipsum dolor sit amet, consectetur adipiscing elit, sed do eiusmod tempor …" at bounding box center [504, 422] width 345 height 9
click at [411, 423] on strong "BOLASLOT168 : Rekomendasi Situs Link Slot Gacor Terbesar & Terpercaya No. 1 [GE…" at bounding box center [529, 422] width 335 height 8
click at [648, 396] on icon "button" at bounding box center [647, 398] width 9 height 13
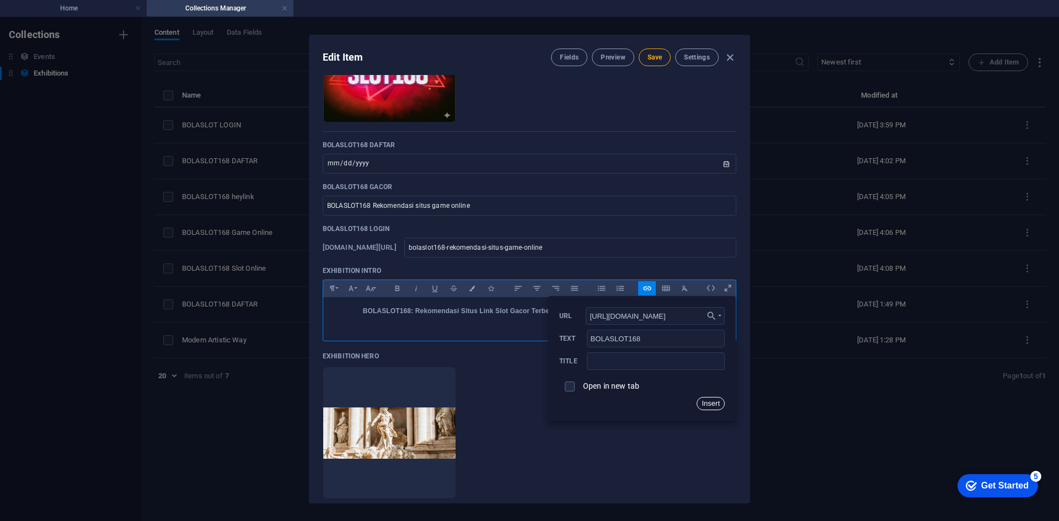
click at [706, 404] on button "Insert" at bounding box center [711, 403] width 28 height 13
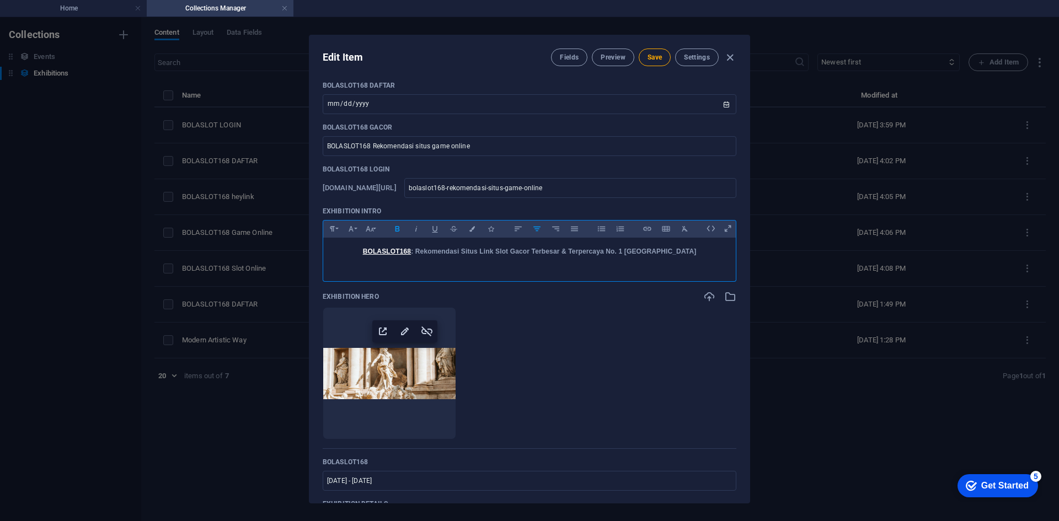
scroll to position [221, 0]
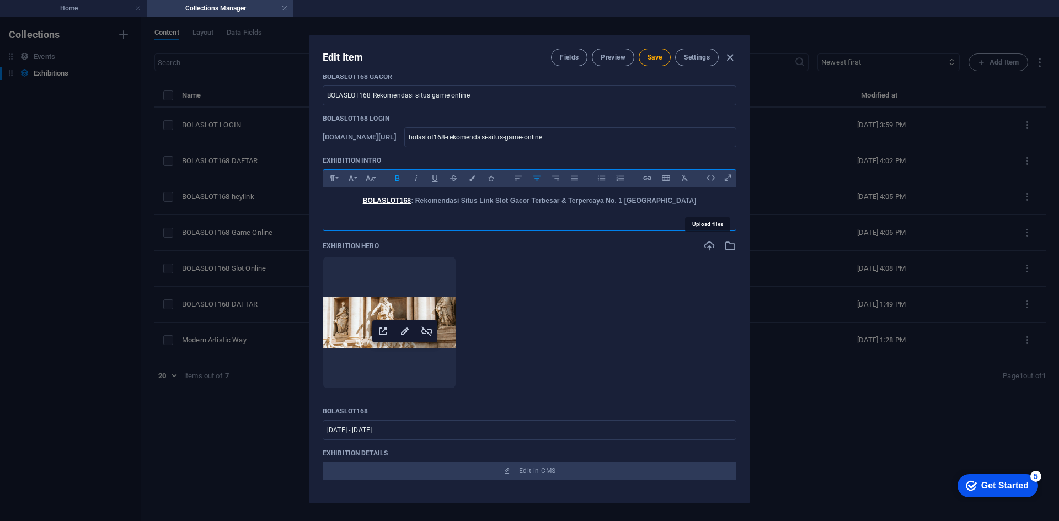
click at [710, 247] on icon "button" at bounding box center [710, 246] width 12 height 12
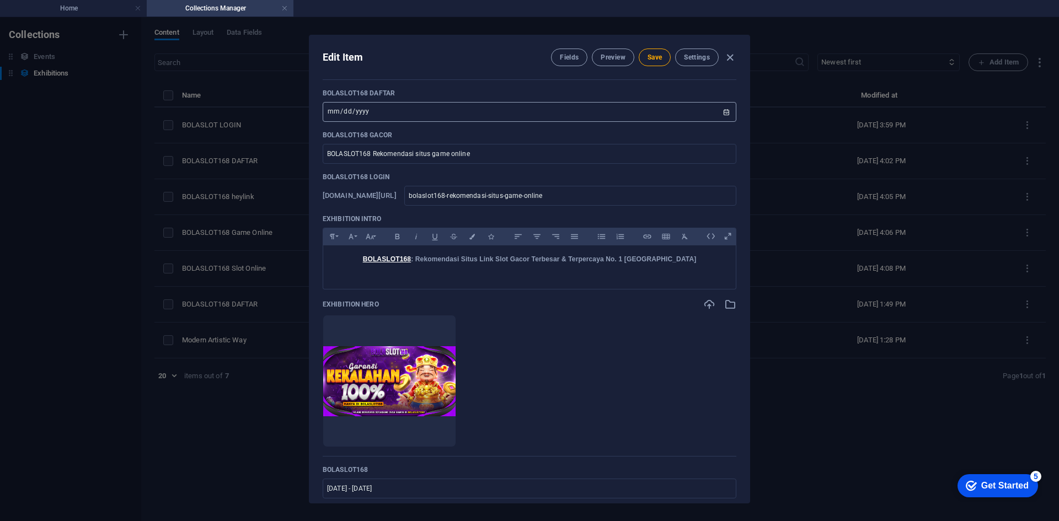
scroll to position [0, 0]
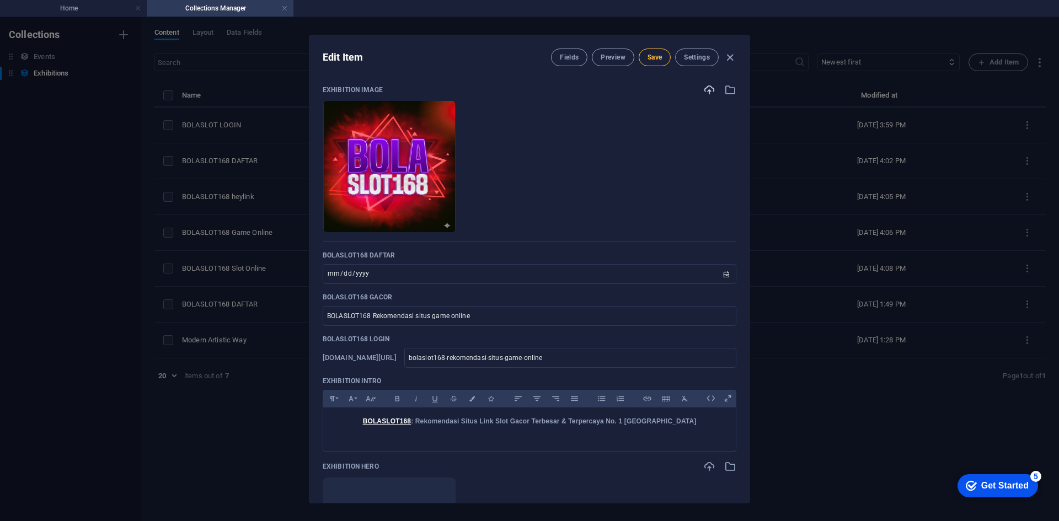
click at [656, 55] on span "Save" at bounding box center [655, 57] width 14 height 9
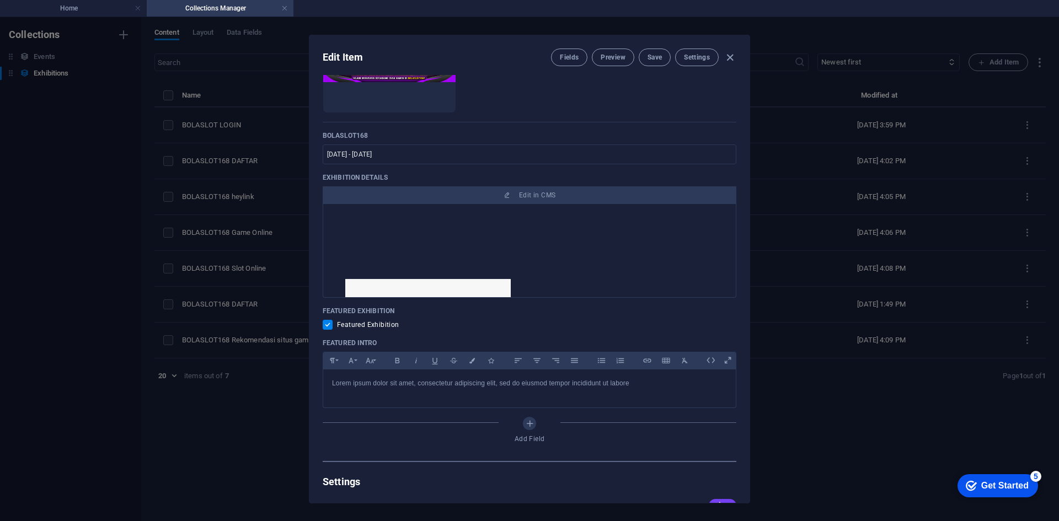
scroll to position [717, 0]
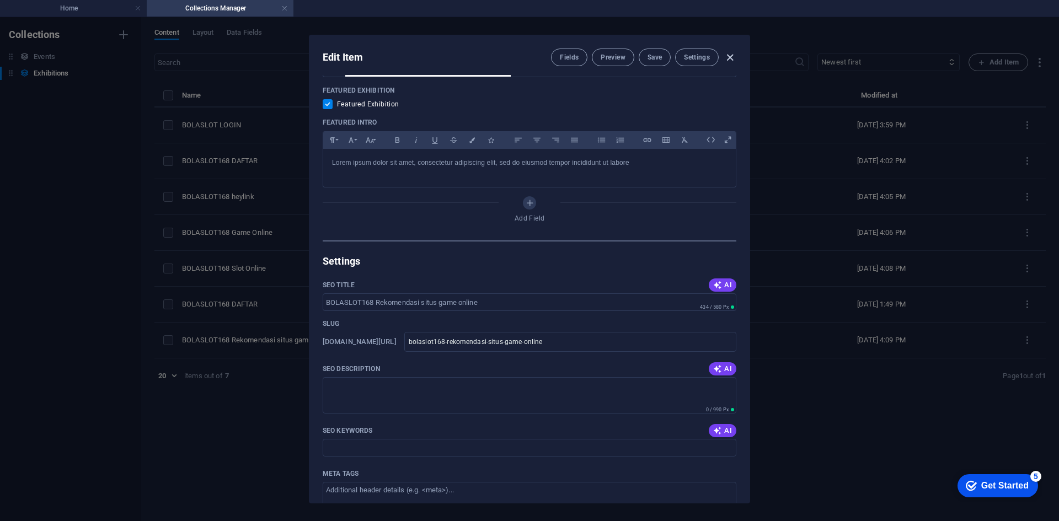
click at [732, 57] on icon "button" at bounding box center [730, 57] width 13 height 13
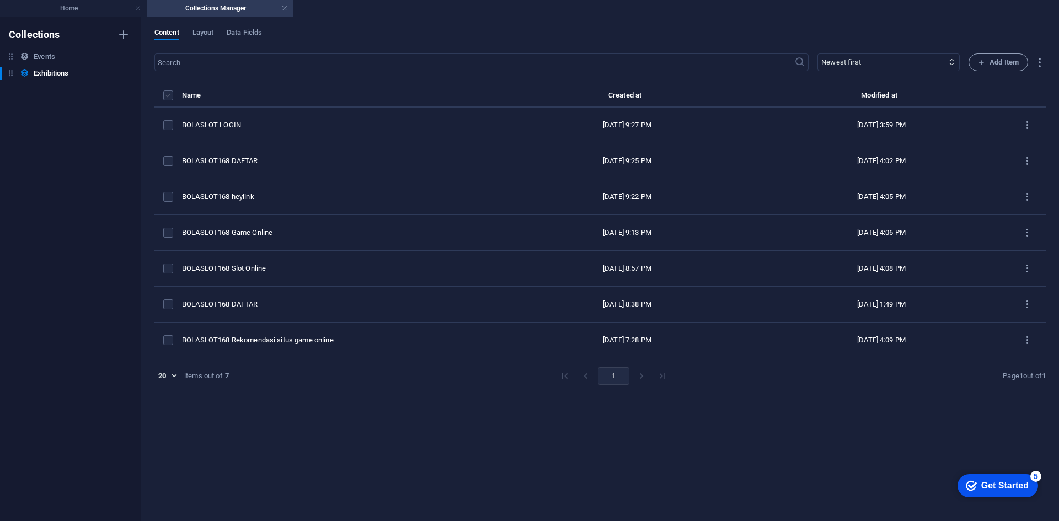
click at [167, 93] on label "items list" at bounding box center [168, 95] width 10 height 10
click at [0, 0] on input "items list" at bounding box center [0, 0] width 0 height 0
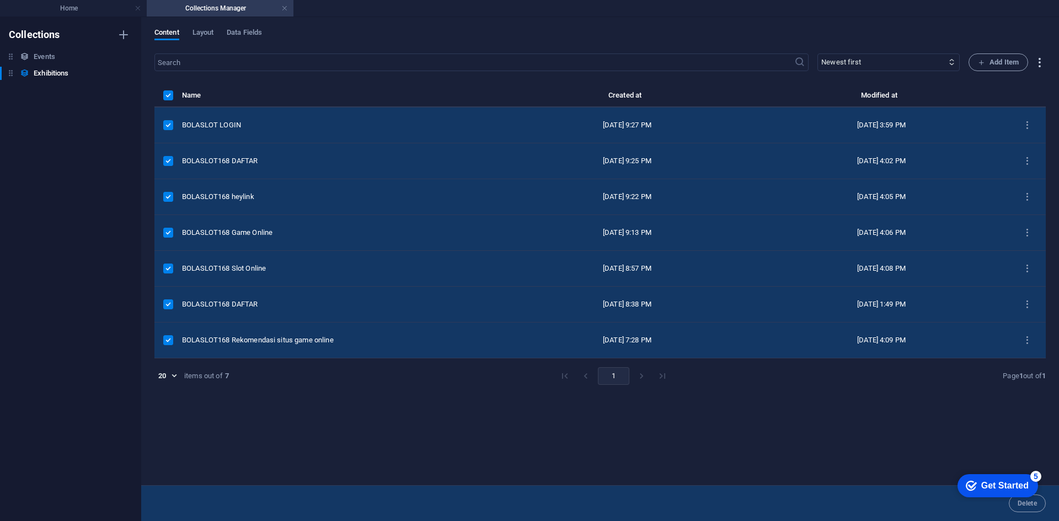
click at [1040, 60] on icon "button" at bounding box center [1040, 62] width 13 height 13
click at [1040, 60] on div at bounding box center [529, 260] width 1059 height 521
drag, startPoint x: 368, startPoint y: 453, endPoint x: 346, endPoint y: 421, distance: 38.9
click at [368, 452] on div "Name Created at Modified at [GEOGRAPHIC_DATA] LOGIN [DATE] 9:27 PM [DATE] 3:59 …" at bounding box center [601, 282] width 892 height 386
click at [164, 92] on label "items list" at bounding box center [168, 95] width 10 height 10
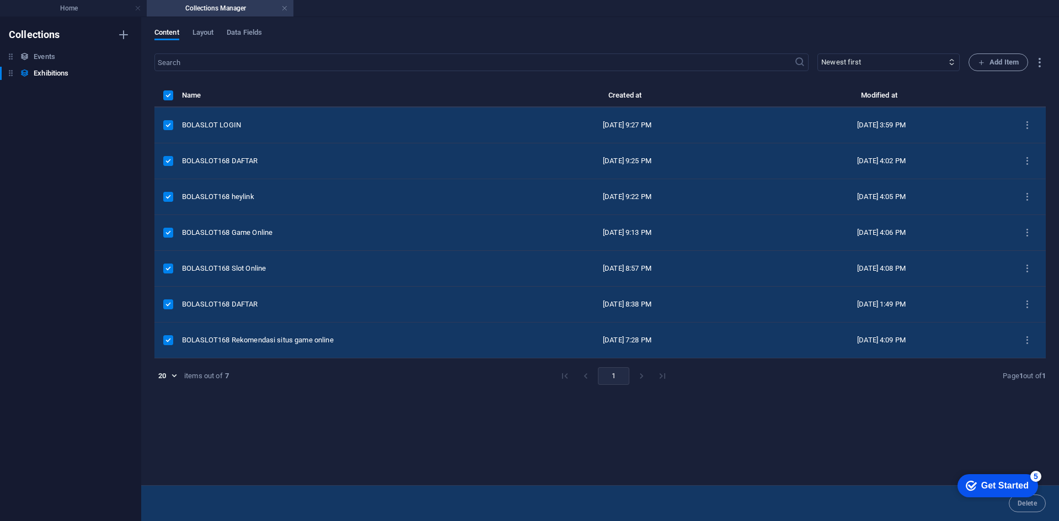
click at [0, 0] on input "items list" at bounding box center [0, 0] width 0 height 0
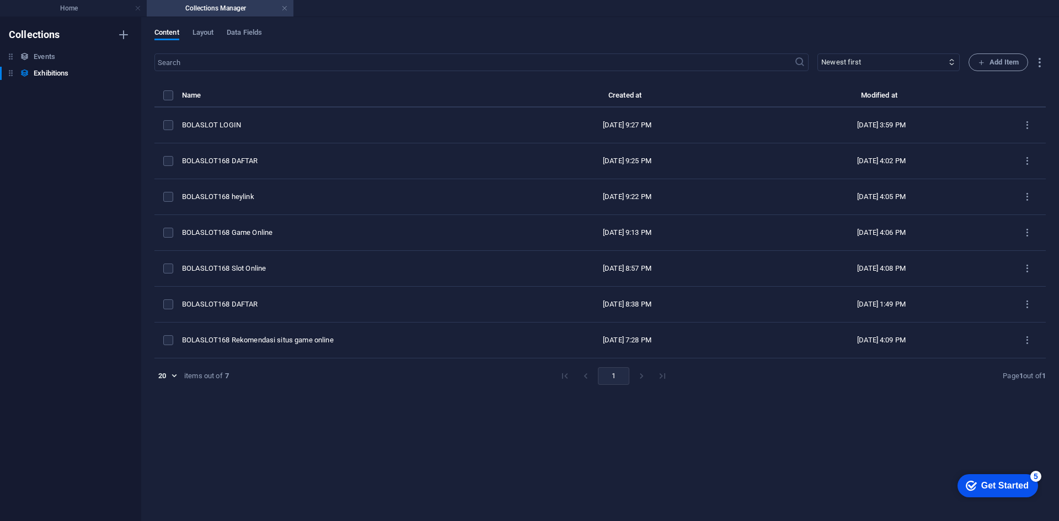
click at [212, 27] on div "Content Layout Data Fields ​ Newest first Oldest first Last modified BOLASLOT16…" at bounding box center [600, 269] width 918 height 504
click at [205, 31] on span "Layout" at bounding box center [204, 33] width 22 height 15
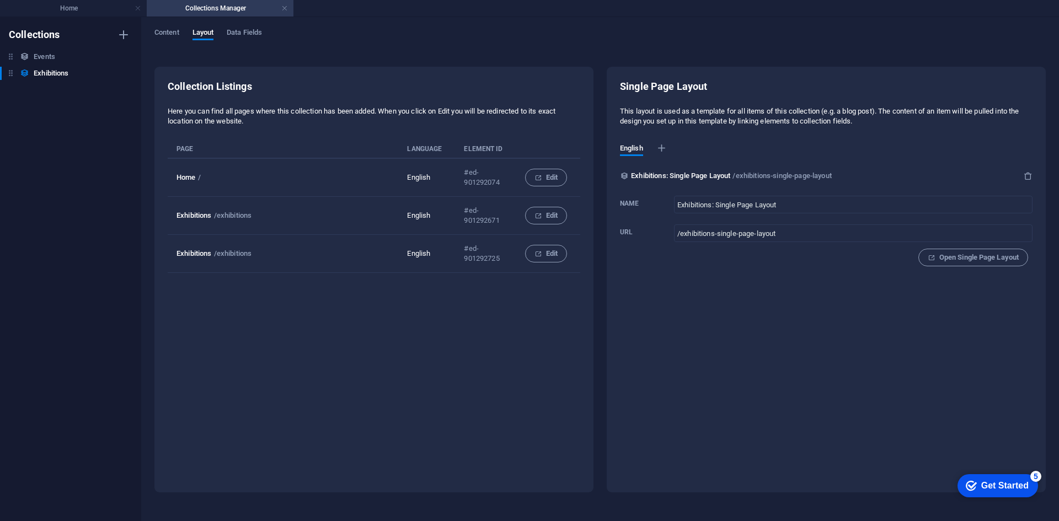
click at [206, 178] on td "Home /" at bounding box center [287, 177] width 239 height 39
click at [555, 176] on span "Edit" at bounding box center [546, 177] width 23 height 13
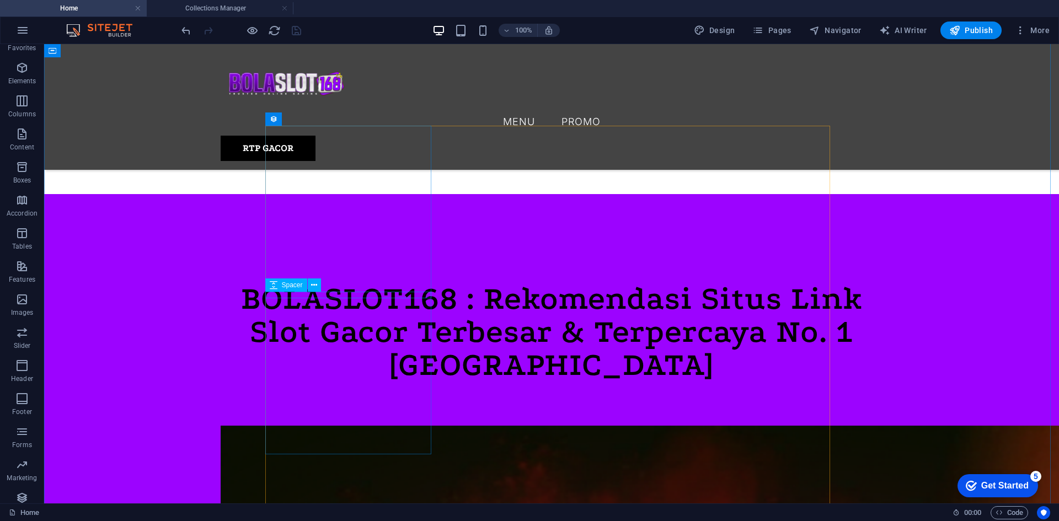
scroll to position [556, 0]
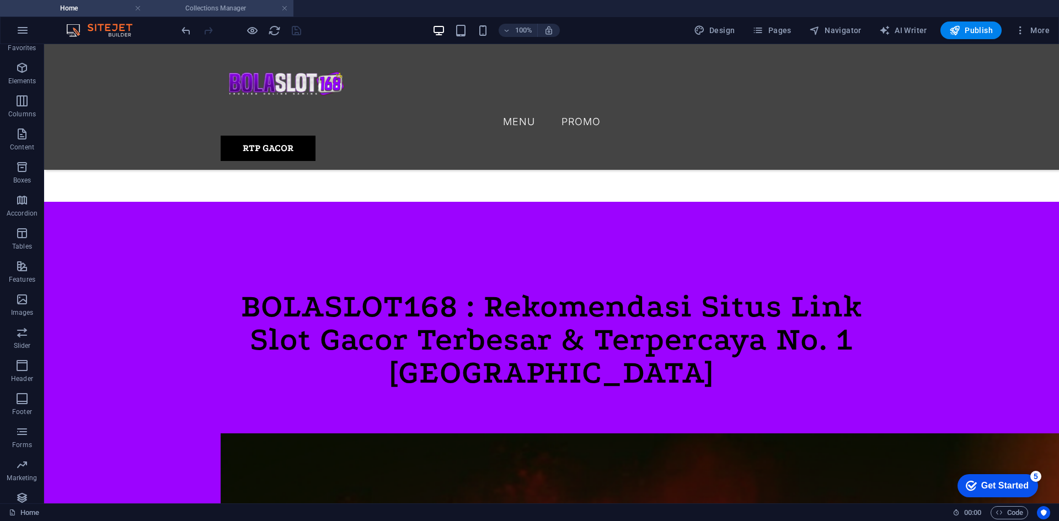
click at [223, 9] on h4 "Collections Manager" at bounding box center [220, 8] width 147 height 12
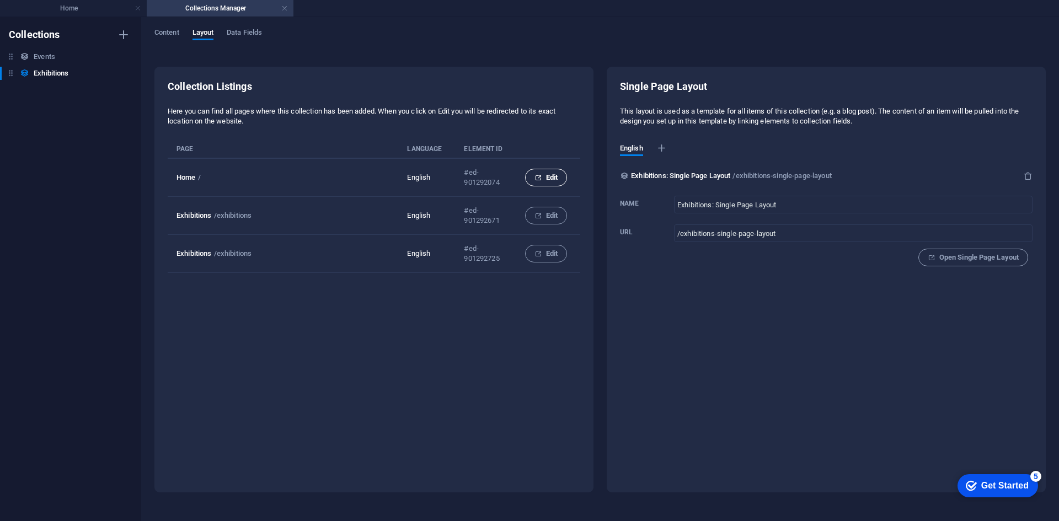
click at [552, 177] on span "Edit" at bounding box center [546, 177] width 23 height 13
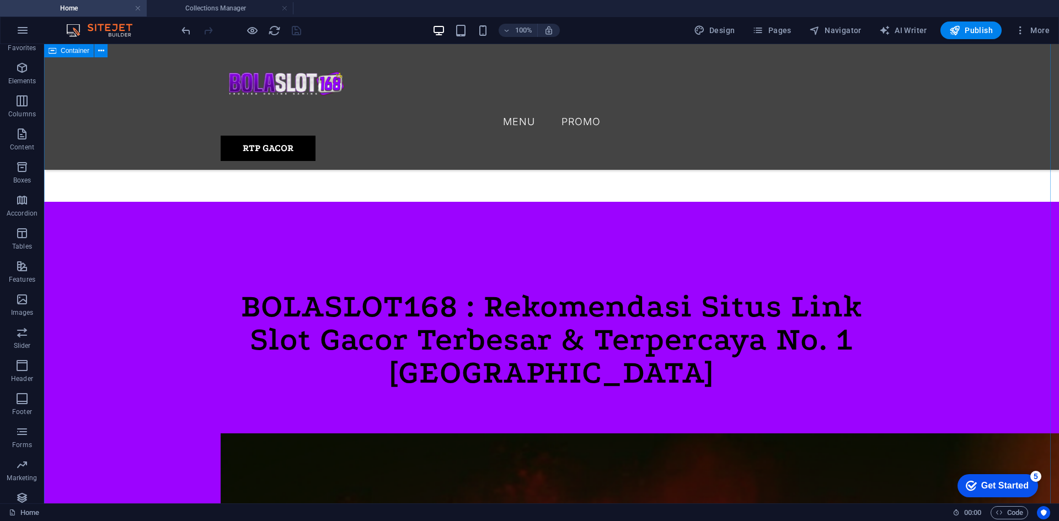
scroll to position [667, 0]
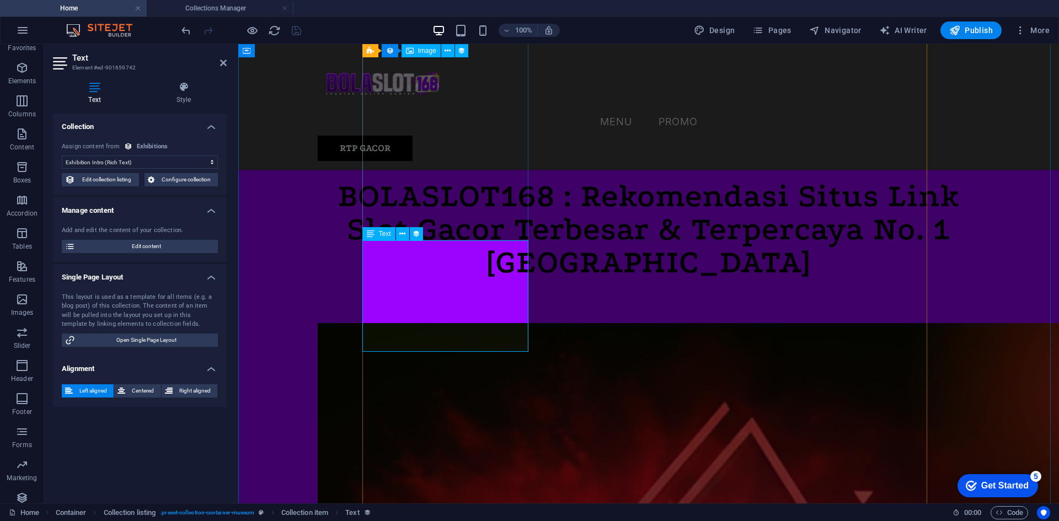
drag, startPoint x: 303, startPoint y: 271, endPoint x: 311, endPoint y: 265, distance: 9.8
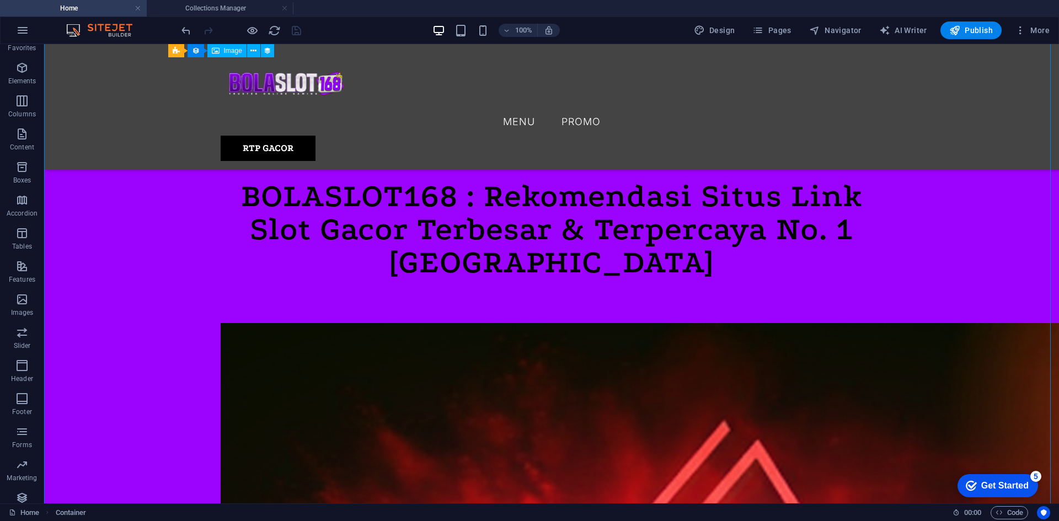
click at [267, 8] on h4 "Collections Manager" at bounding box center [220, 8] width 147 height 12
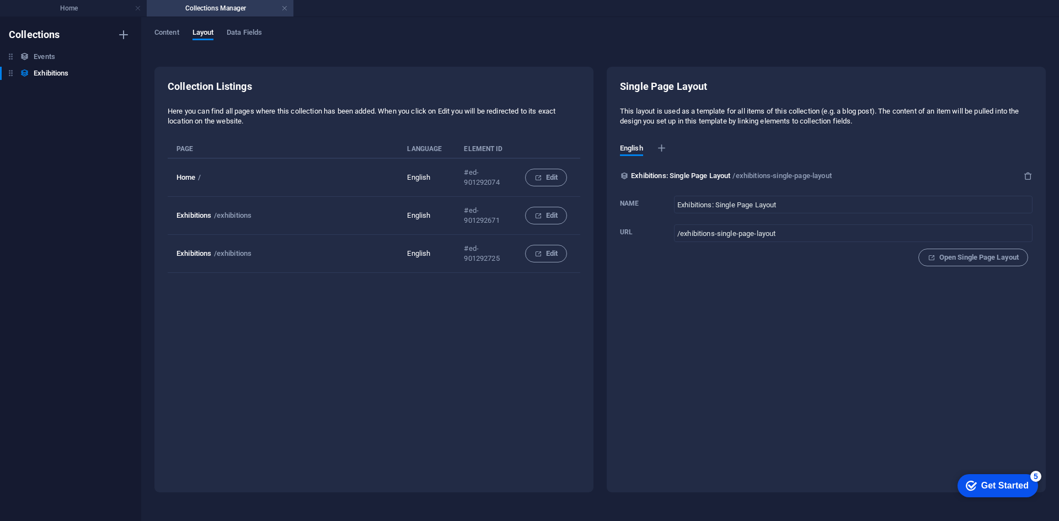
scroll to position [0, 0]
drag, startPoint x: 806, startPoint y: 204, endPoint x: 653, endPoint y: 204, distance: 153.4
click at [653, 204] on label "Name Exhibitions: Single Page Layout ​" at bounding box center [826, 203] width 413 height 24
click at [949, 258] on span "Open Single Page Layout" at bounding box center [973, 257] width 91 height 13
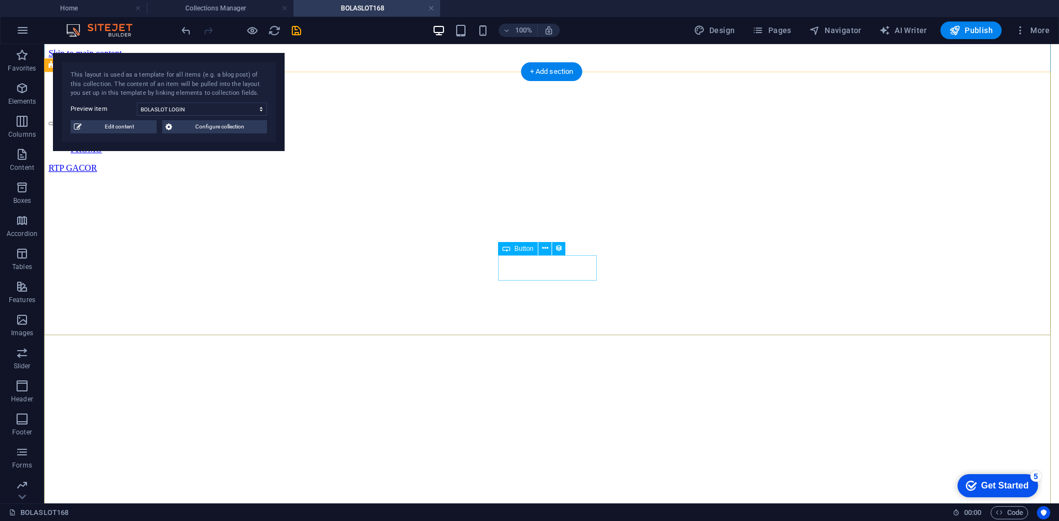
click at [515, 249] on span "Button" at bounding box center [524, 249] width 19 height 7
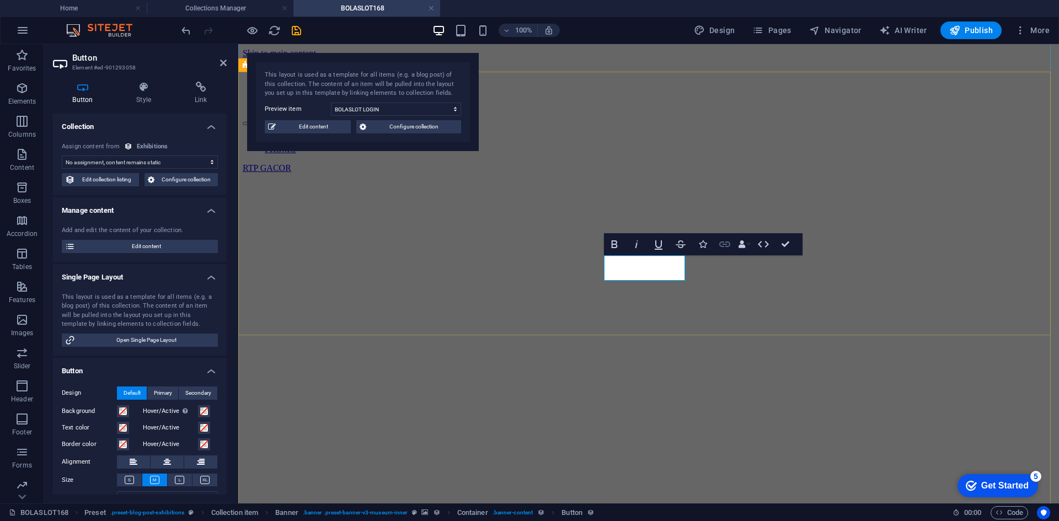
click at [722, 244] on icon "button" at bounding box center [724, 244] width 13 height 13
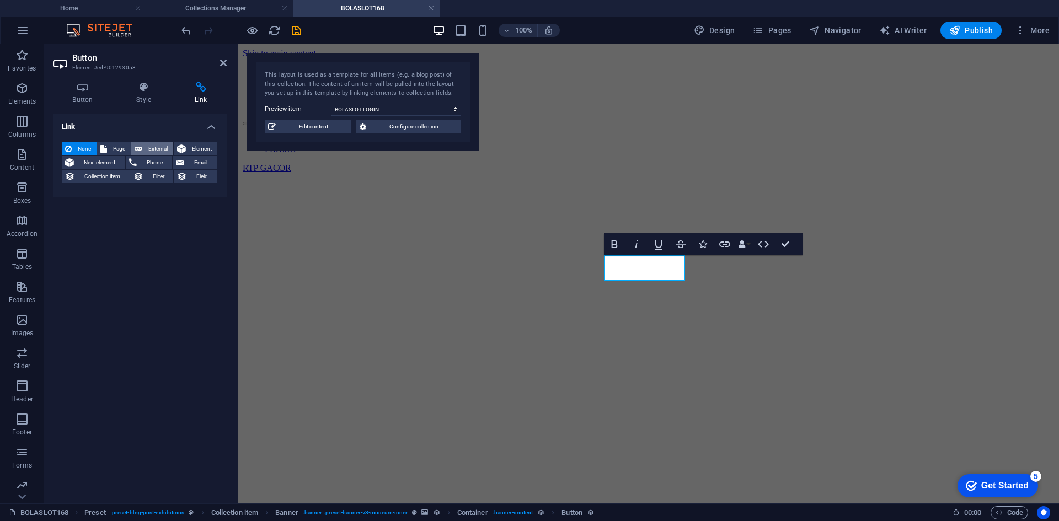
click at [151, 146] on span "External" at bounding box center [158, 148] width 24 height 13
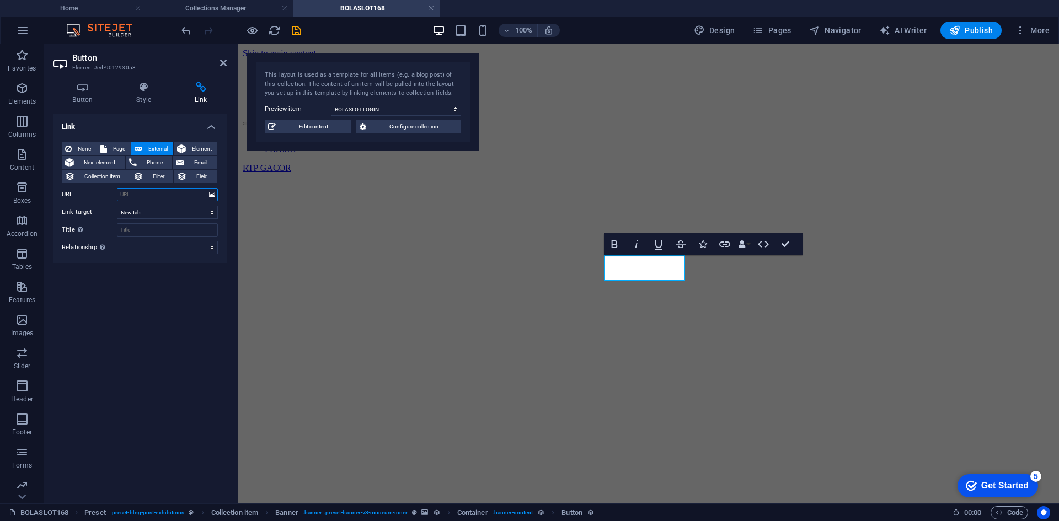
paste input "[URL][DOMAIN_NAME]"
click at [171, 231] on input "Title Additional link description, should not be the same as the link text. The…" at bounding box center [167, 229] width 101 height 13
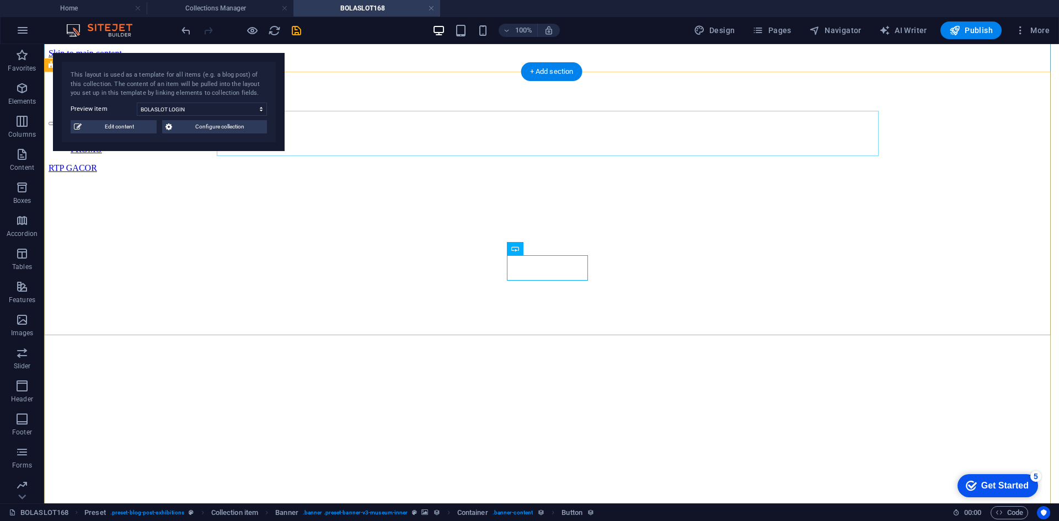
click at [579, 521] on div "BOLASLOT LOGIN" at bounding box center [552, 529] width 980 height 15
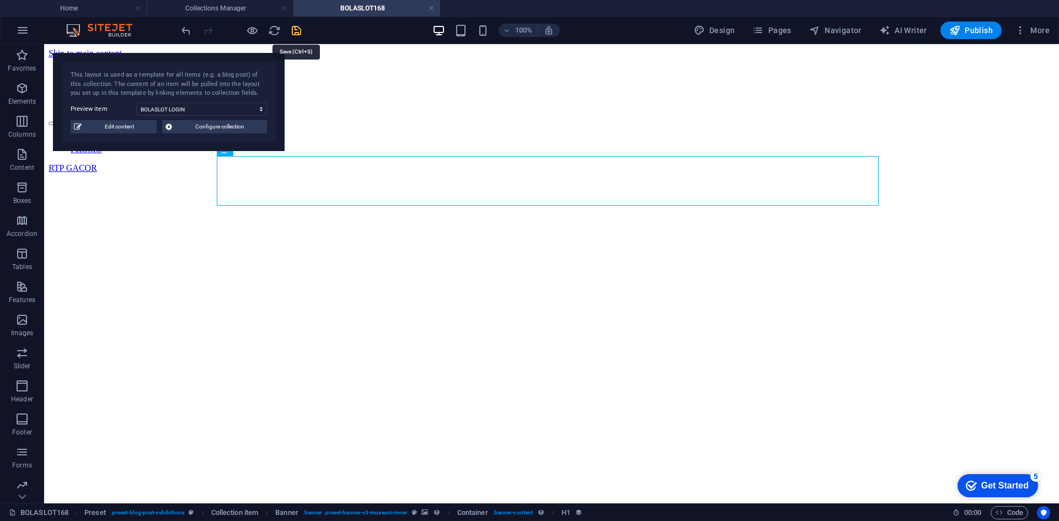
click at [298, 28] on icon "save" at bounding box center [296, 30] width 13 height 13
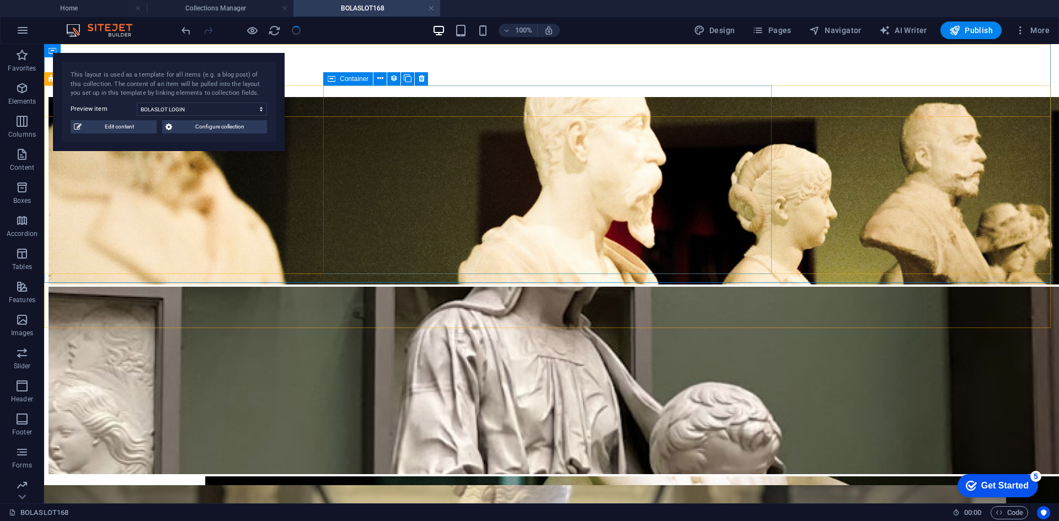
scroll to position [1545, 0]
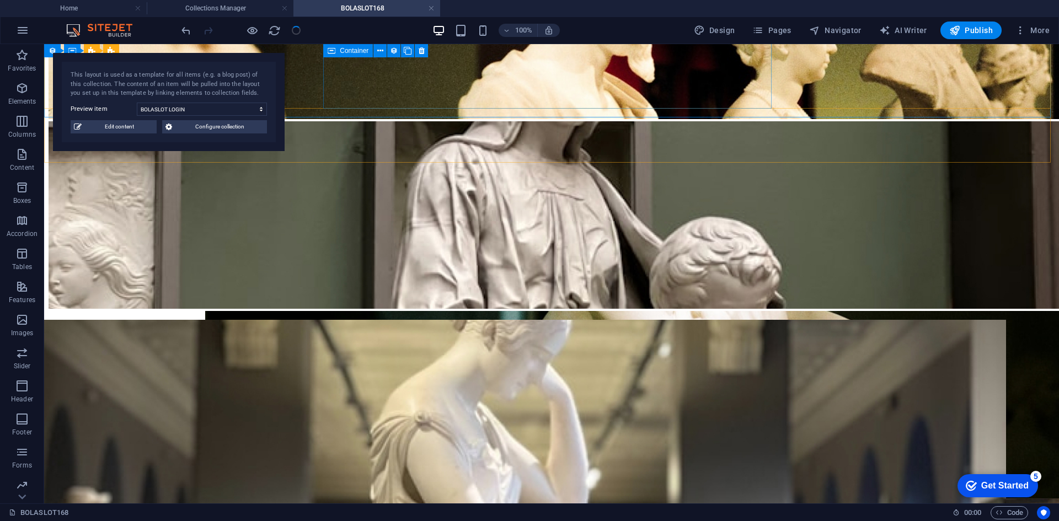
click at [433, 4] on link at bounding box center [431, 8] width 7 height 10
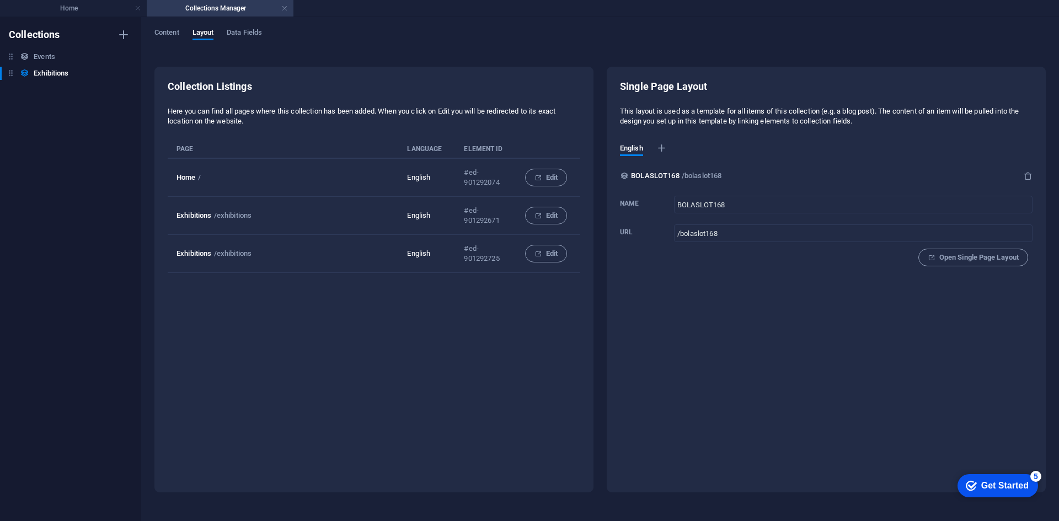
click at [410, 177] on p "English" at bounding box center [426, 178] width 39 height 10
click at [1003, 489] on div "Get Started" at bounding box center [1005, 486] width 47 height 10
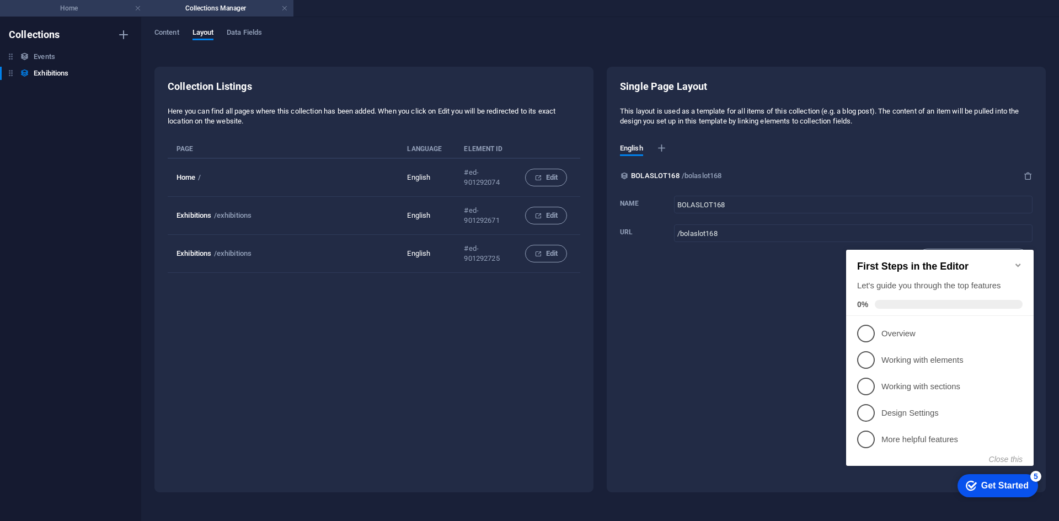
click at [98, 6] on h4 "Home" at bounding box center [73, 8] width 147 height 12
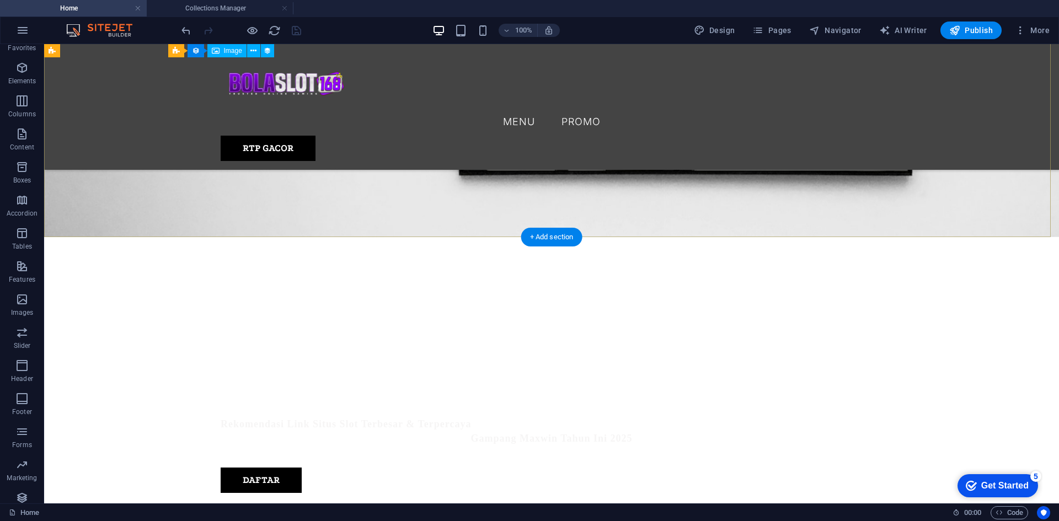
scroll to position [497, 0]
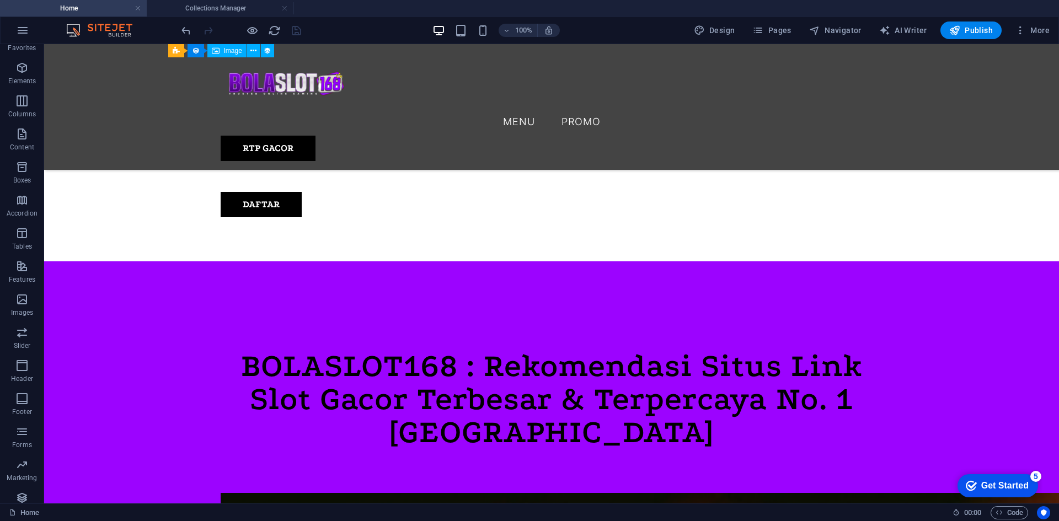
click at [207, 7] on h4 "Collections Manager" at bounding box center [220, 8] width 147 height 12
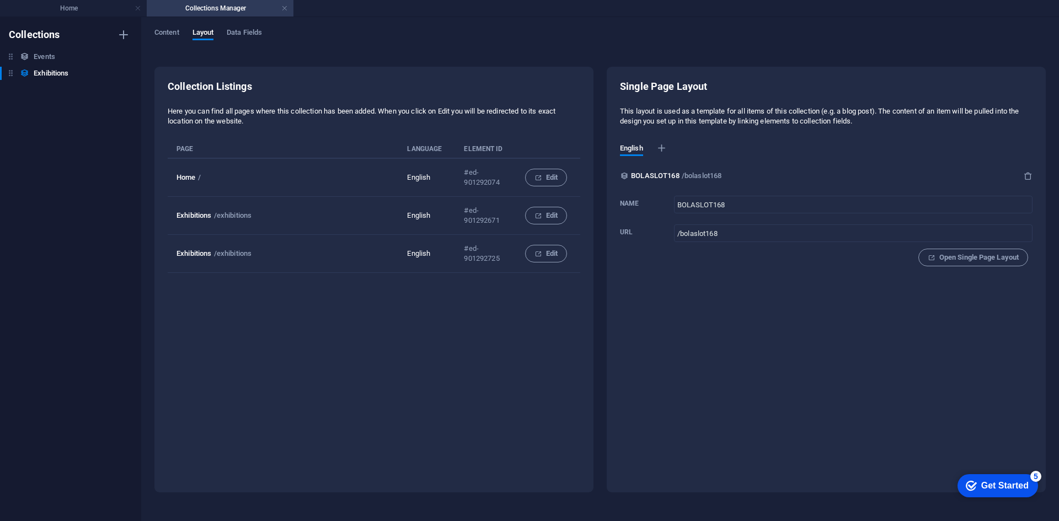
scroll to position [0, 0]
click at [90, 10] on h4 "Home" at bounding box center [73, 8] width 147 height 12
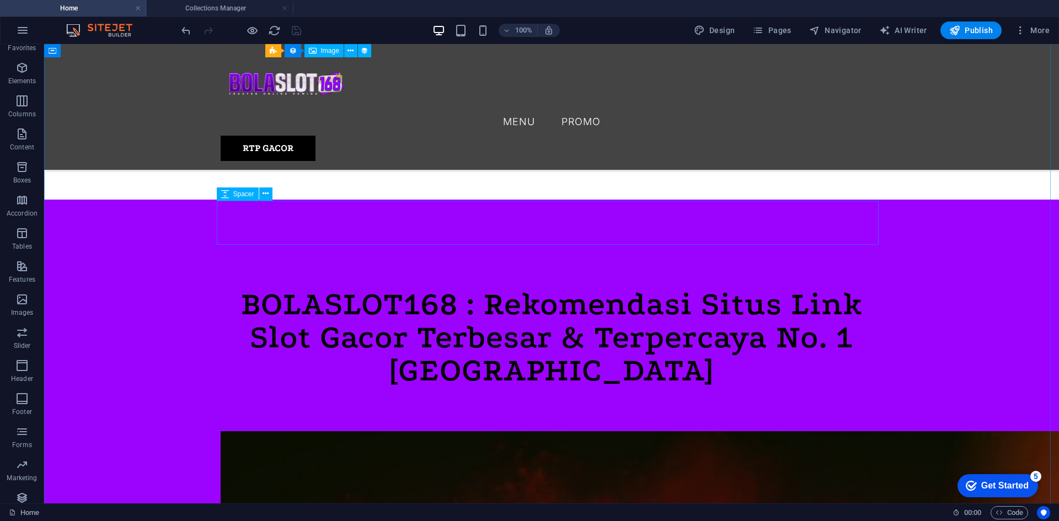
scroll to position [386, 0]
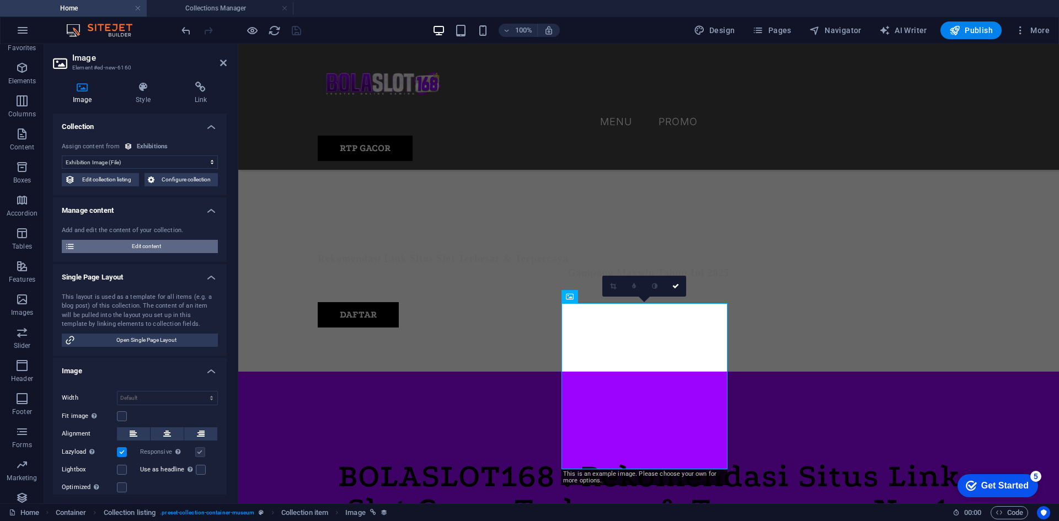
click at [139, 244] on span "Edit content" at bounding box center [146, 246] width 136 height 13
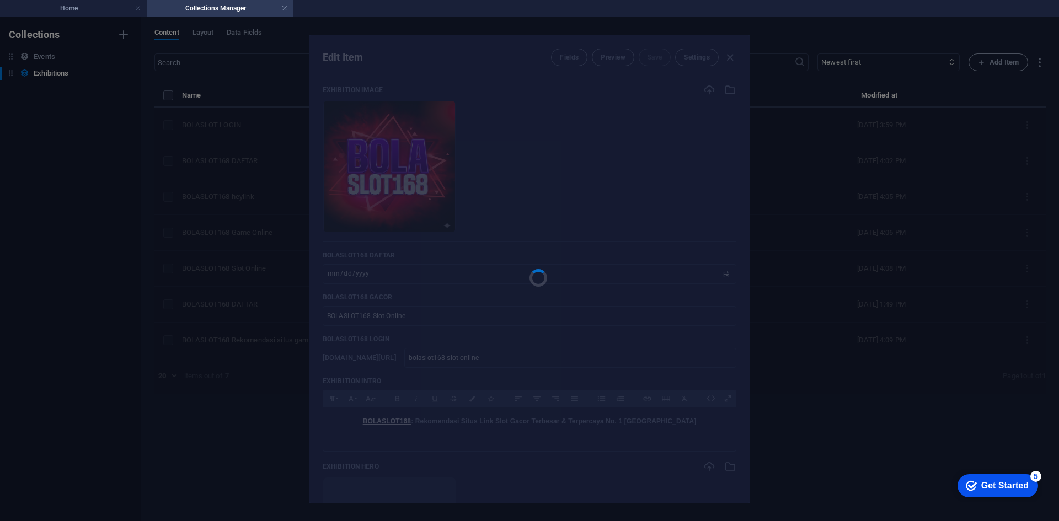
scroll to position [0, 0]
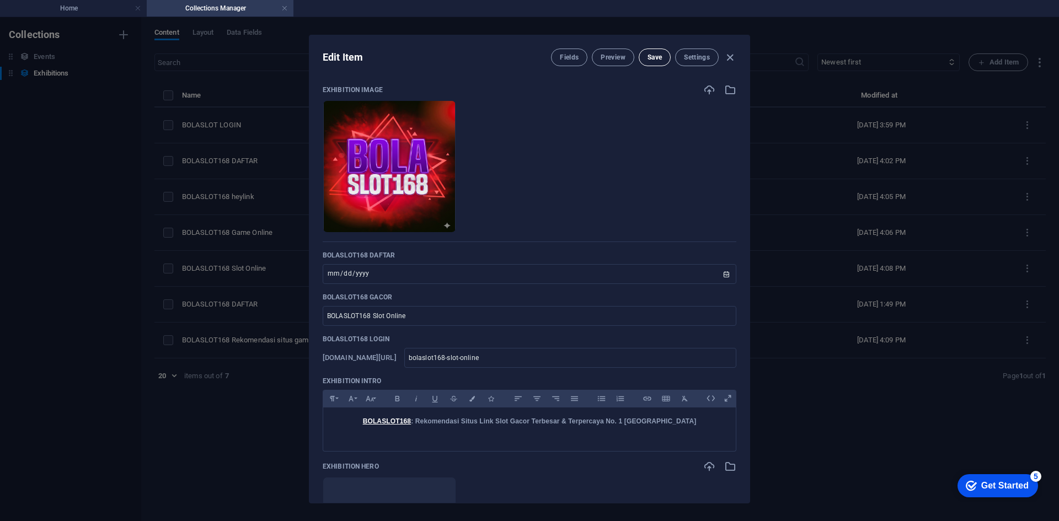
click at [654, 60] on span "Save" at bounding box center [655, 57] width 14 height 9
click at [729, 54] on icon "button" at bounding box center [730, 57] width 13 height 13
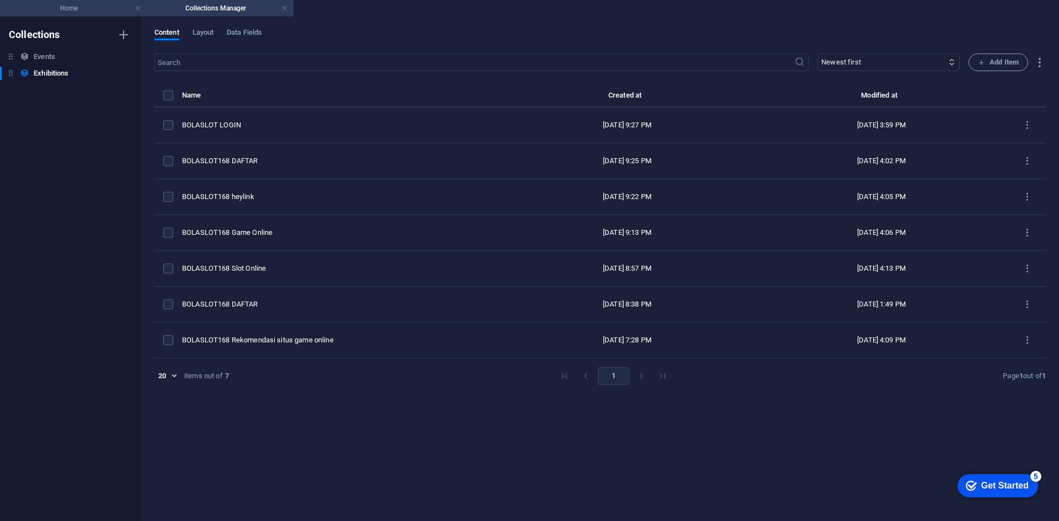
click at [106, 10] on h4 "Home" at bounding box center [73, 8] width 147 height 12
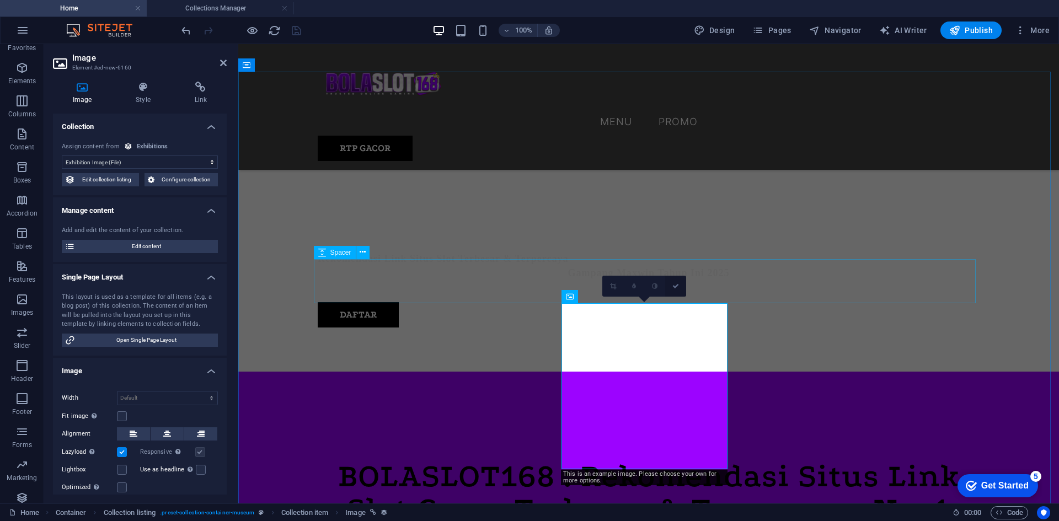
click at [680, 287] on link at bounding box center [675, 286] width 21 height 21
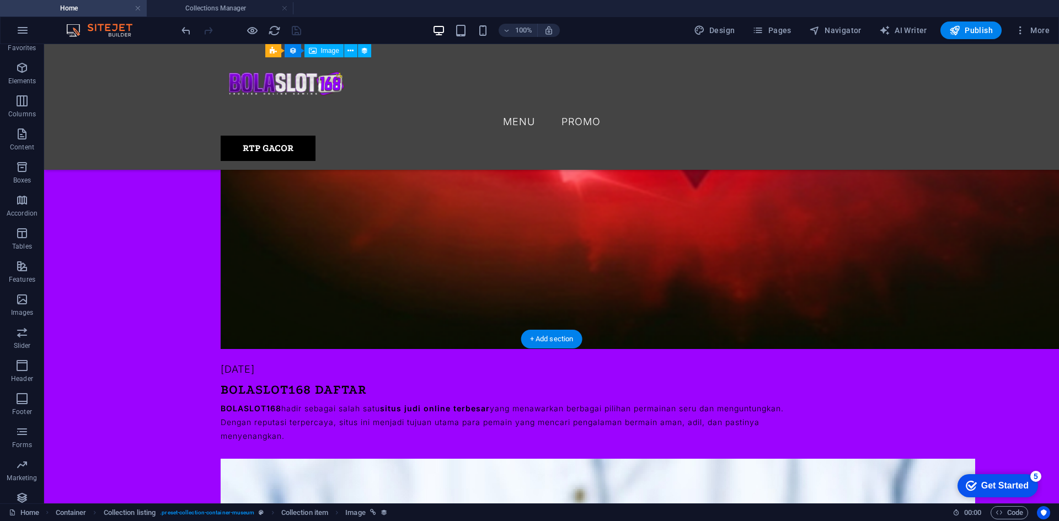
scroll to position [1668, 0]
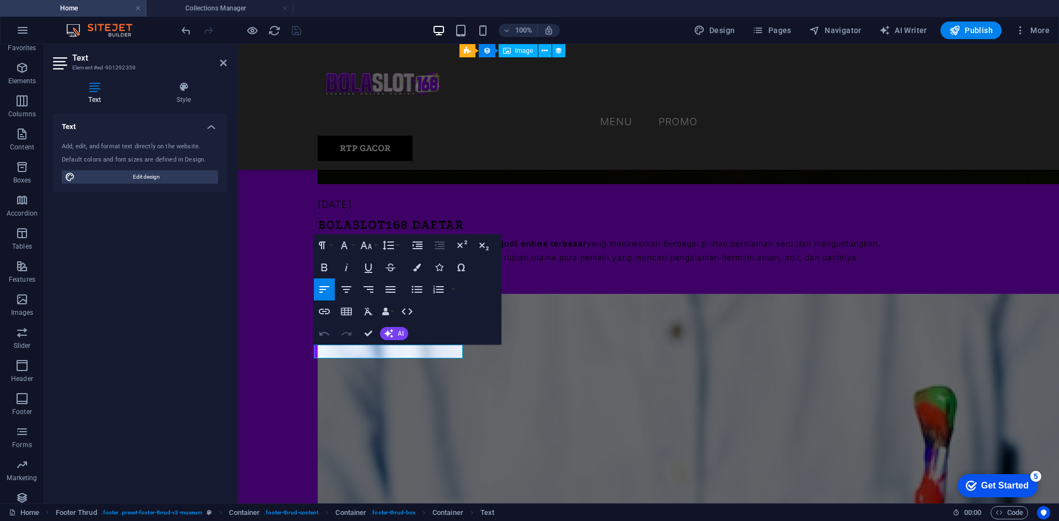
scroll to position [0, 3]
click at [325, 312] on icon "button" at bounding box center [324, 311] width 13 height 13
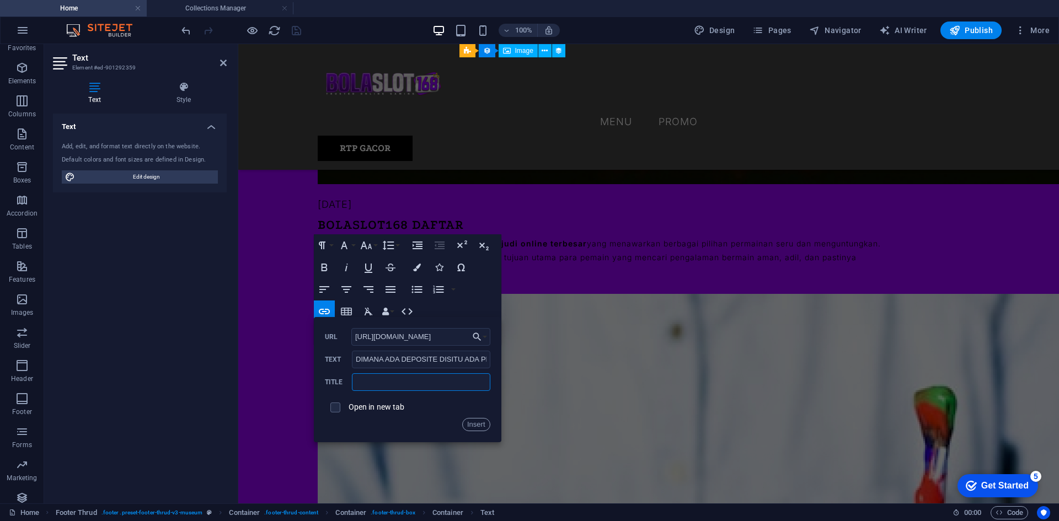
click at [396, 382] on input "text" at bounding box center [421, 383] width 138 height 18
click at [471, 424] on button "Insert" at bounding box center [476, 424] width 28 height 13
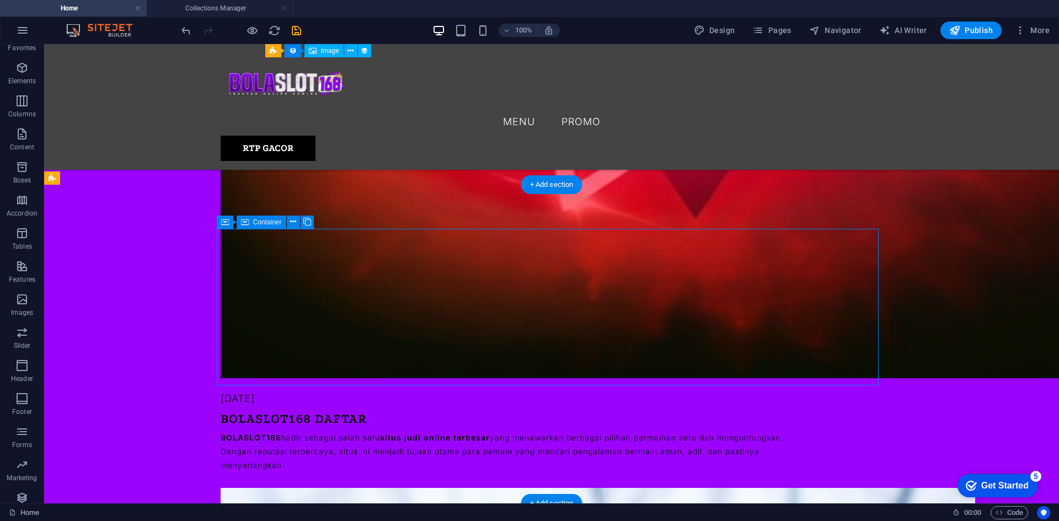
click at [752, 221] on span "Container" at bounding box center [764, 222] width 29 height 7
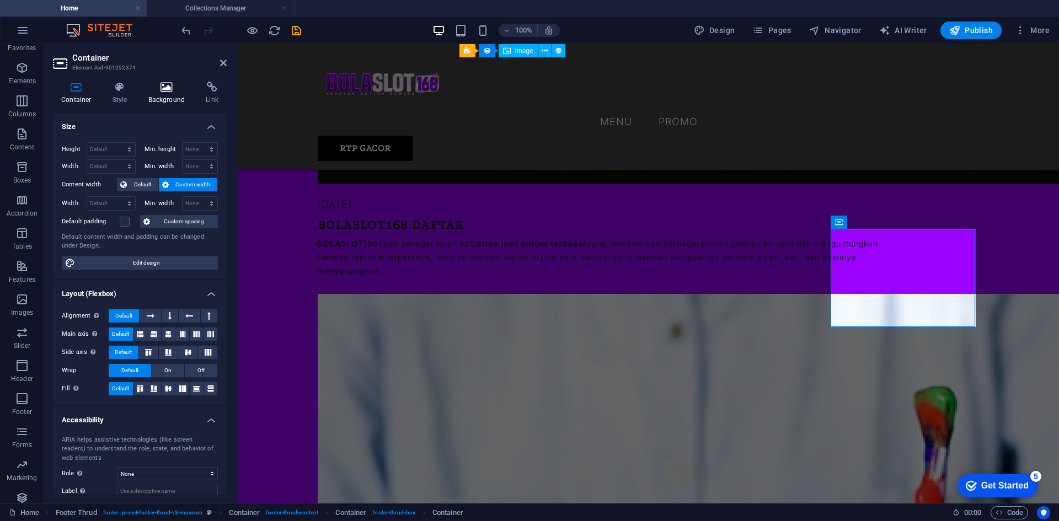
click at [163, 92] on icon at bounding box center [167, 87] width 54 height 11
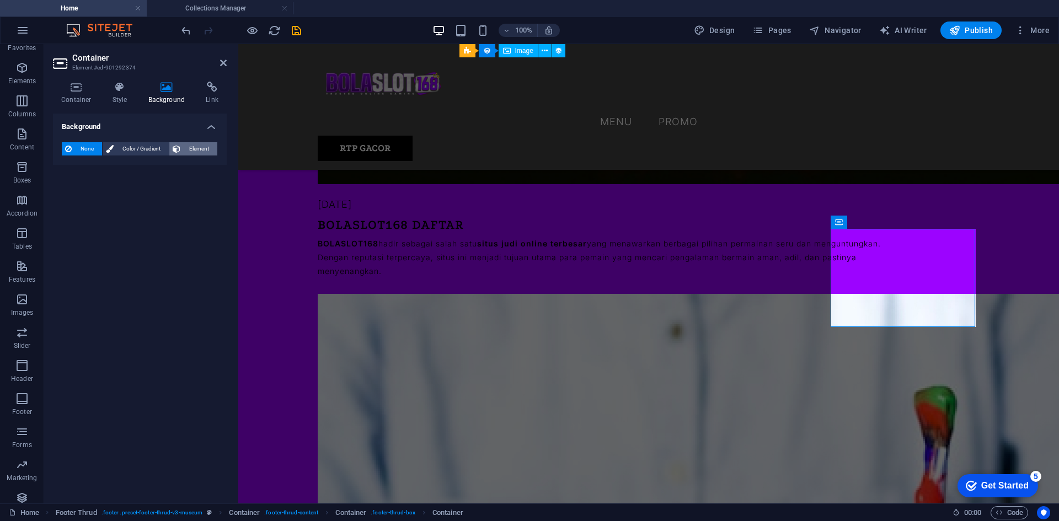
click at [191, 148] on span "Element" at bounding box center [199, 148] width 30 height 13
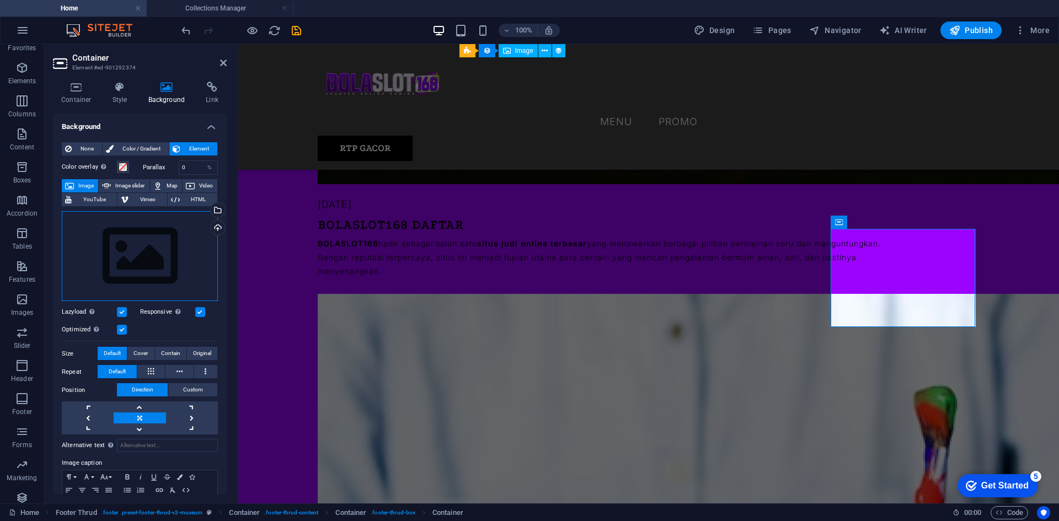
click at [151, 242] on div "Drag files here, click to choose files or select files from Files or our free s…" at bounding box center [140, 256] width 156 height 90
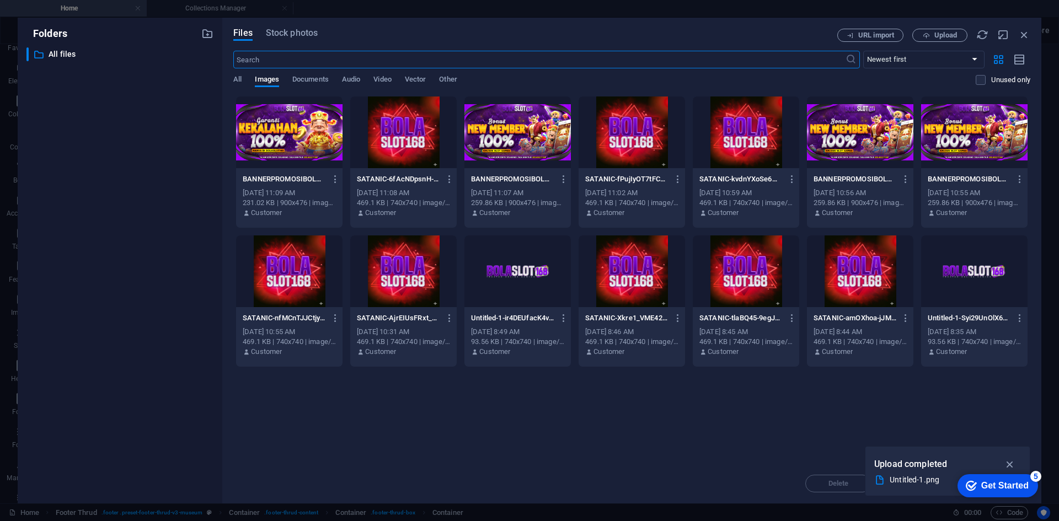
click at [299, 136] on div at bounding box center [289, 133] width 106 height 72
click at [1008, 462] on icon "button" at bounding box center [1010, 465] width 13 height 12
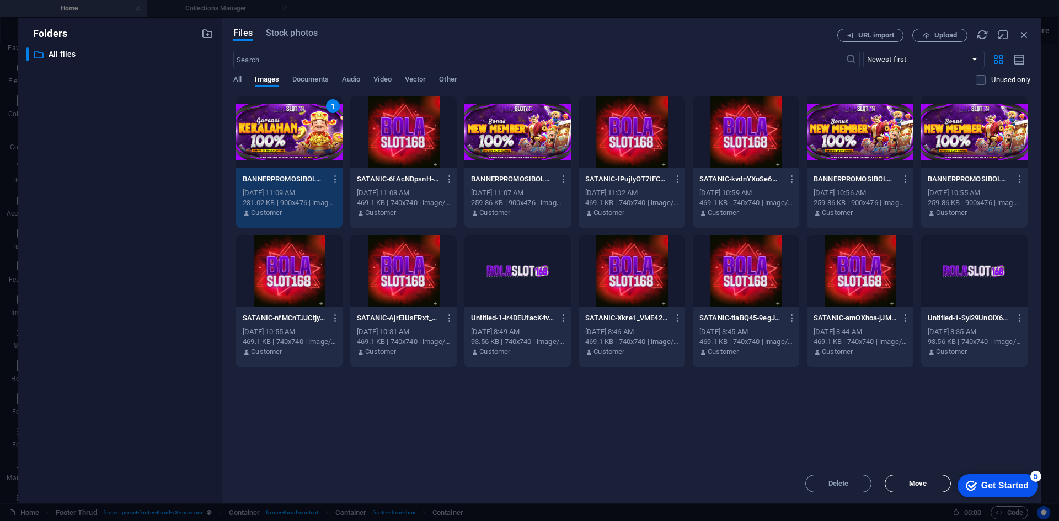
click at [936, 482] on span "Move" at bounding box center [918, 484] width 56 height 7
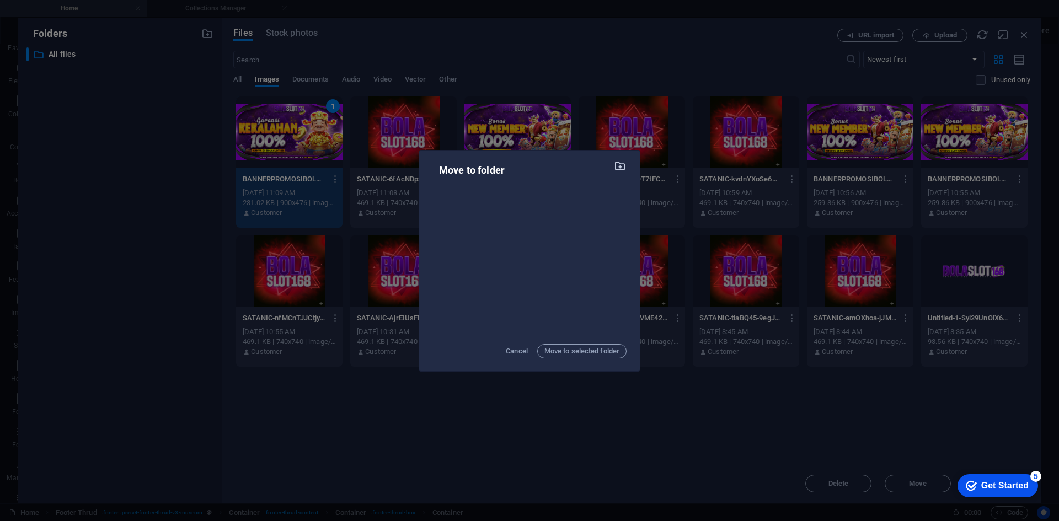
click at [617, 166] on icon "button" at bounding box center [620, 166] width 13 height 12
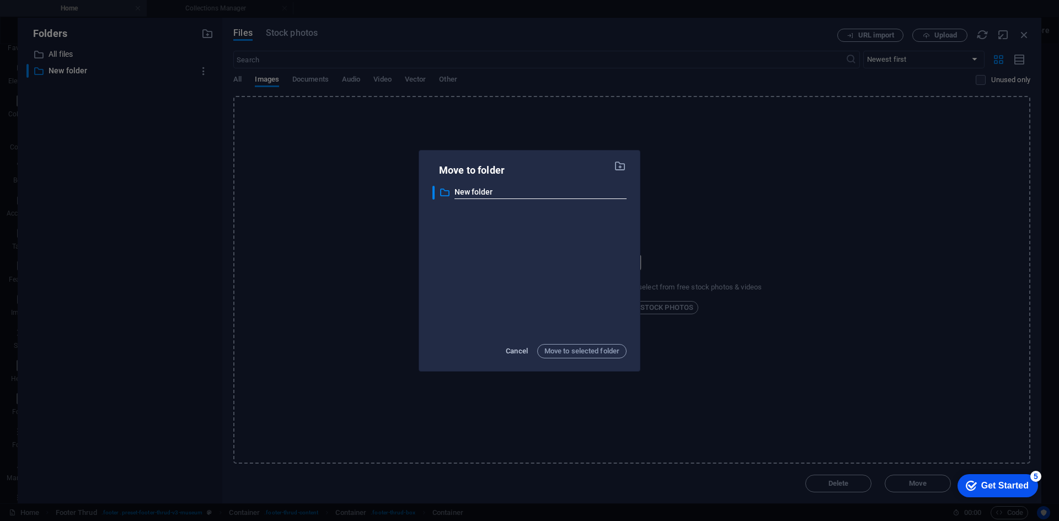
click at [513, 348] on span "Cancel" at bounding box center [517, 351] width 22 height 13
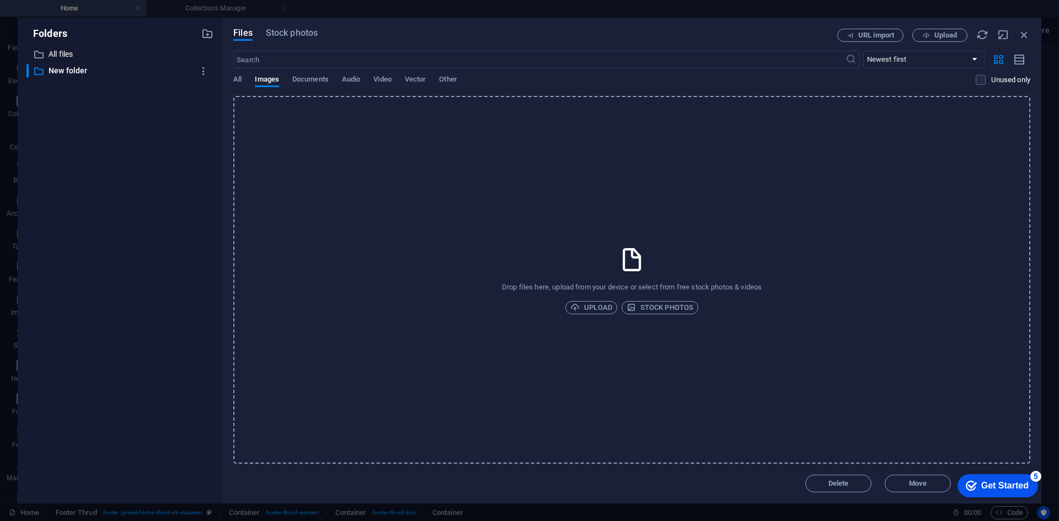
click at [1024, 35] on icon "button" at bounding box center [1025, 35] width 12 height 12
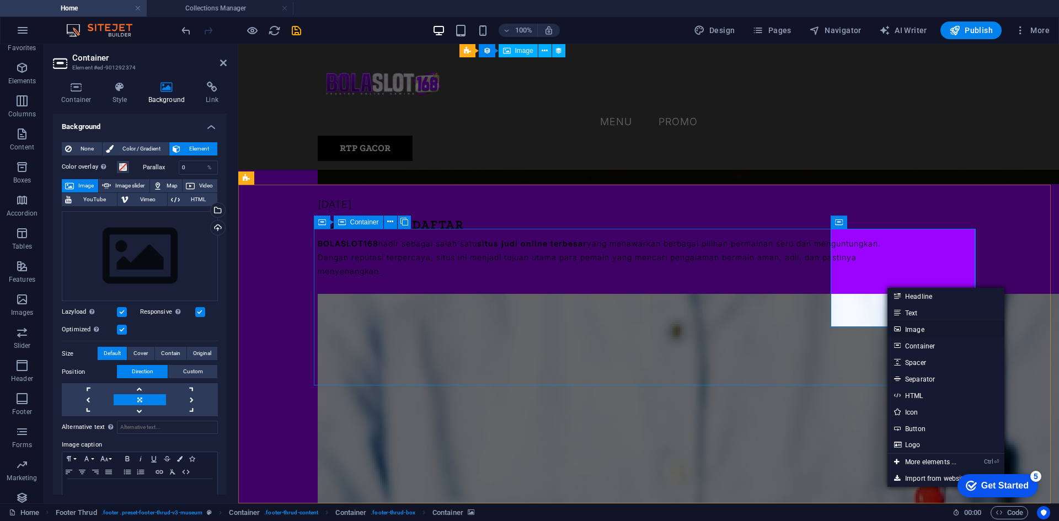
click at [892, 326] on link "Image" at bounding box center [946, 329] width 117 height 17
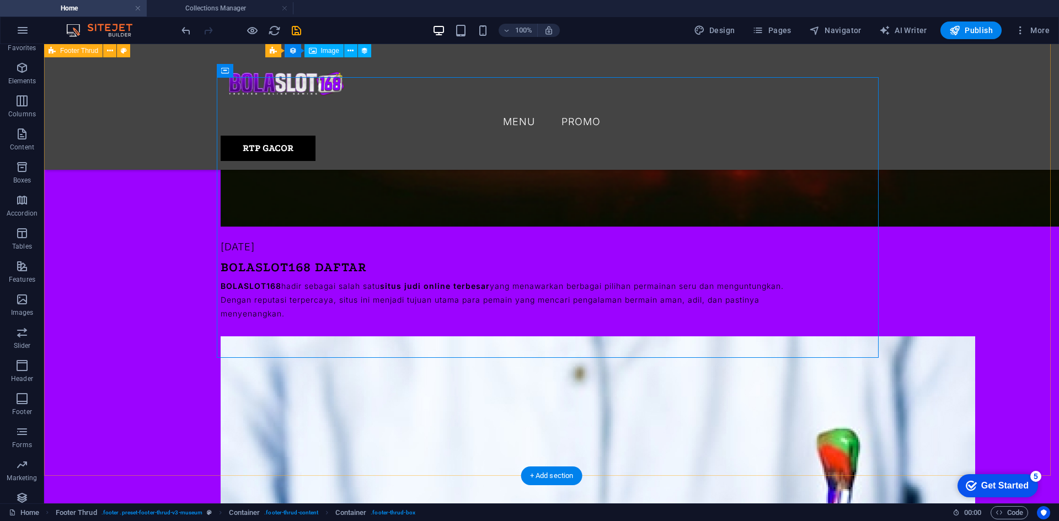
scroll to position [1558, 0]
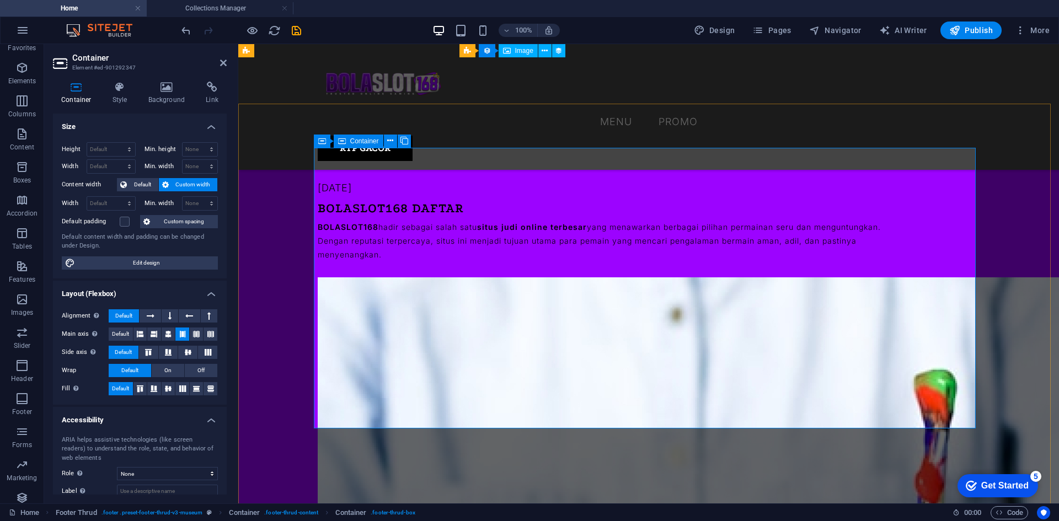
scroll to position [1613, 0]
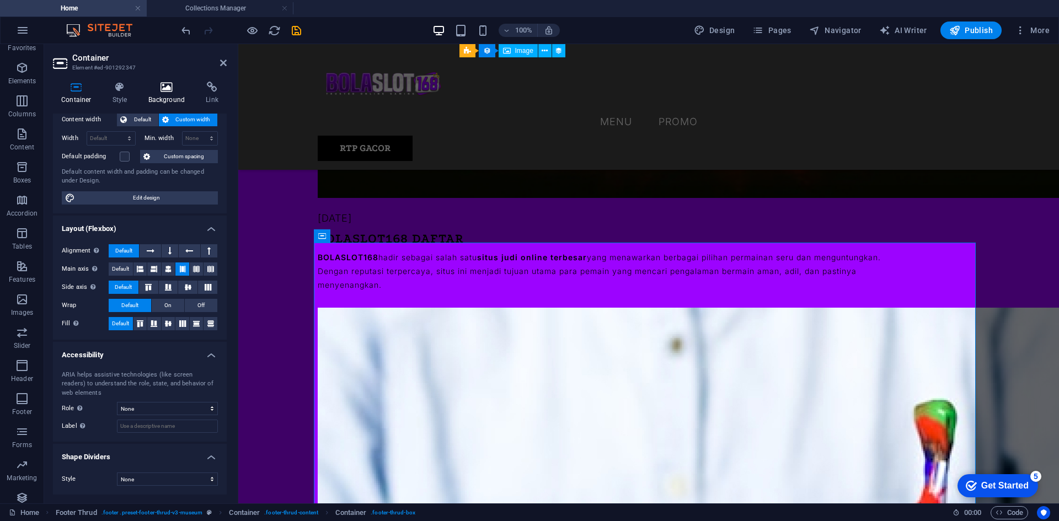
click at [166, 92] on icon at bounding box center [167, 87] width 54 height 11
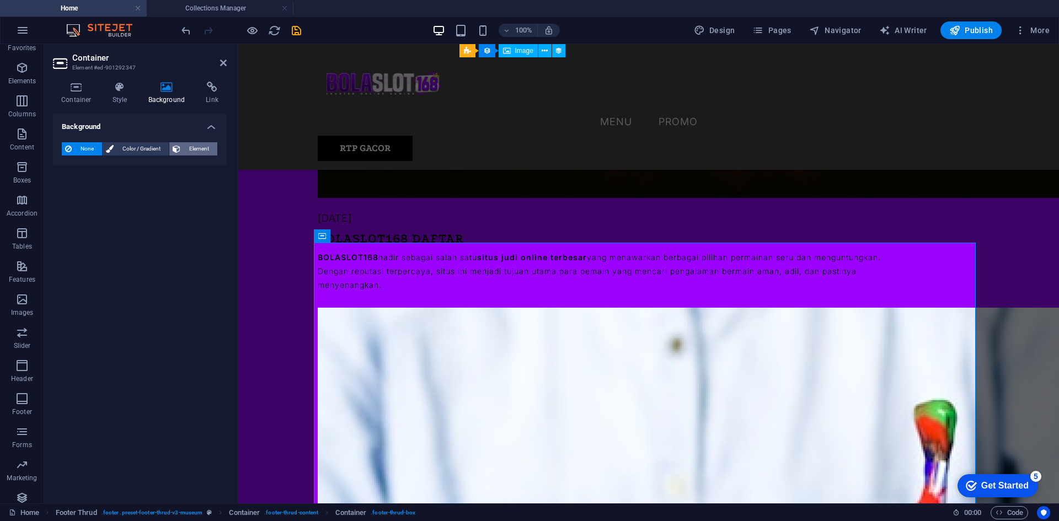
click at [188, 150] on span "Element" at bounding box center [199, 148] width 30 height 13
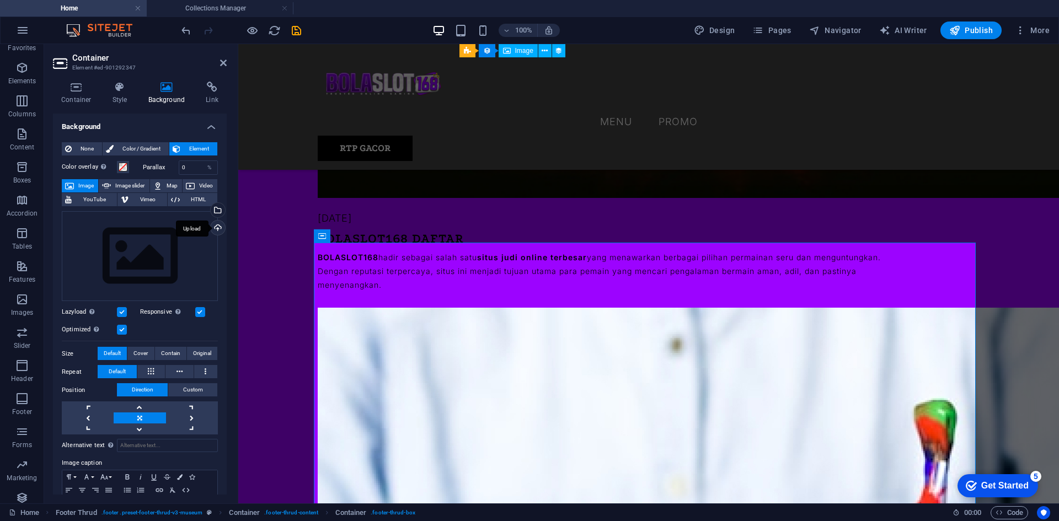
click at [215, 225] on div "Upload" at bounding box center [217, 229] width 17 height 17
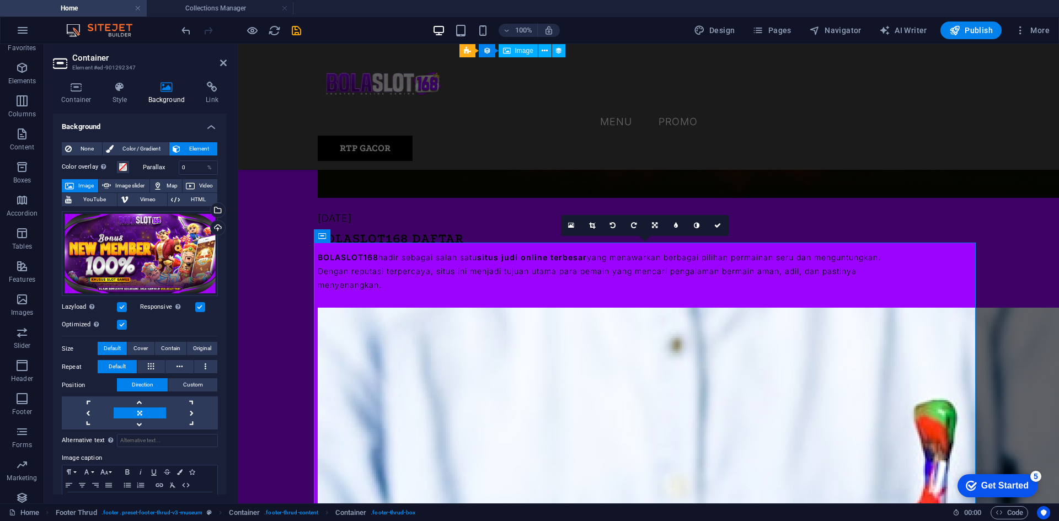
scroll to position [1723, 0]
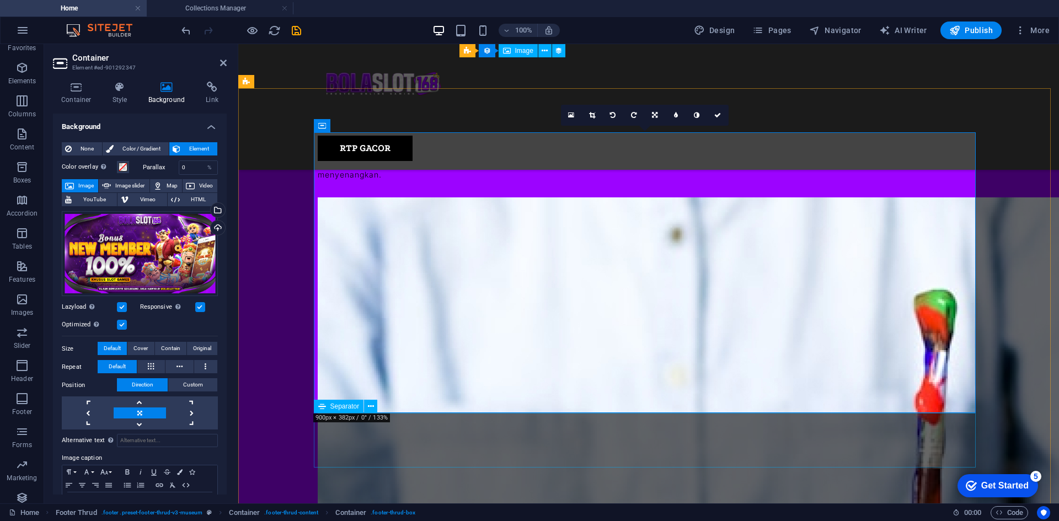
click at [138, 408] on link at bounding box center [140, 413] width 52 height 11
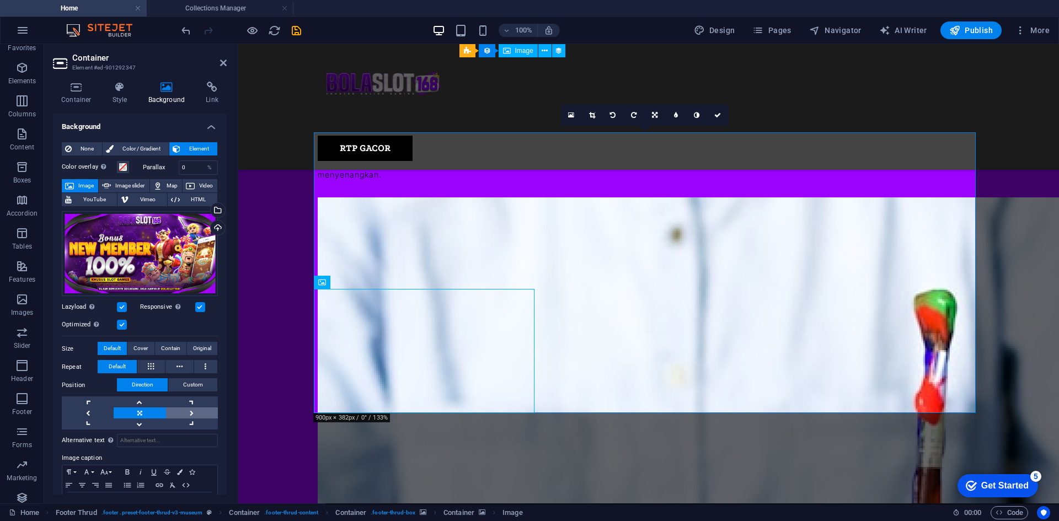
click at [187, 410] on link at bounding box center [192, 413] width 52 height 11
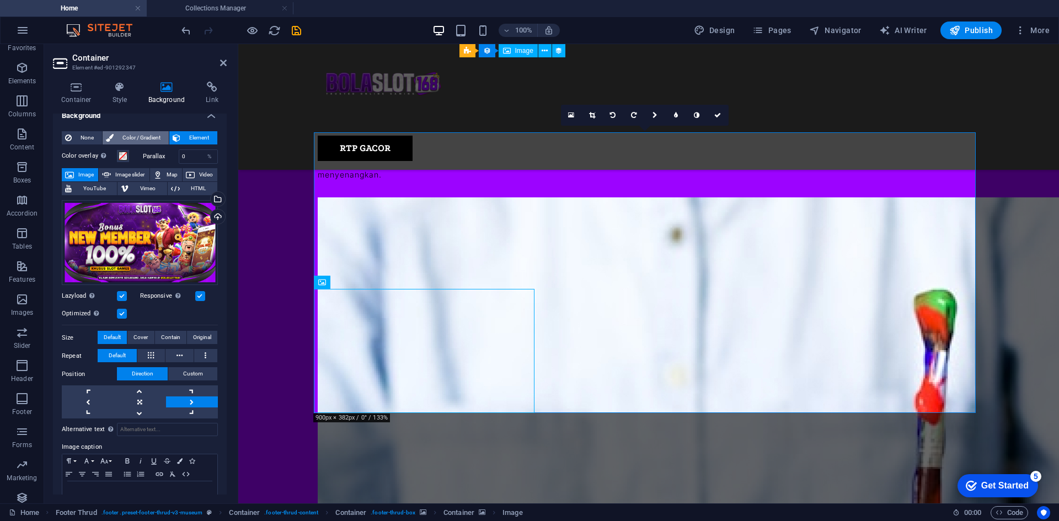
scroll to position [0, 0]
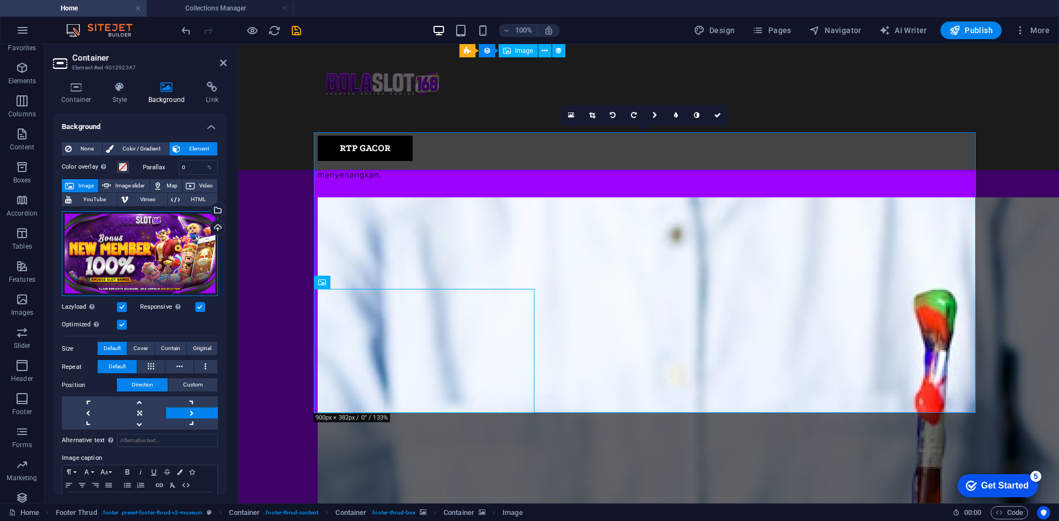
click at [183, 248] on div "Drag files here, click to choose files or select files from Files or our free s…" at bounding box center [140, 254] width 156 height 86
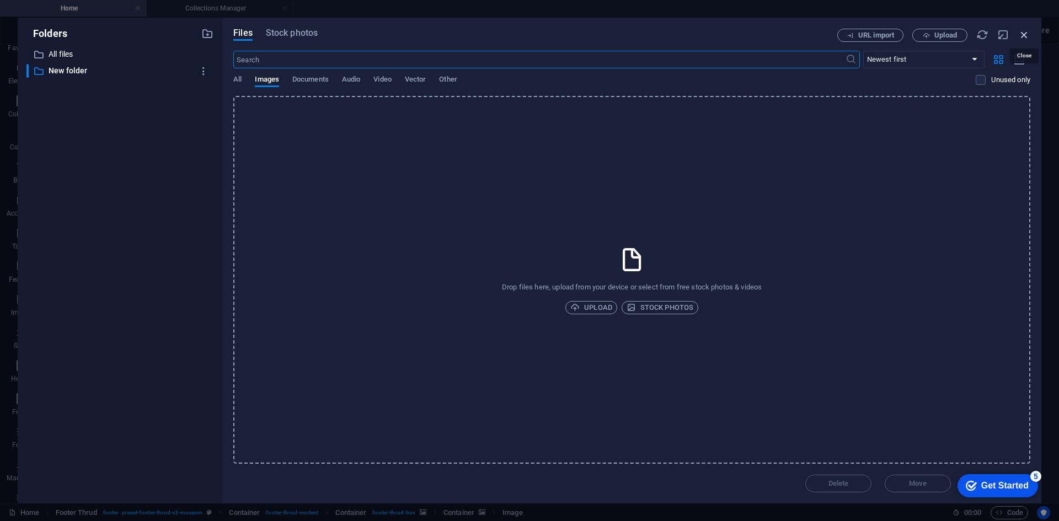
click at [1023, 36] on icon "button" at bounding box center [1025, 35] width 12 height 12
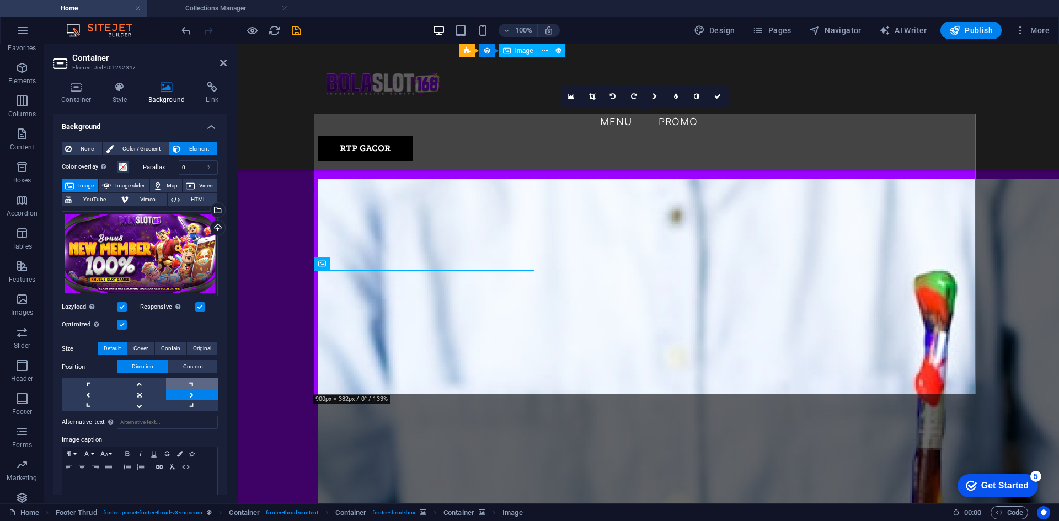
click at [190, 381] on link at bounding box center [192, 384] width 52 height 11
click at [188, 379] on link at bounding box center [192, 384] width 52 height 11
click at [88, 379] on link at bounding box center [88, 384] width 52 height 11
click at [135, 379] on link at bounding box center [140, 384] width 52 height 11
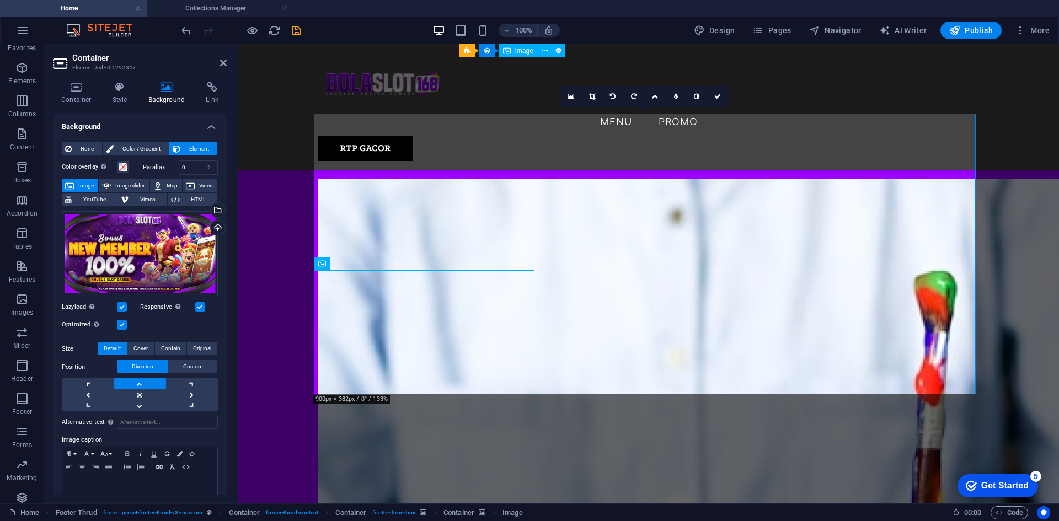
click at [172, 263] on div "Drag files here, click to choose files or select files from Files or our free s…" at bounding box center [140, 254] width 156 height 86
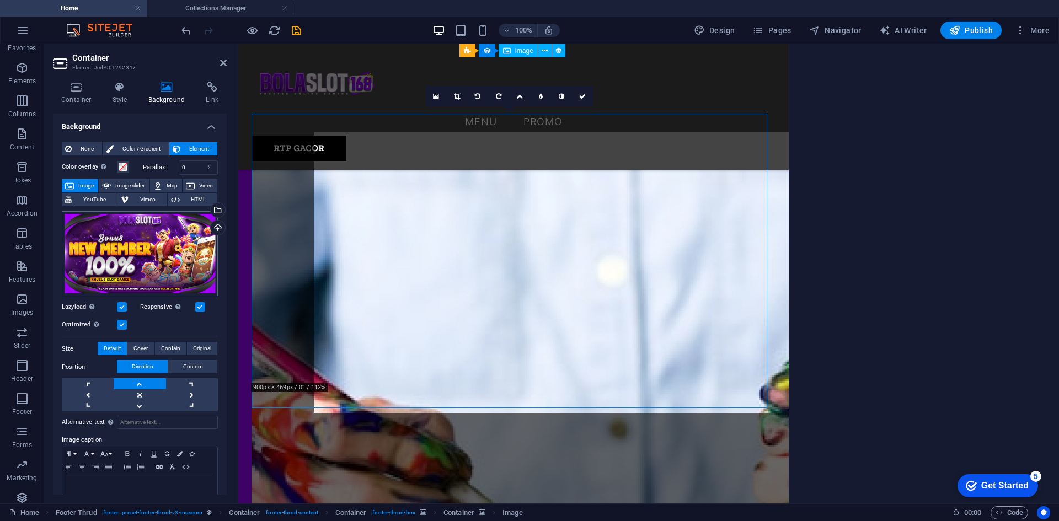
scroll to position [1723, 0]
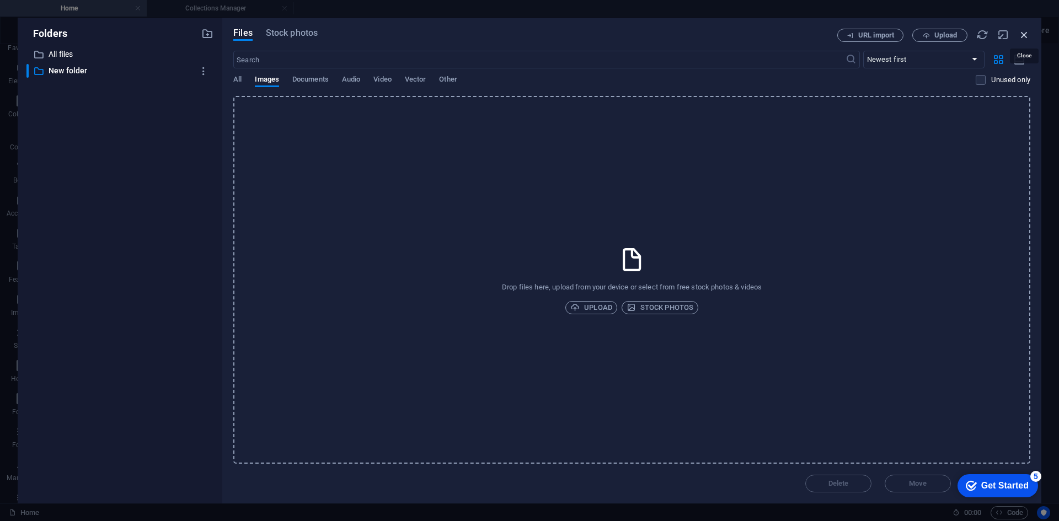
click at [1023, 36] on icon "button" at bounding box center [1025, 35] width 12 height 12
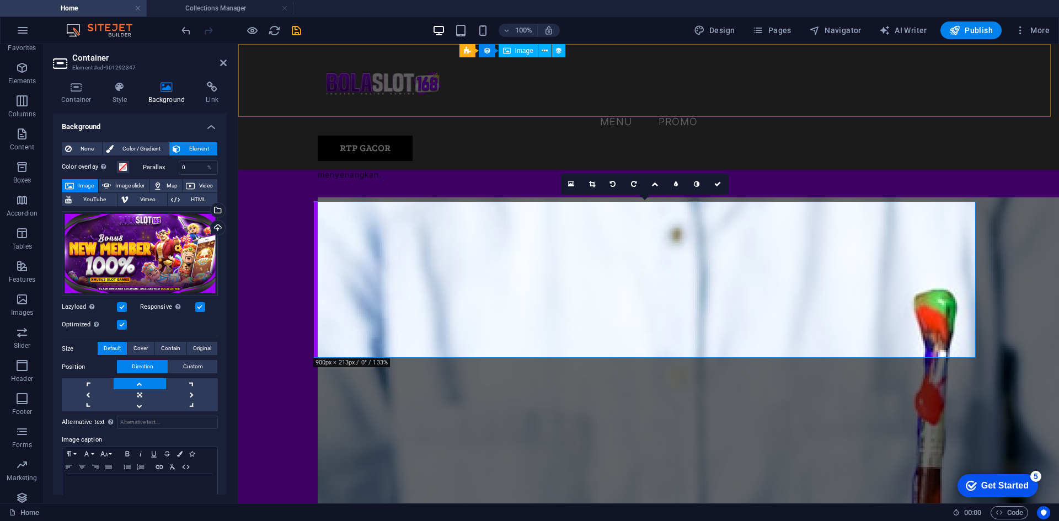
scroll to position [1654, 0]
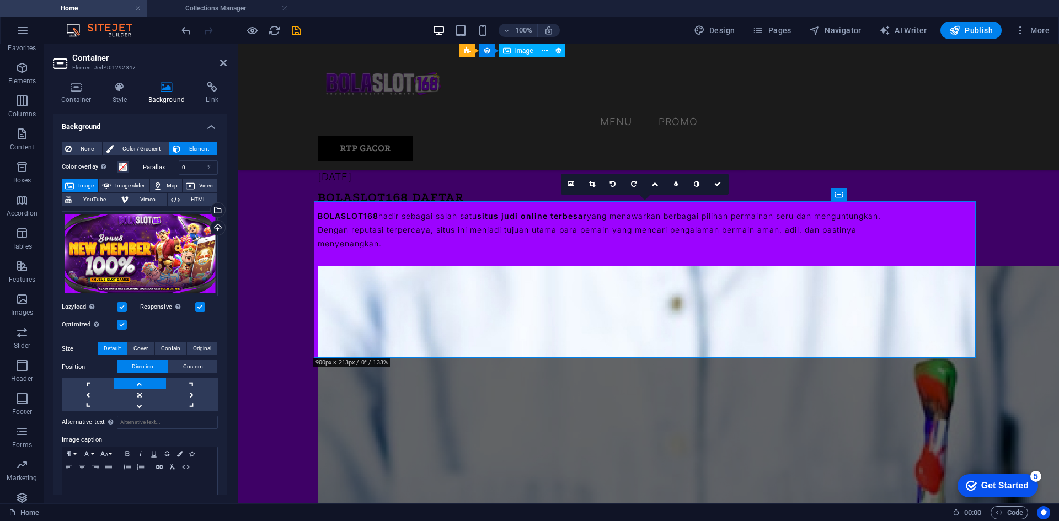
drag, startPoint x: 670, startPoint y: 303, endPoint x: 669, endPoint y: 255, distance: 47.5
drag, startPoint x: 739, startPoint y: 338, endPoint x: 738, endPoint y: 280, distance: 58.5
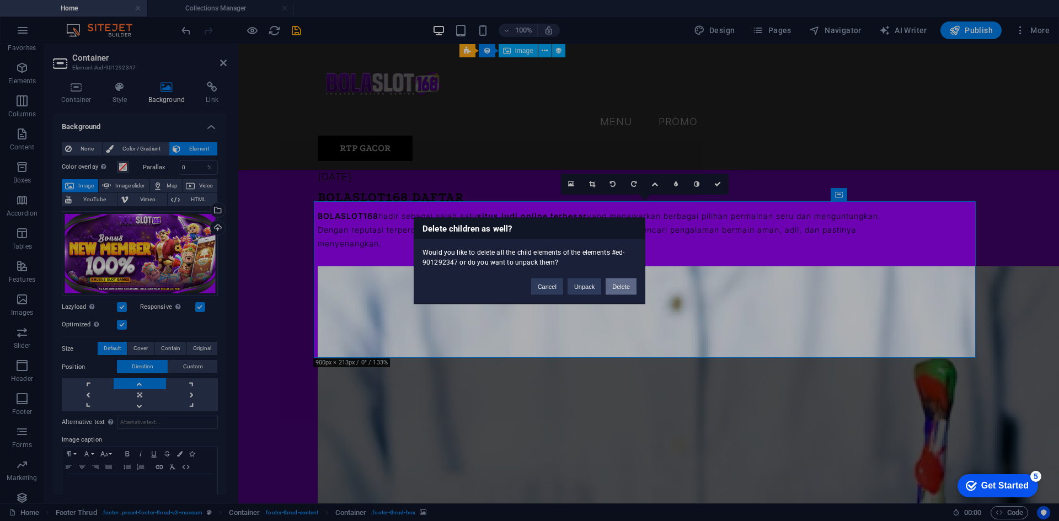
click at [615, 287] on button "Delete" at bounding box center [621, 286] width 31 height 17
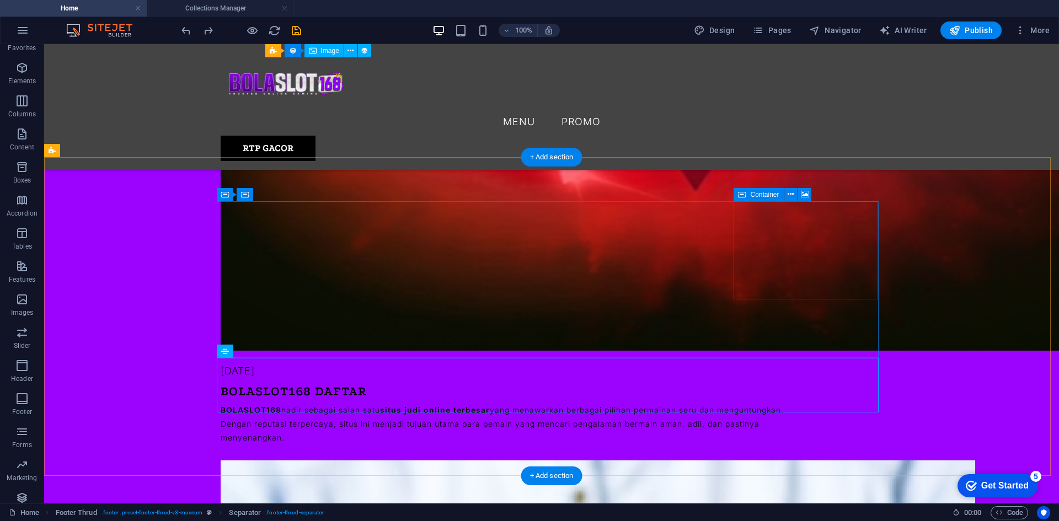
click at [806, 190] on icon at bounding box center [805, 195] width 8 height 12
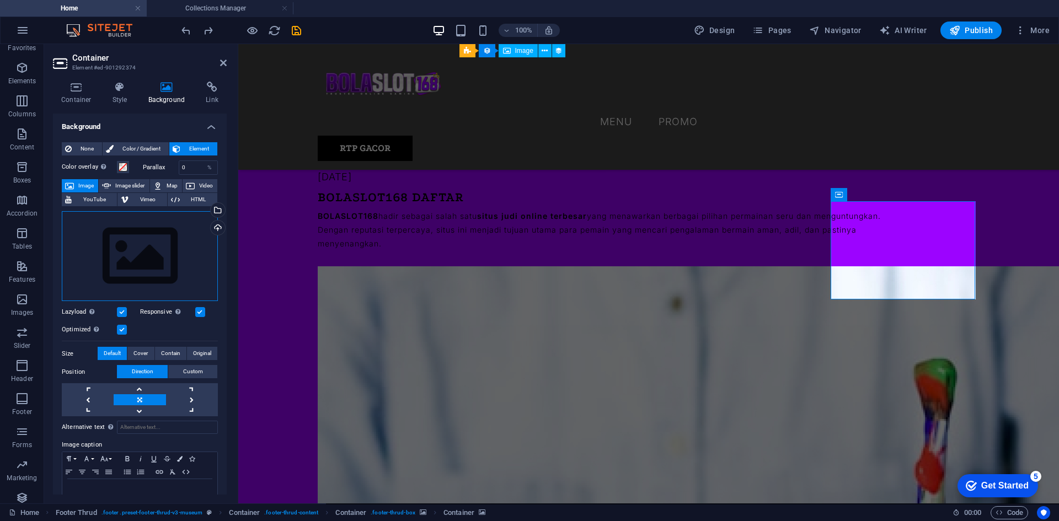
click at [151, 259] on div "Drag files here, click to choose files or select files from Files or our free s…" at bounding box center [140, 256] width 156 height 90
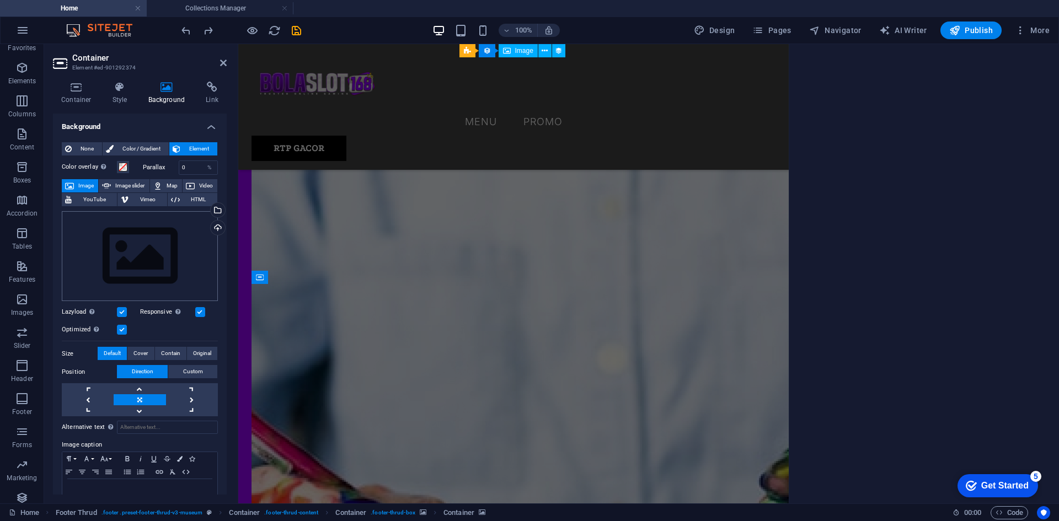
scroll to position [1723, 0]
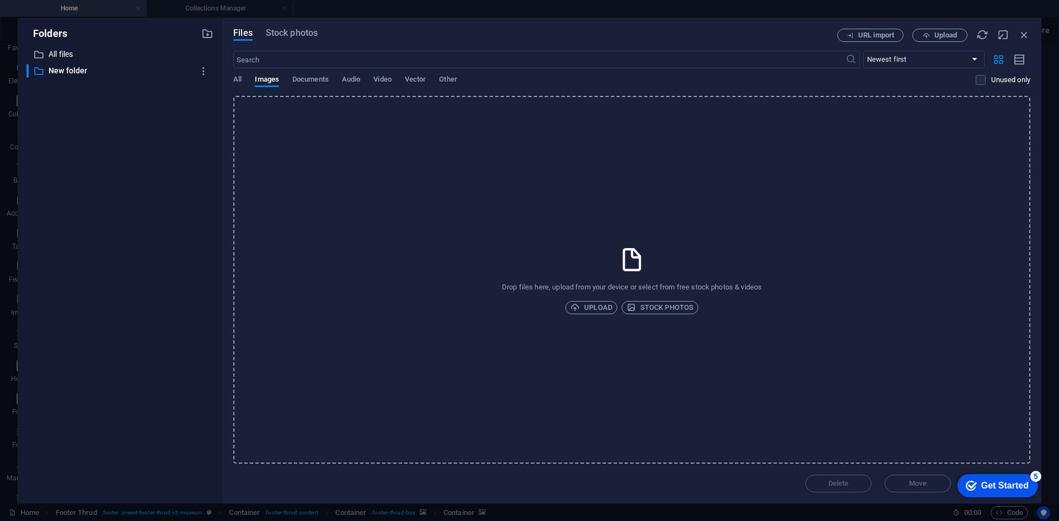
click at [243, 79] on div "All Images Documents Audio Video Vector Other" at bounding box center [604, 85] width 743 height 21
click at [241, 79] on span "All" at bounding box center [237, 80] width 8 height 15
click at [238, 78] on span "All" at bounding box center [237, 80] width 8 height 15
click at [269, 82] on span "Images" at bounding box center [267, 80] width 24 height 15
click at [53, 54] on p "All files" at bounding box center [121, 54] width 145 height 13
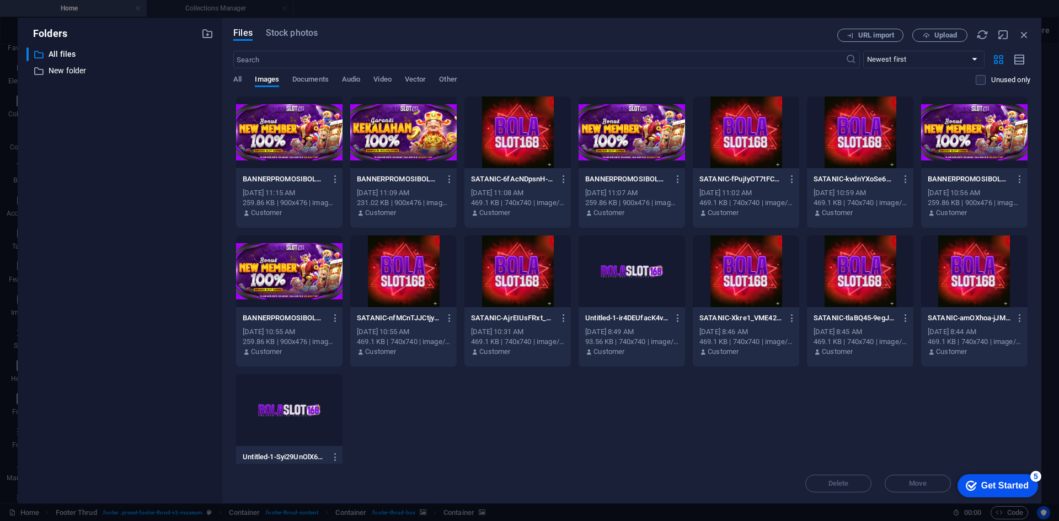
click at [288, 131] on div at bounding box center [289, 133] width 106 height 72
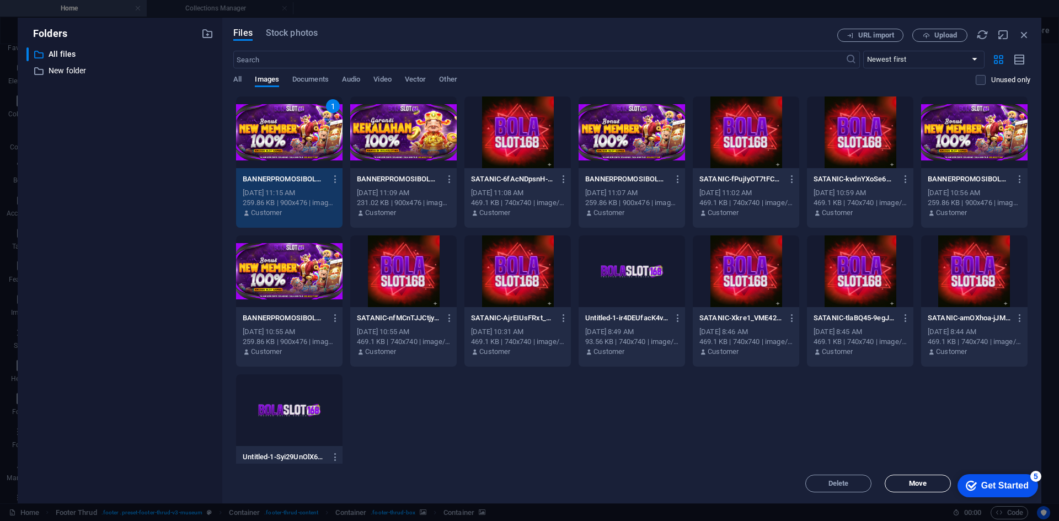
click at [913, 483] on span "Move" at bounding box center [918, 484] width 18 height 7
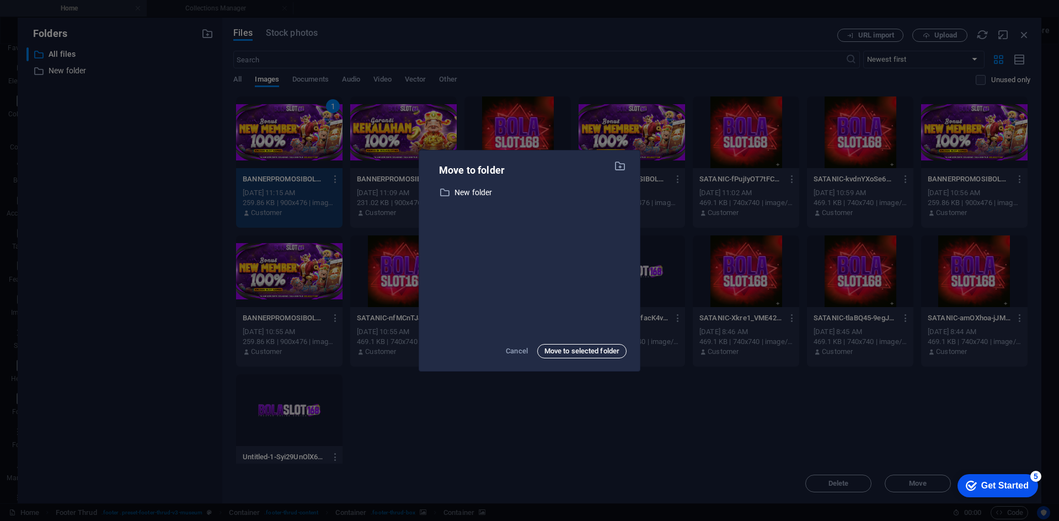
click at [579, 349] on span "Move to selected folder" at bounding box center [582, 351] width 75 height 13
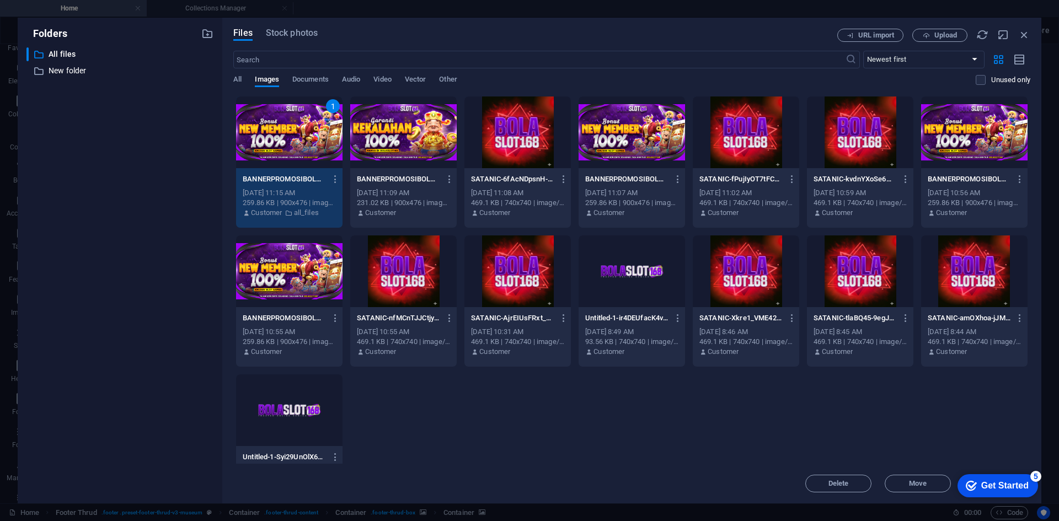
click at [305, 141] on div "1" at bounding box center [289, 133] width 106 height 72
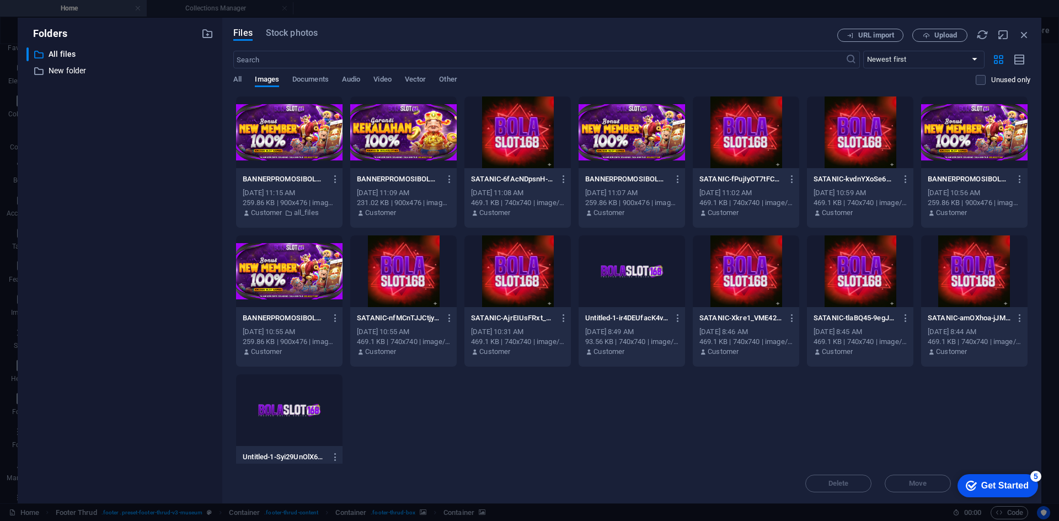
click at [310, 123] on div at bounding box center [289, 133] width 106 height 72
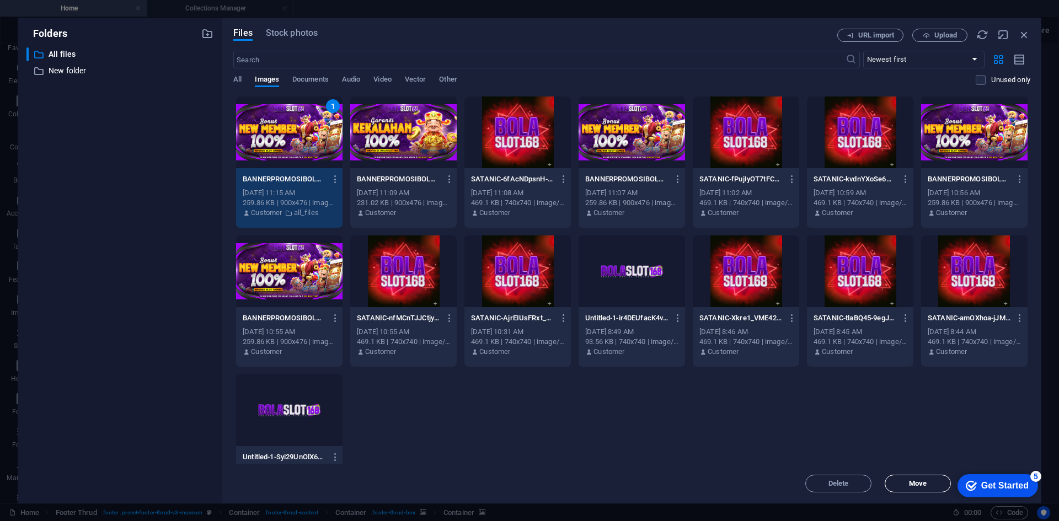
click at [920, 482] on span "Move" at bounding box center [918, 484] width 18 height 7
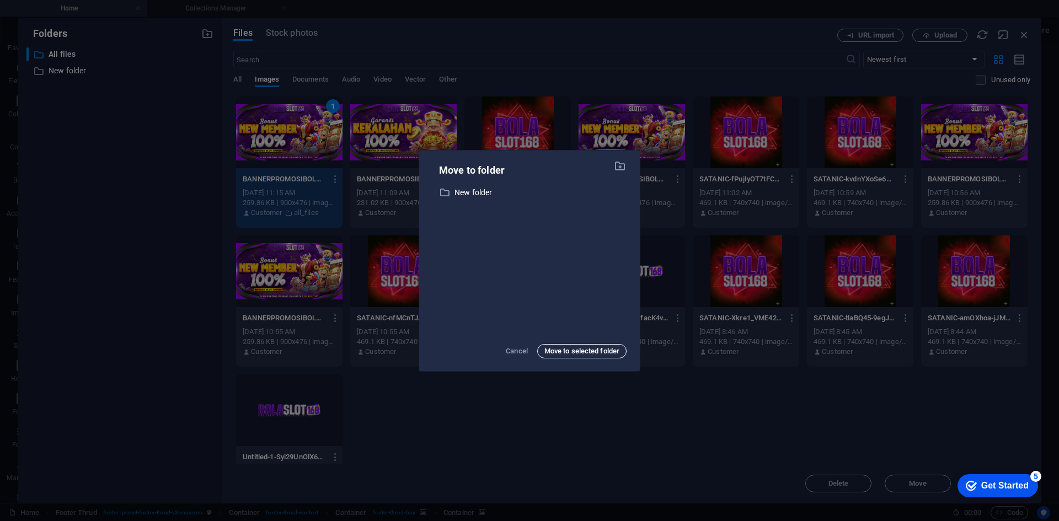
click at [570, 348] on span "Move to selected folder" at bounding box center [582, 351] width 75 height 13
click at [289, 140] on div "Move to folder ​ New folder New folder Cancel Move to selected folder" at bounding box center [529, 260] width 1059 height 521
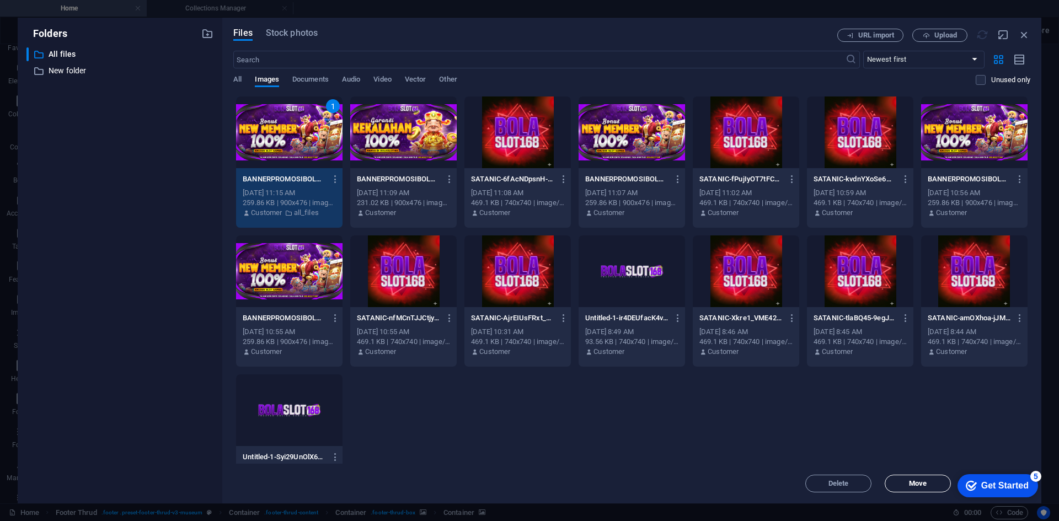
click at [920, 489] on button "Move" at bounding box center [918, 484] width 66 height 18
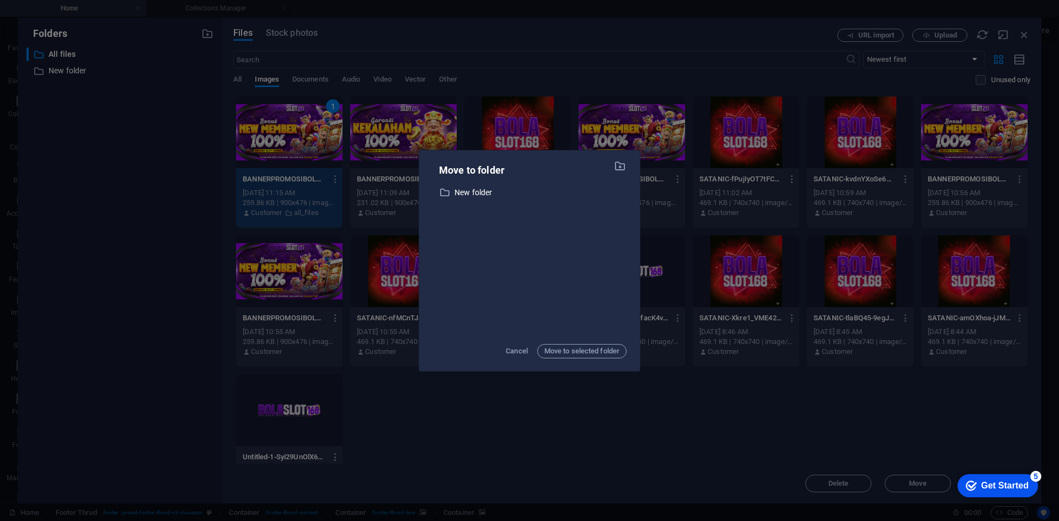
click at [615, 158] on div "Move to folder ​ New folder New folder Cancel Move to selected folder" at bounding box center [529, 261] width 221 height 221
click at [620, 171] on icon "button" at bounding box center [620, 166] width 13 height 12
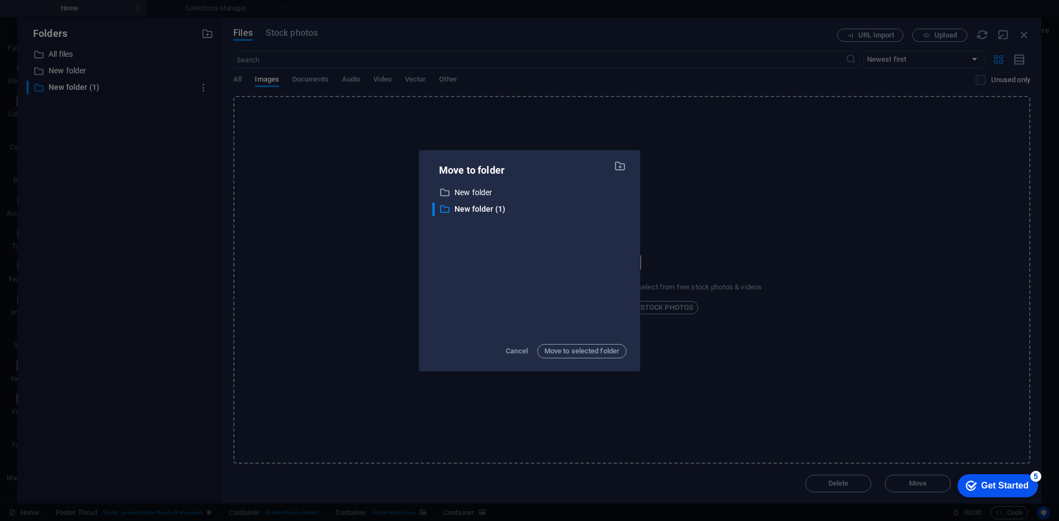
drag, startPoint x: 517, startPoint y: 349, endPoint x: 580, endPoint y: 331, distance: 65.5
click at [516, 348] on span "Cancel" at bounding box center [517, 351] width 22 height 13
click at [1021, 35] on div "Move to folder ​ New folder New folder ​ New folder (1) New folder (1) Cancel M…" at bounding box center [529, 260] width 1059 height 521
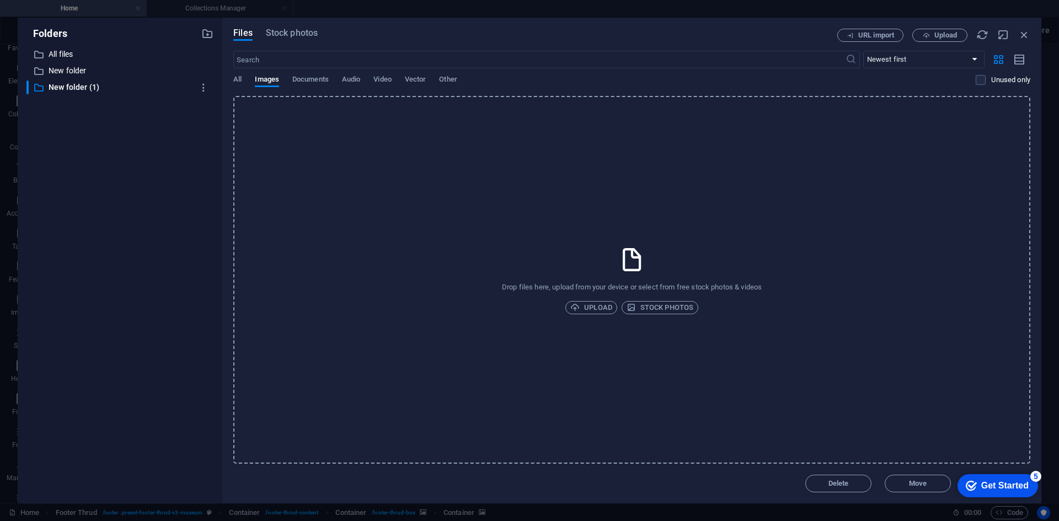
click at [1021, 34] on icon "button" at bounding box center [1025, 35] width 12 height 12
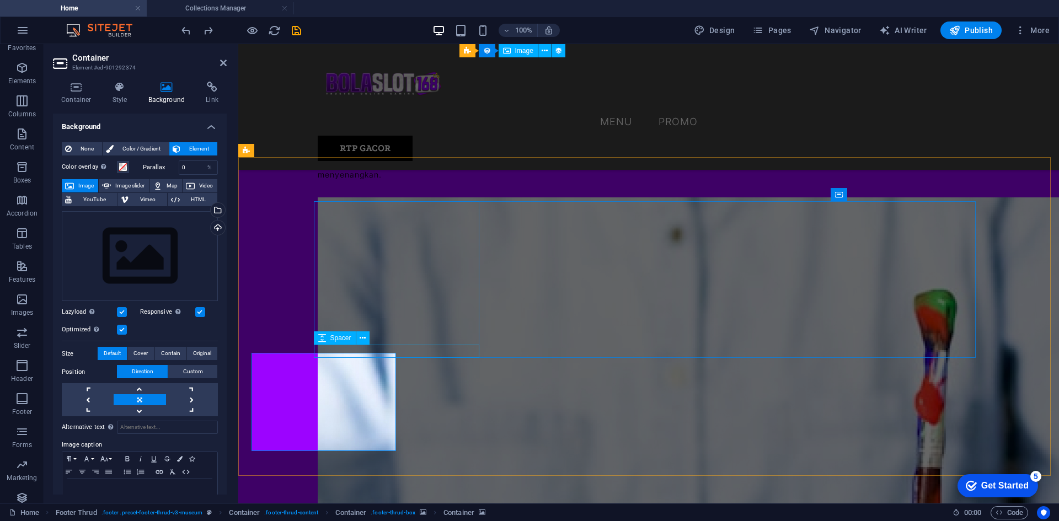
scroll to position [1654, 0]
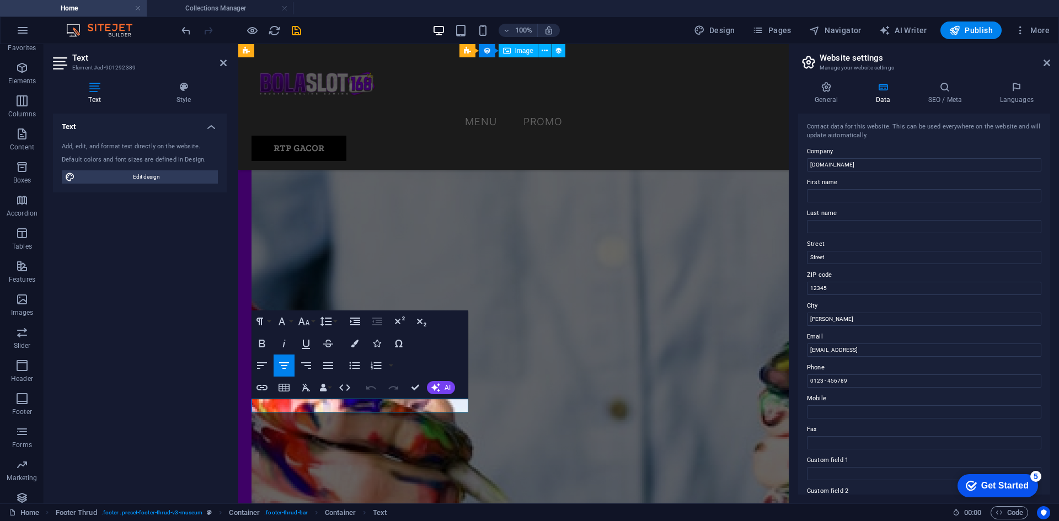
click span "[DOMAIN_NAME]"
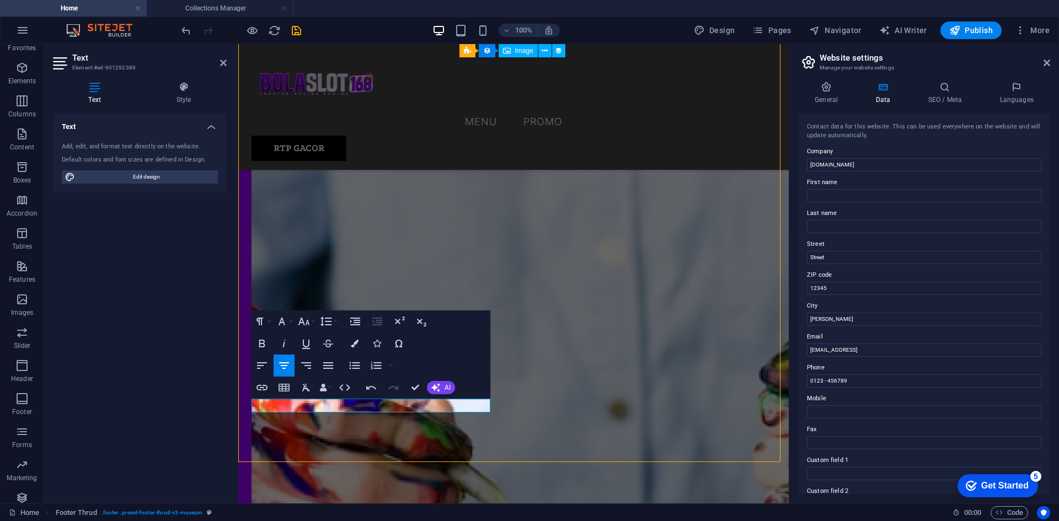
scroll to position [1654, 0]
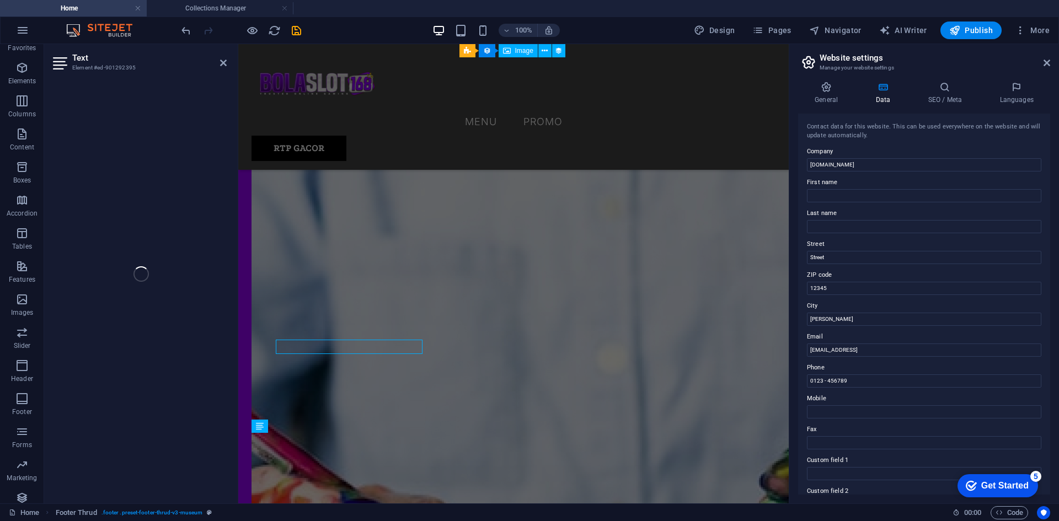
scroll to position [1748, 0]
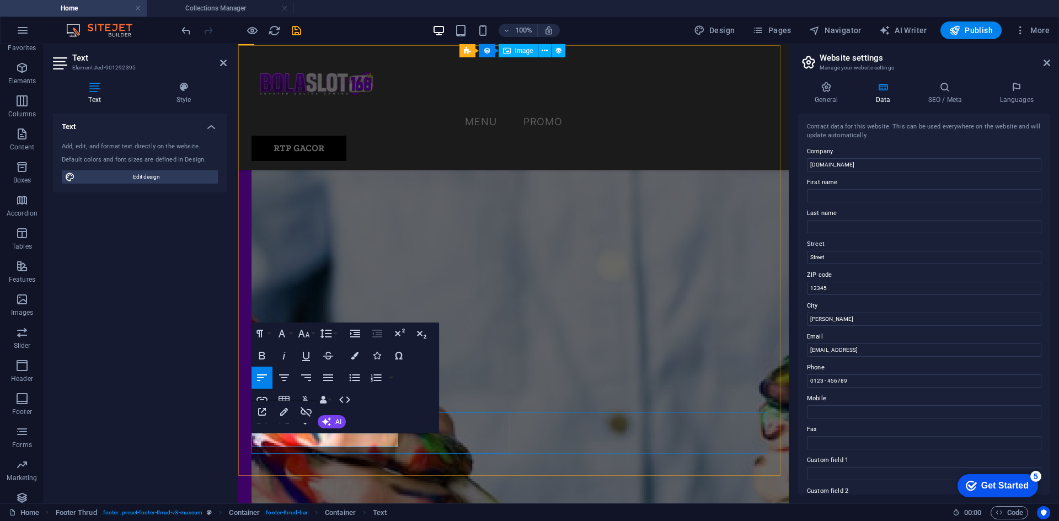
drag, startPoint x: 318, startPoint y: 443, endPoint x: 244, endPoint y: 443, distance: 73.9
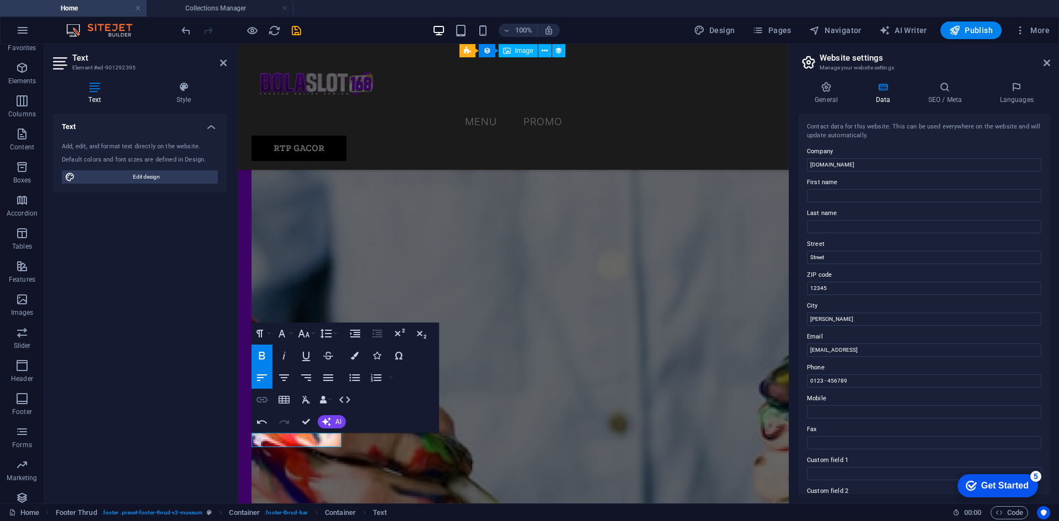
click at [263, 402] on icon "button" at bounding box center [262, 400] width 11 height 6
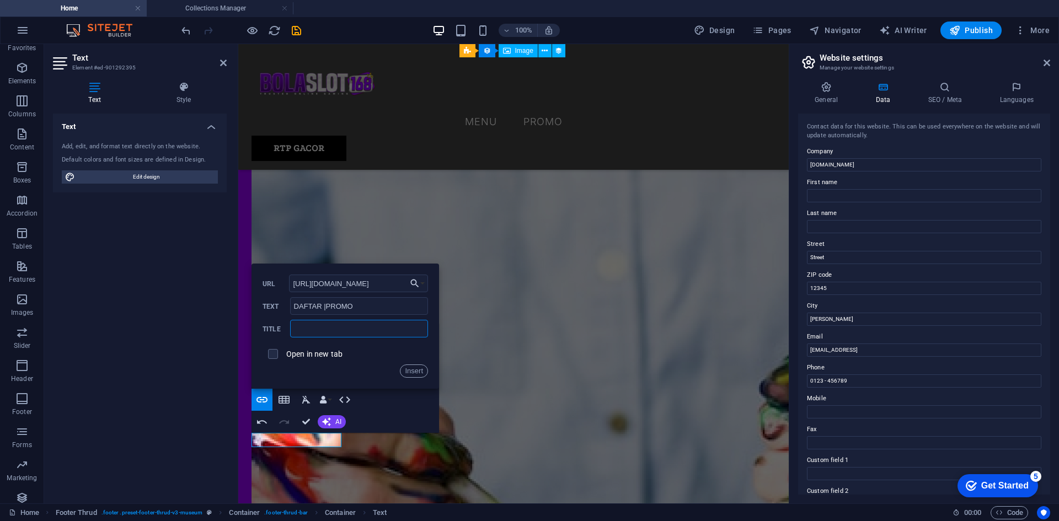
click at [351, 327] on input "text" at bounding box center [359, 329] width 138 height 18
click at [326, 306] on input "DAFTAR |PROMO" at bounding box center [359, 306] width 138 height 18
click at [325, 326] on input "text" at bounding box center [359, 329] width 138 height 18
click at [324, 332] on input "text" at bounding box center [359, 329] width 138 height 18
click at [413, 371] on button "Insert" at bounding box center [414, 371] width 28 height 13
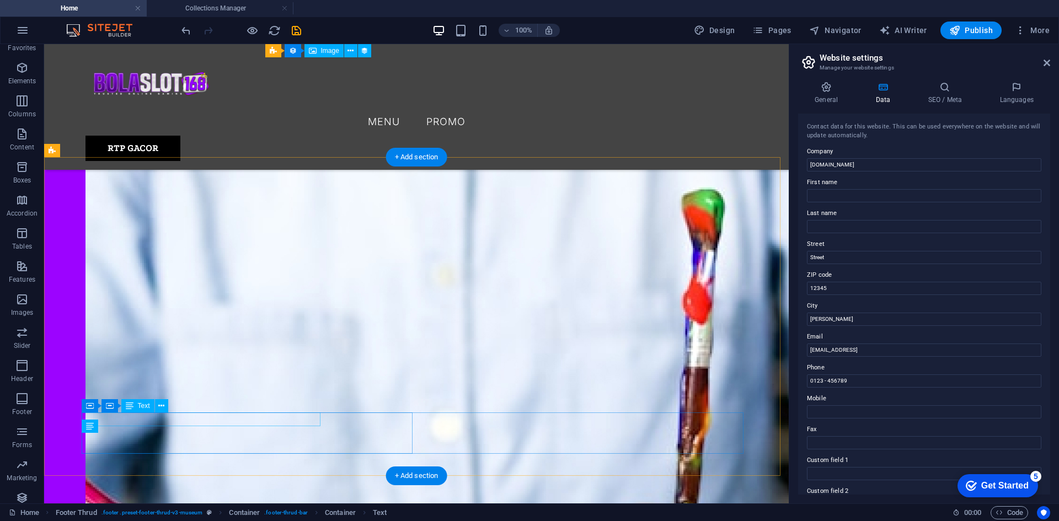
scroll to position [1654, 0]
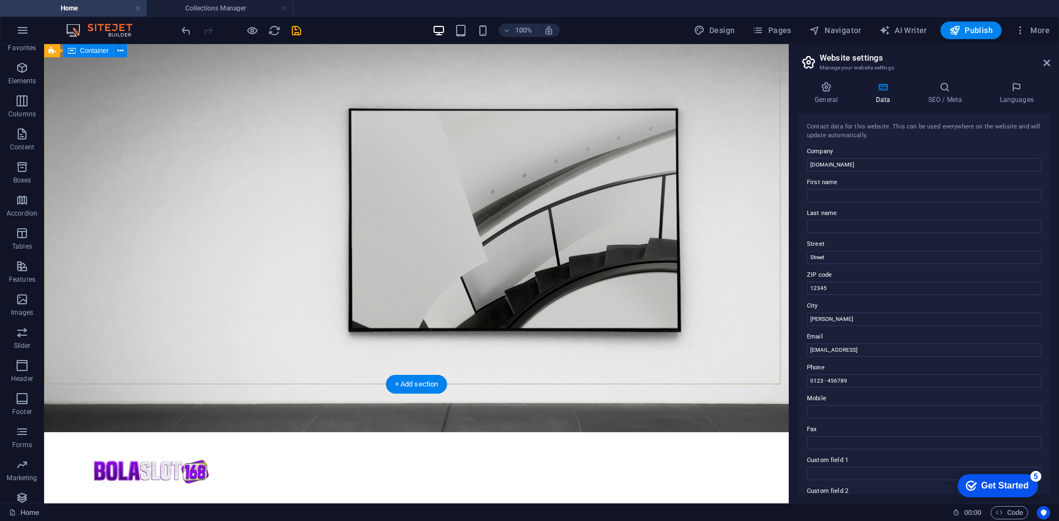
scroll to position [0, 0]
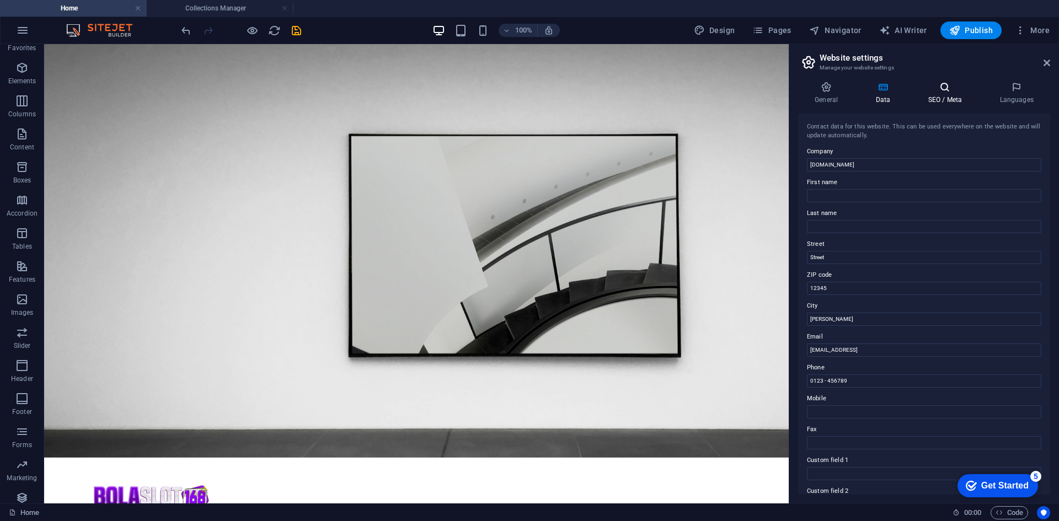
click at [953, 98] on h4 "SEO / Meta" at bounding box center [948, 93] width 72 height 23
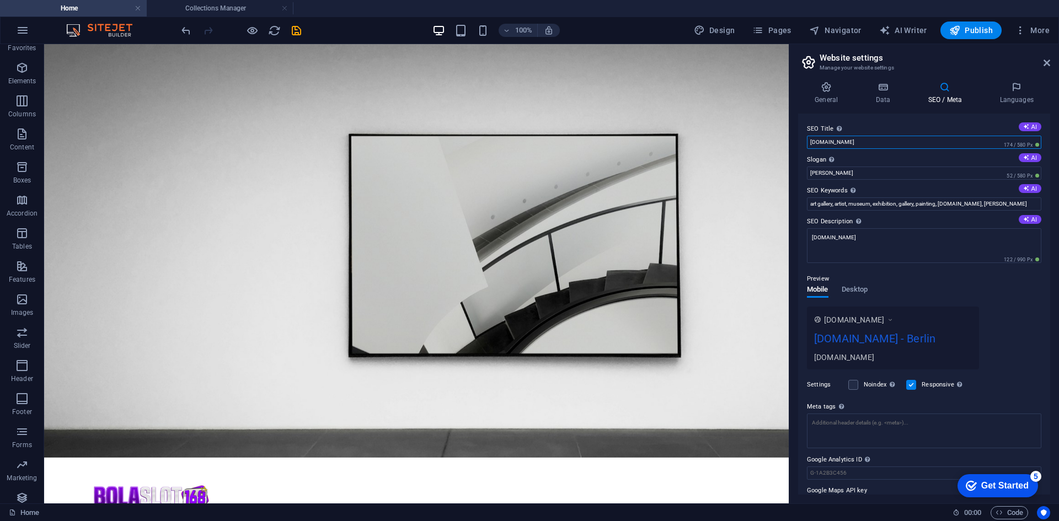
click at [880, 145] on input "[DOMAIN_NAME]" at bounding box center [924, 142] width 235 height 13
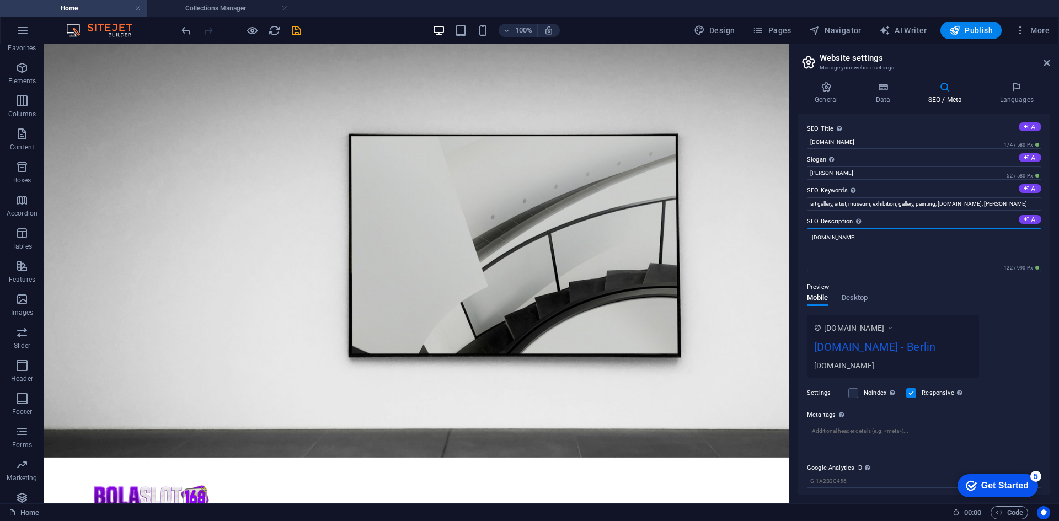
drag, startPoint x: 892, startPoint y: 234, endPoint x: 799, endPoint y: 233, distance: 93.3
click at [799, 233] on div "SEO Title The title of your website - make it something that stands out in sear…" at bounding box center [924, 304] width 252 height 381
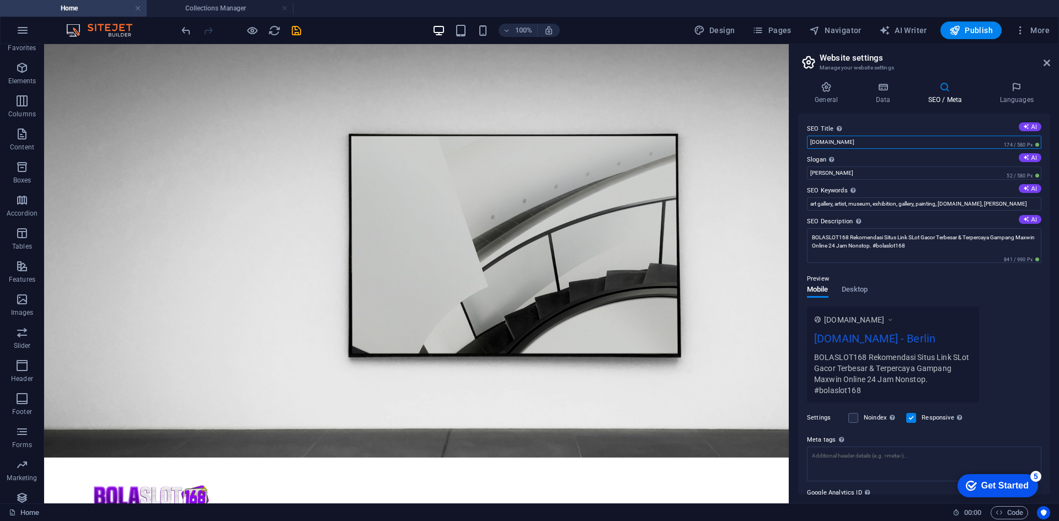
drag, startPoint x: 921, startPoint y: 185, endPoint x: 775, endPoint y: 137, distance: 154.4
click at [878, 137] on input "[DOMAIN_NAME]" at bounding box center [924, 142] width 235 height 13
click at [872, 174] on input "[PERSON_NAME]" at bounding box center [924, 173] width 235 height 13
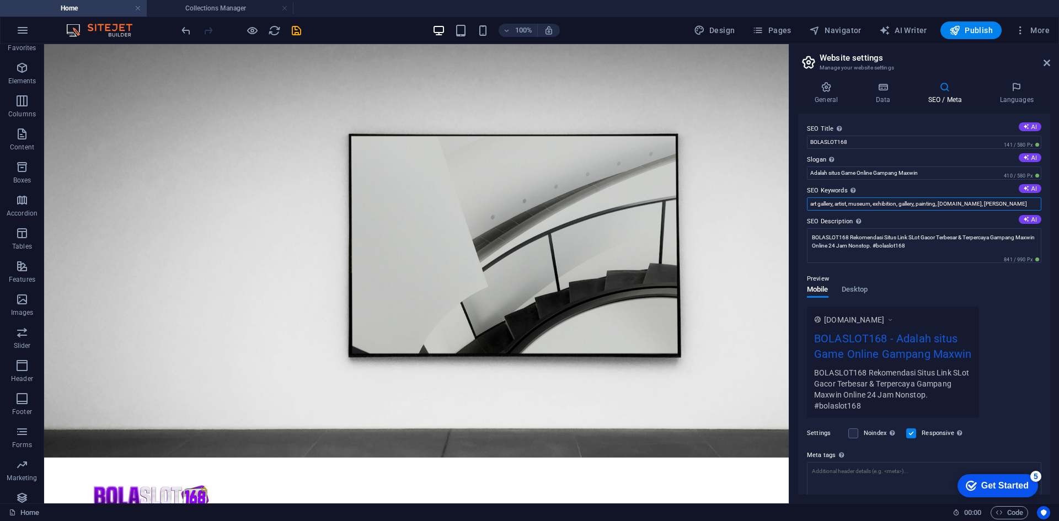
click at [876, 203] on input "art gallery, artist, museum, exhibition, gallery, painting, [DOMAIN_NAME], [PER…" at bounding box center [924, 204] width 235 height 13
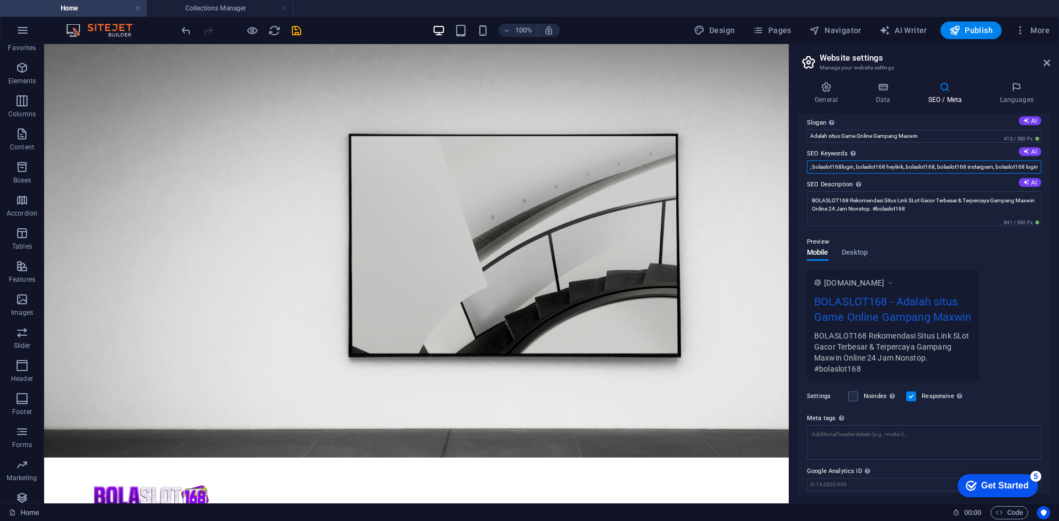
scroll to position [73, 0]
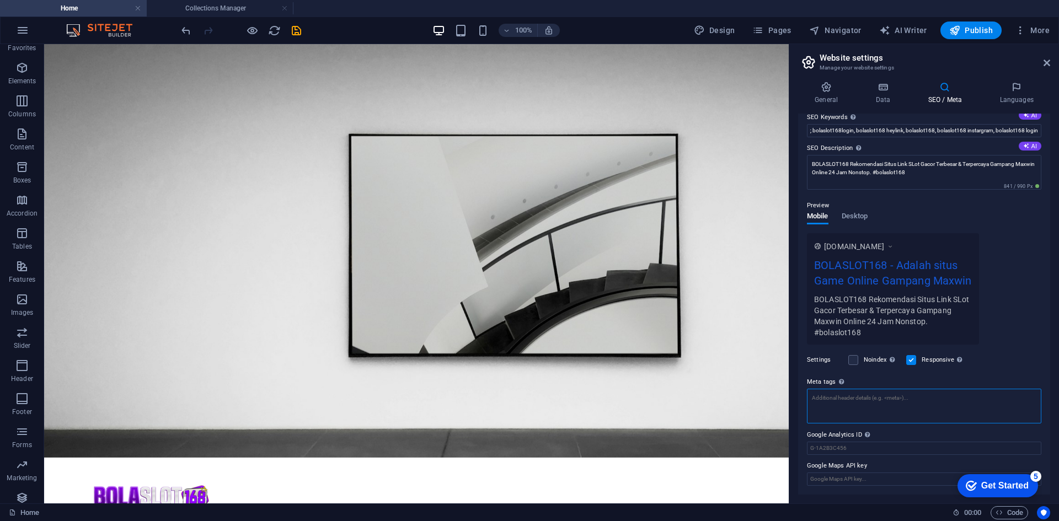
click at [894, 404] on textarea "Meta tags Enter HTML code here that will be placed inside the tags of your webs…" at bounding box center [924, 406] width 235 height 35
click at [1047, 256] on div "SEO Title The title of your website - make it something that stands out in sear…" at bounding box center [924, 304] width 252 height 381
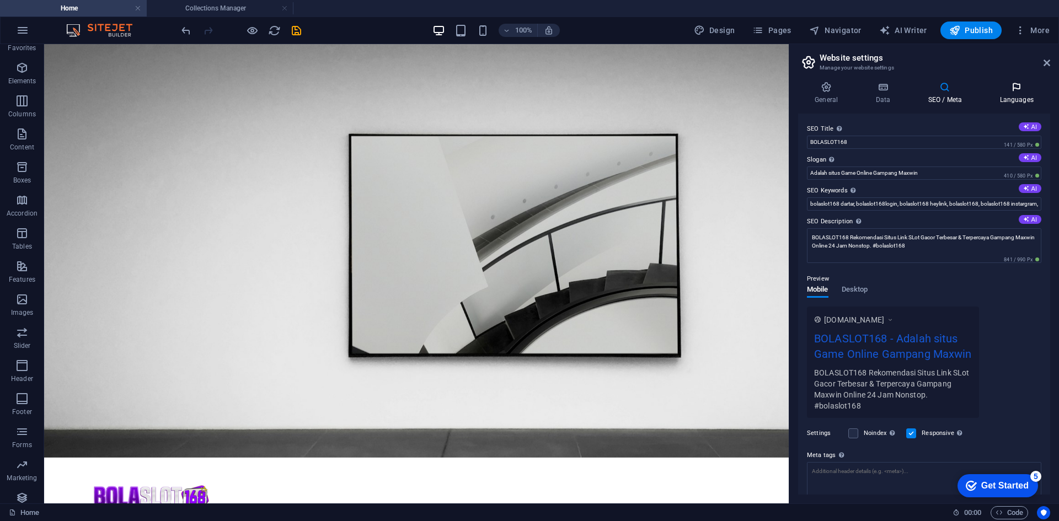
click at [1005, 92] on icon at bounding box center [1016, 87] width 67 height 11
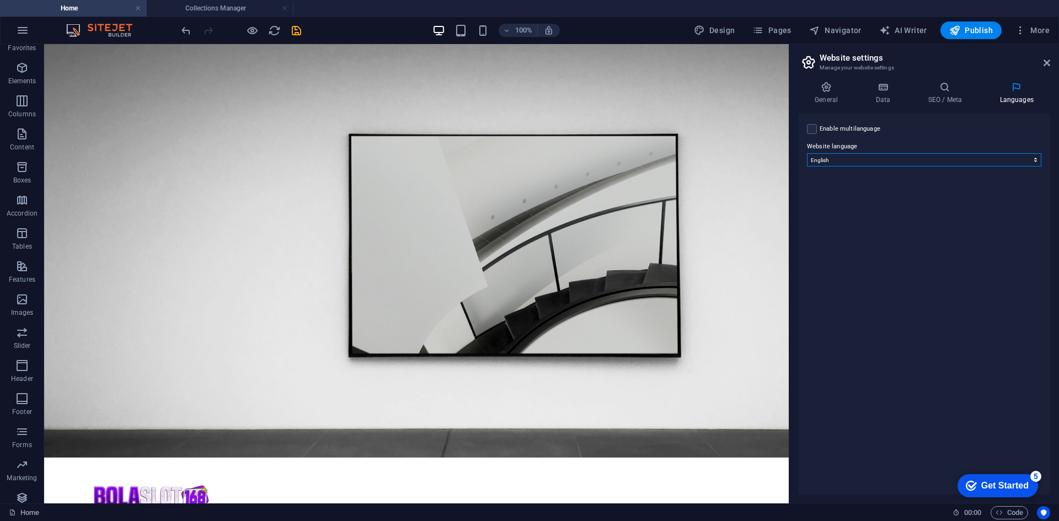
click at [948, 155] on select "Abkhazian Afar Afrikaans Akan Albanian Amharic Arabic Aragonese Armenian Assame…" at bounding box center [924, 159] width 235 height 13
click at [807, 153] on select "Abkhazian Afar Afrikaans Akan Albanian Amharic Arabic Aragonese Armenian Assame…" at bounding box center [924, 159] width 235 height 13
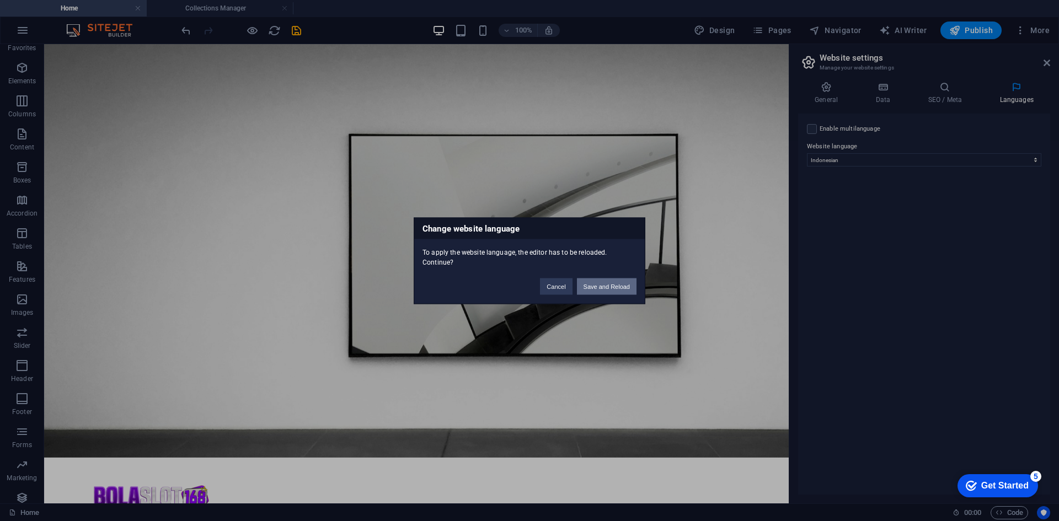
click at [610, 286] on button "Save and Reload" at bounding box center [607, 286] width 60 height 17
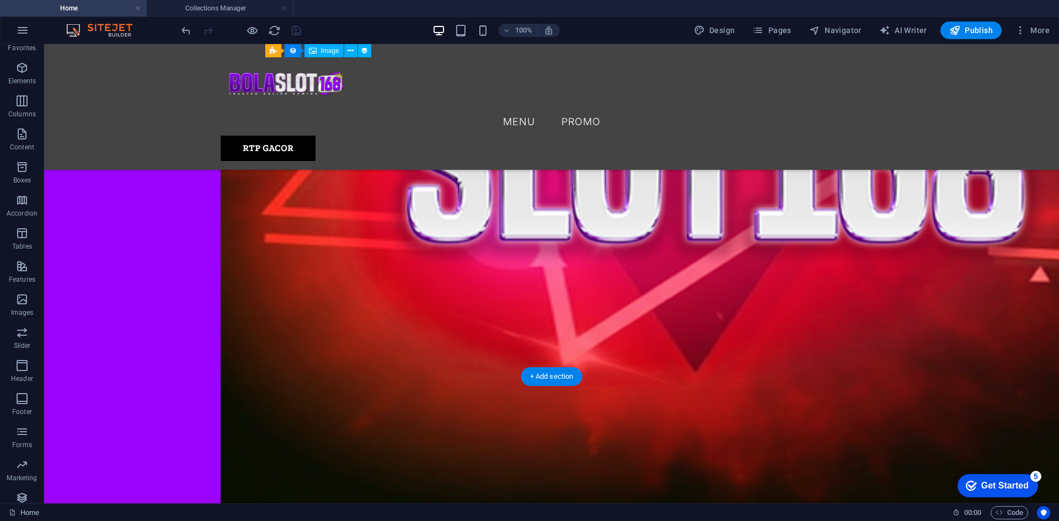
scroll to position [1490, 0]
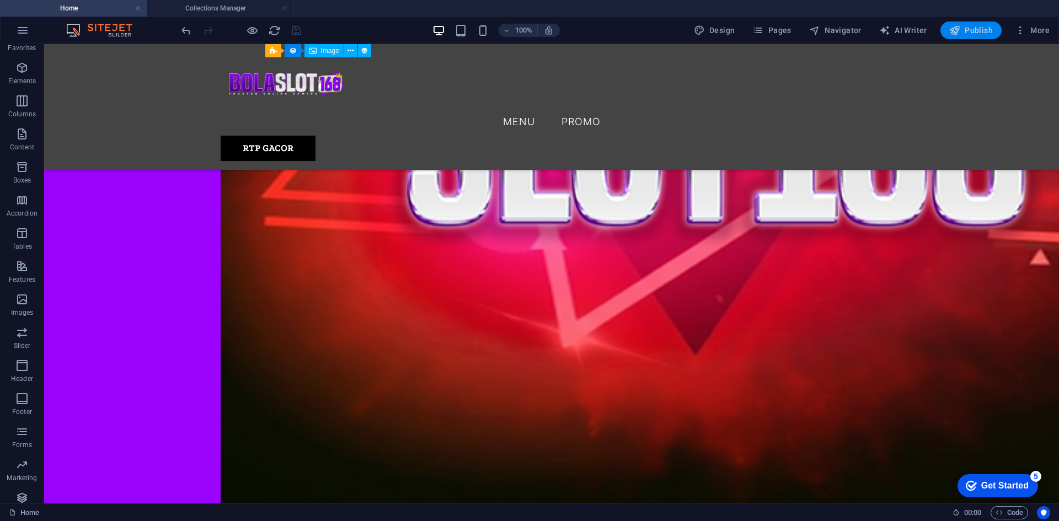
click at [971, 28] on span "Publish" at bounding box center [972, 30] width 44 height 11
click at [967, 30] on span "Publish" at bounding box center [972, 30] width 44 height 11
